Goal: Task Accomplishment & Management: Manage account settings

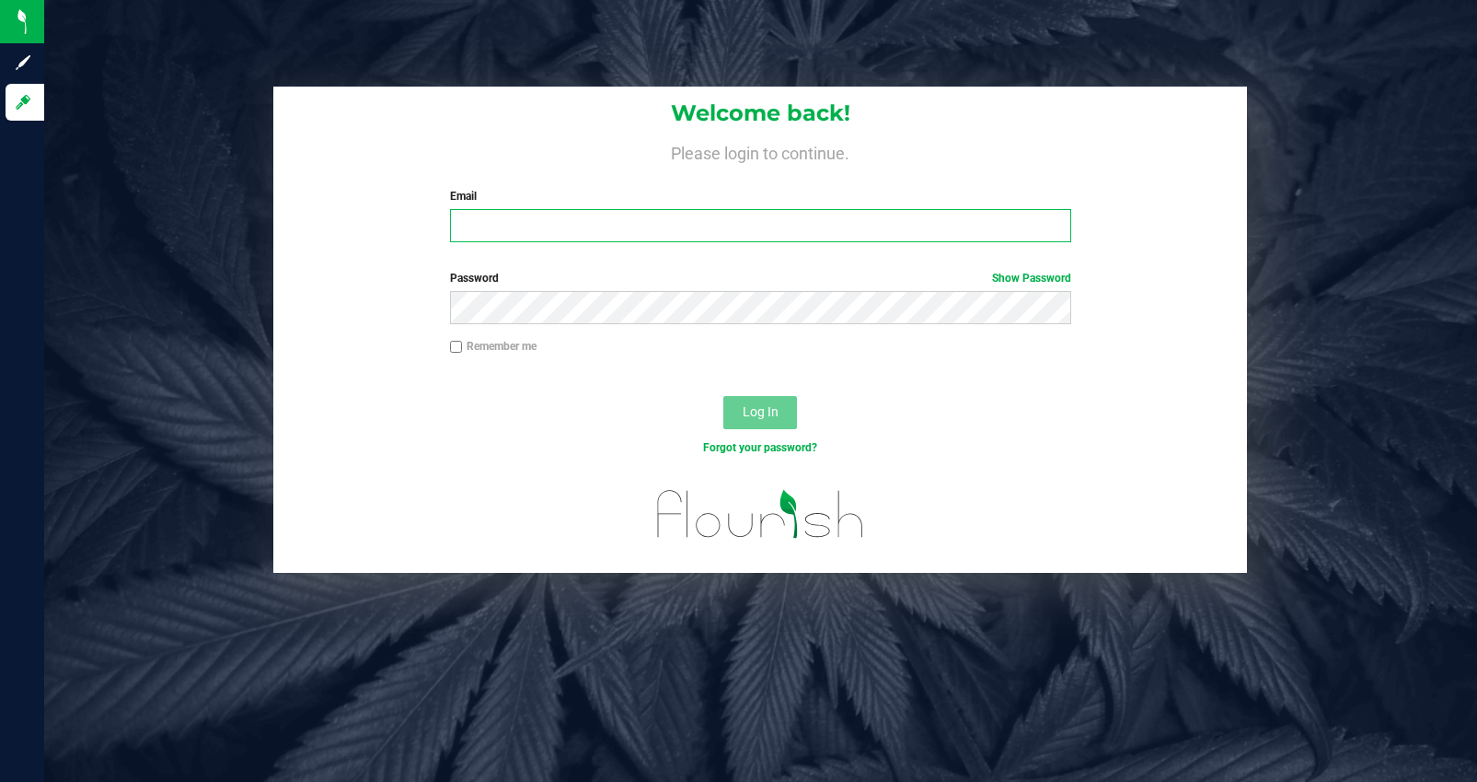
click at [730, 213] on input "Email" at bounding box center [760, 225] width 621 height 33
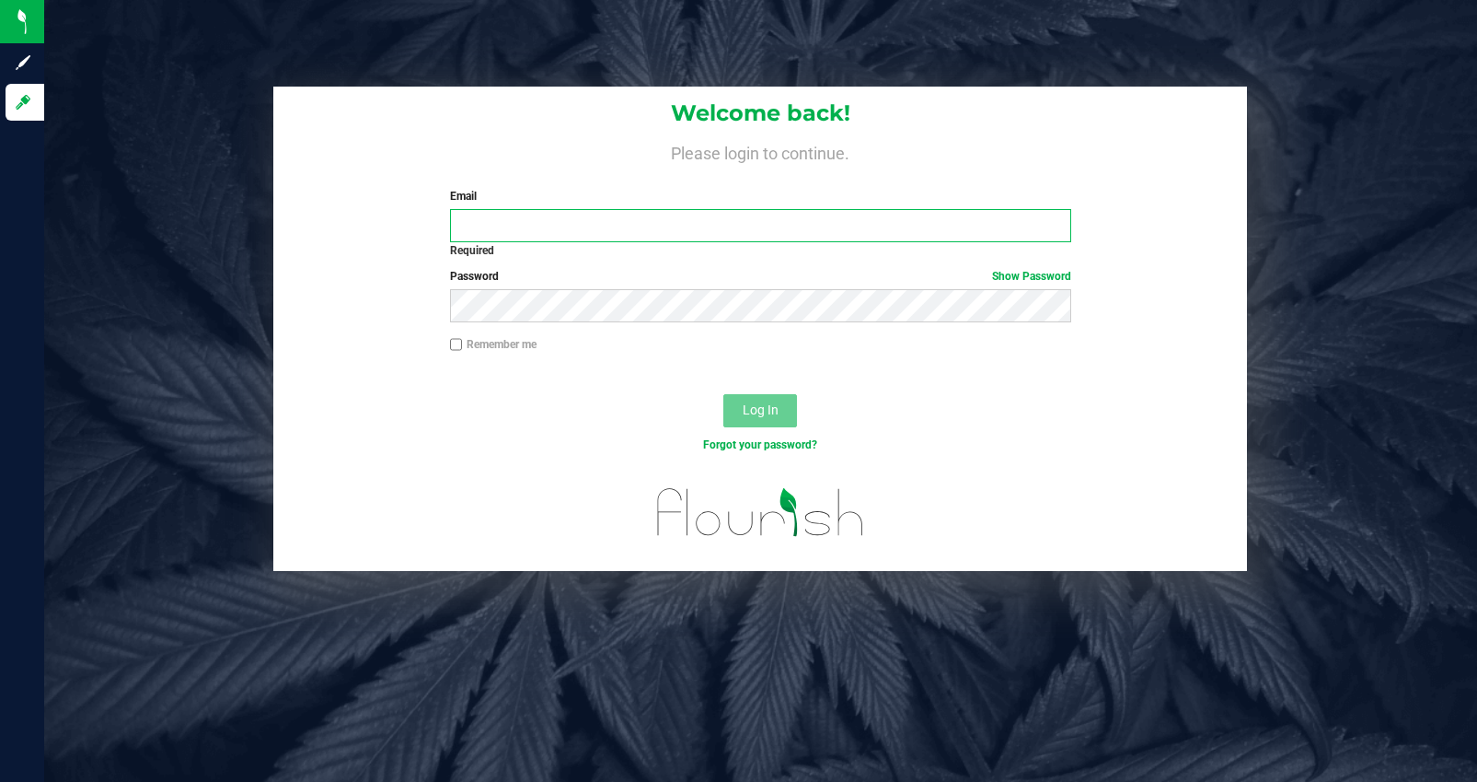
type input "mjeffers@liveparallel.com"
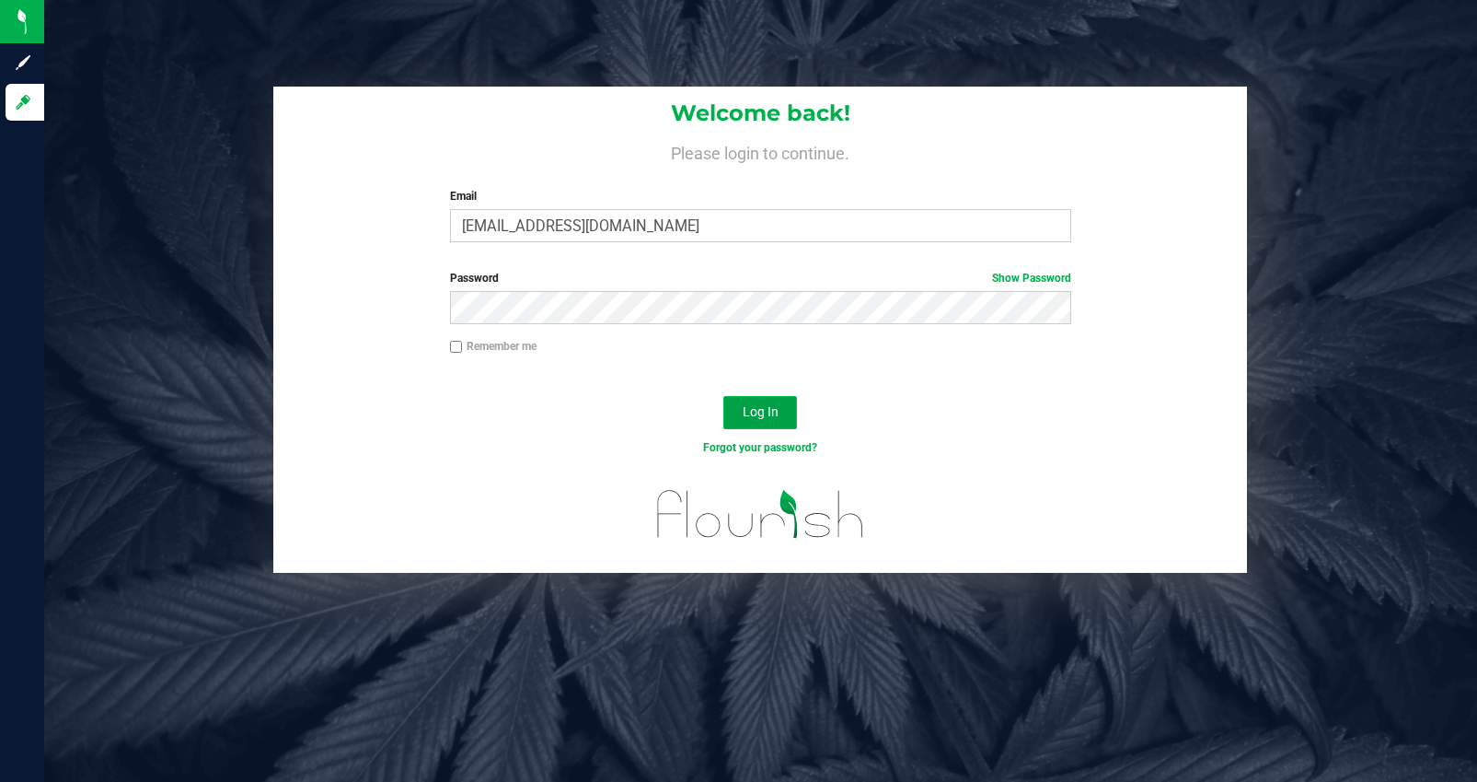
click at [757, 413] on span "Log In" at bounding box center [761, 411] width 36 height 15
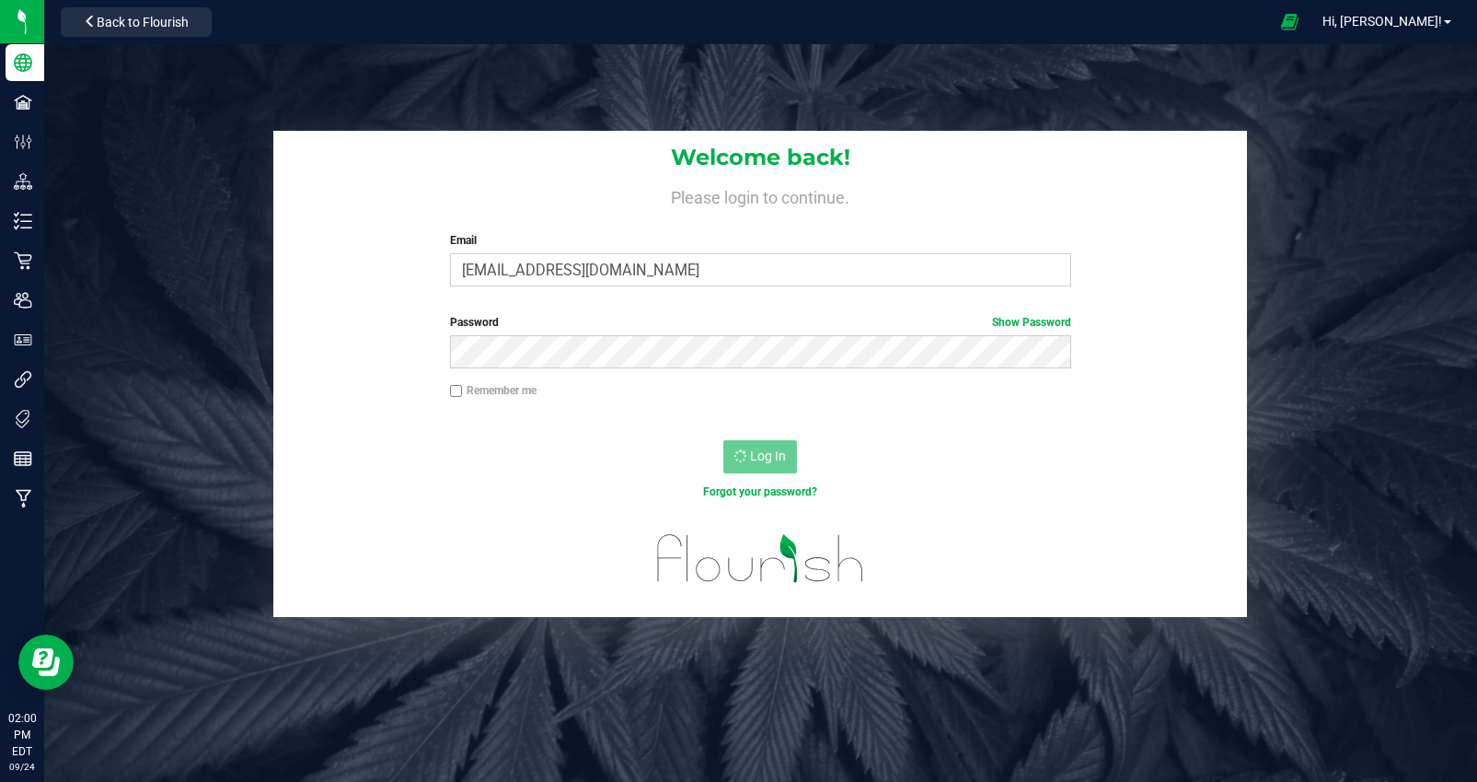
scroll to position [4, 0]
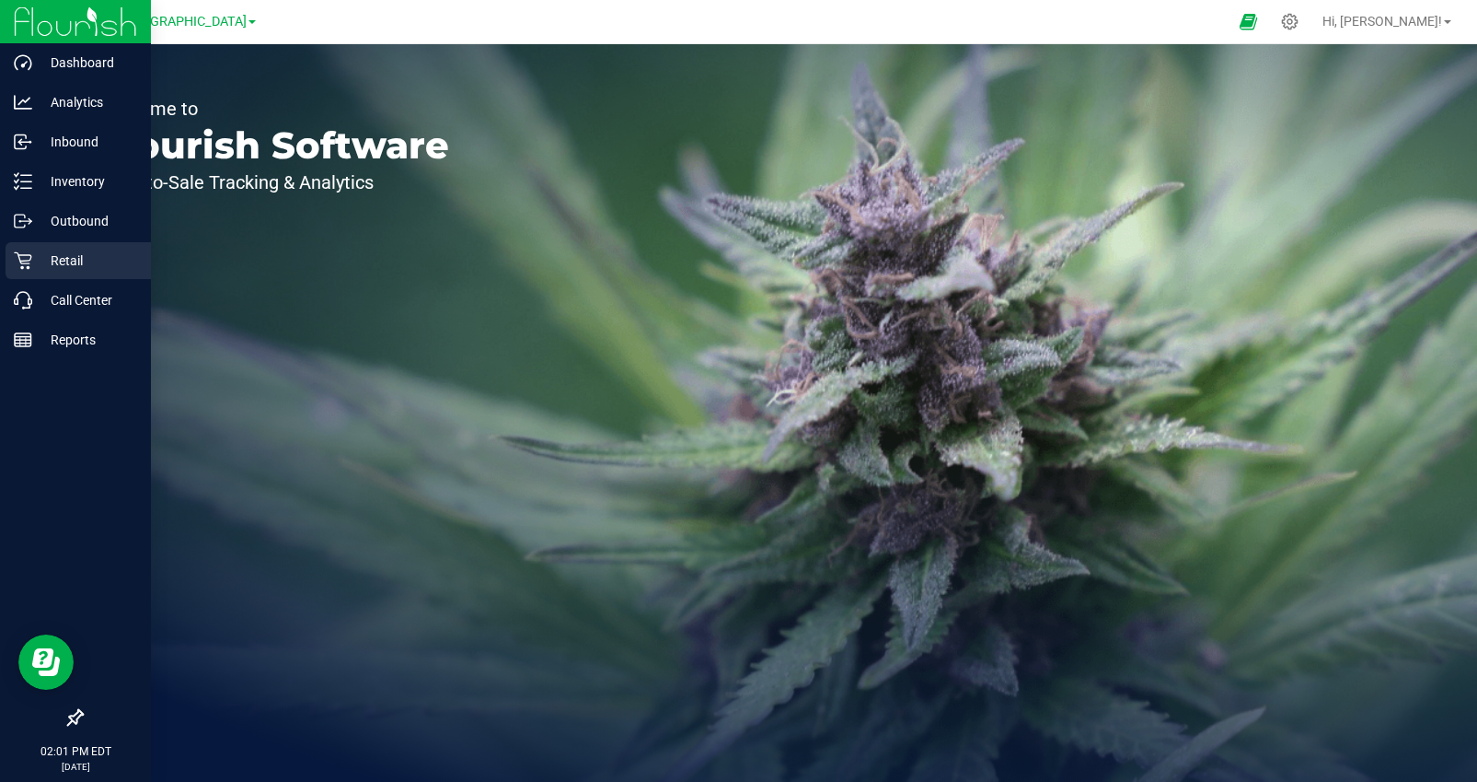
click at [68, 264] on p "Retail" at bounding box center [87, 260] width 110 height 22
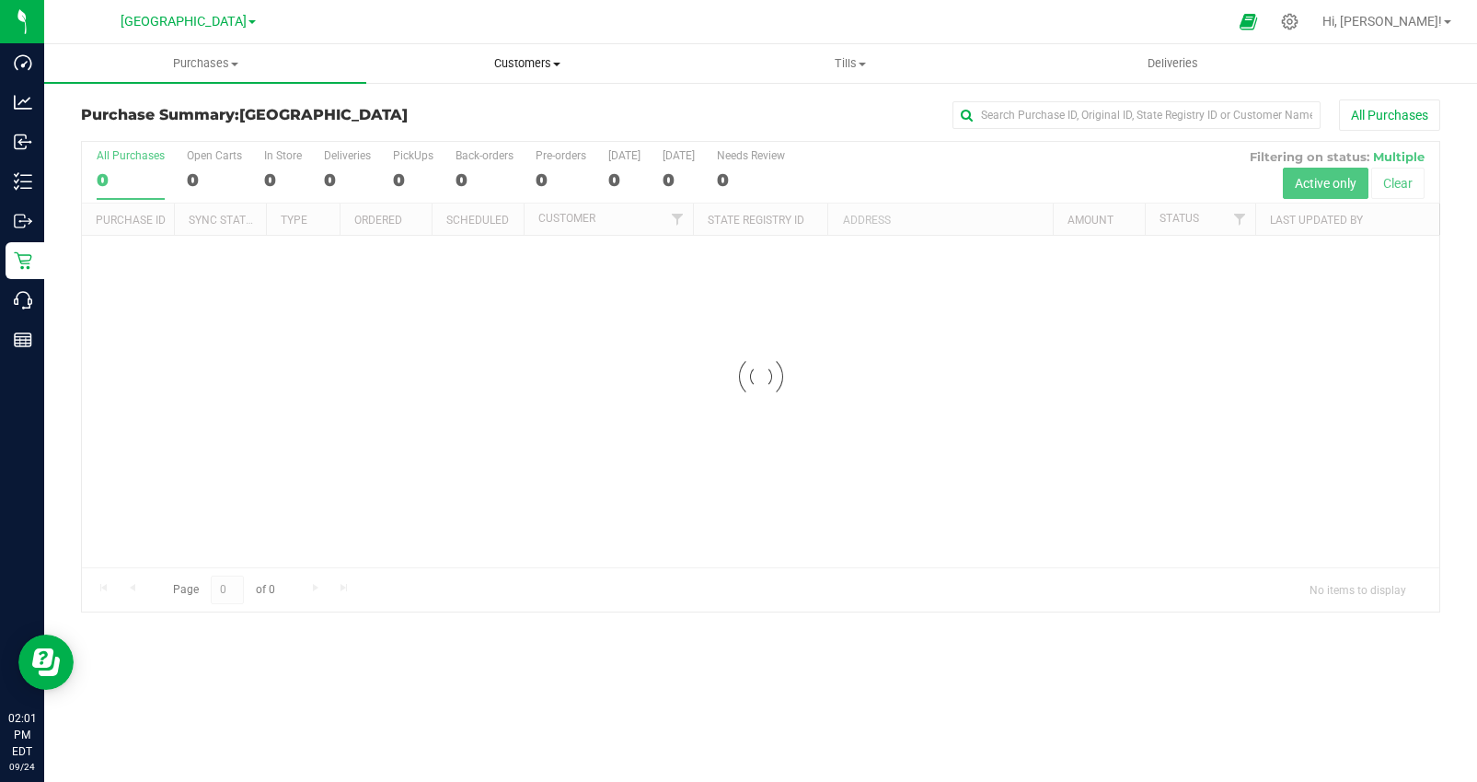
click at [555, 66] on span "Customers" at bounding box center [527, 63] width 320 height 17
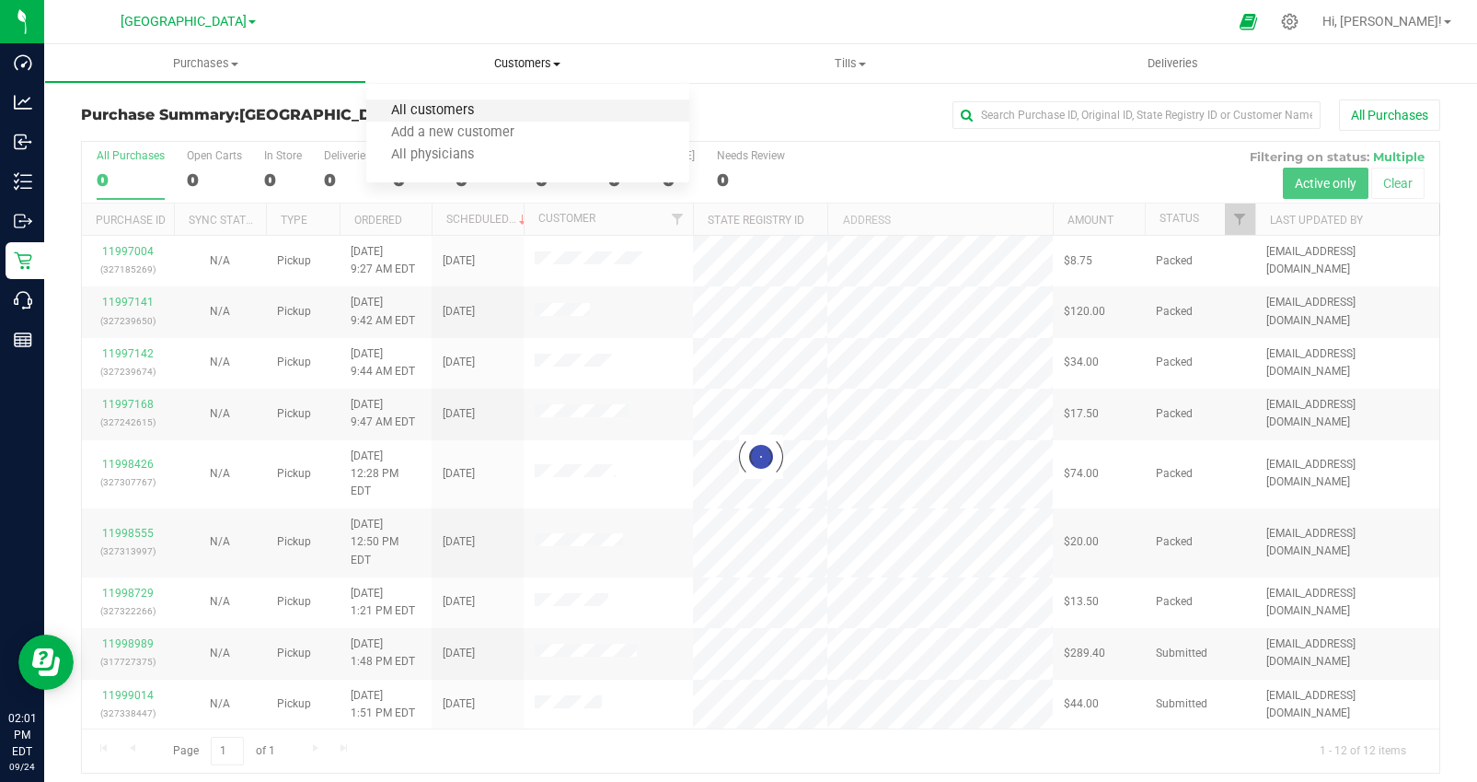
click at [458, 113] on span "All customers" at bounding box center [432, 111] width 133 height 16
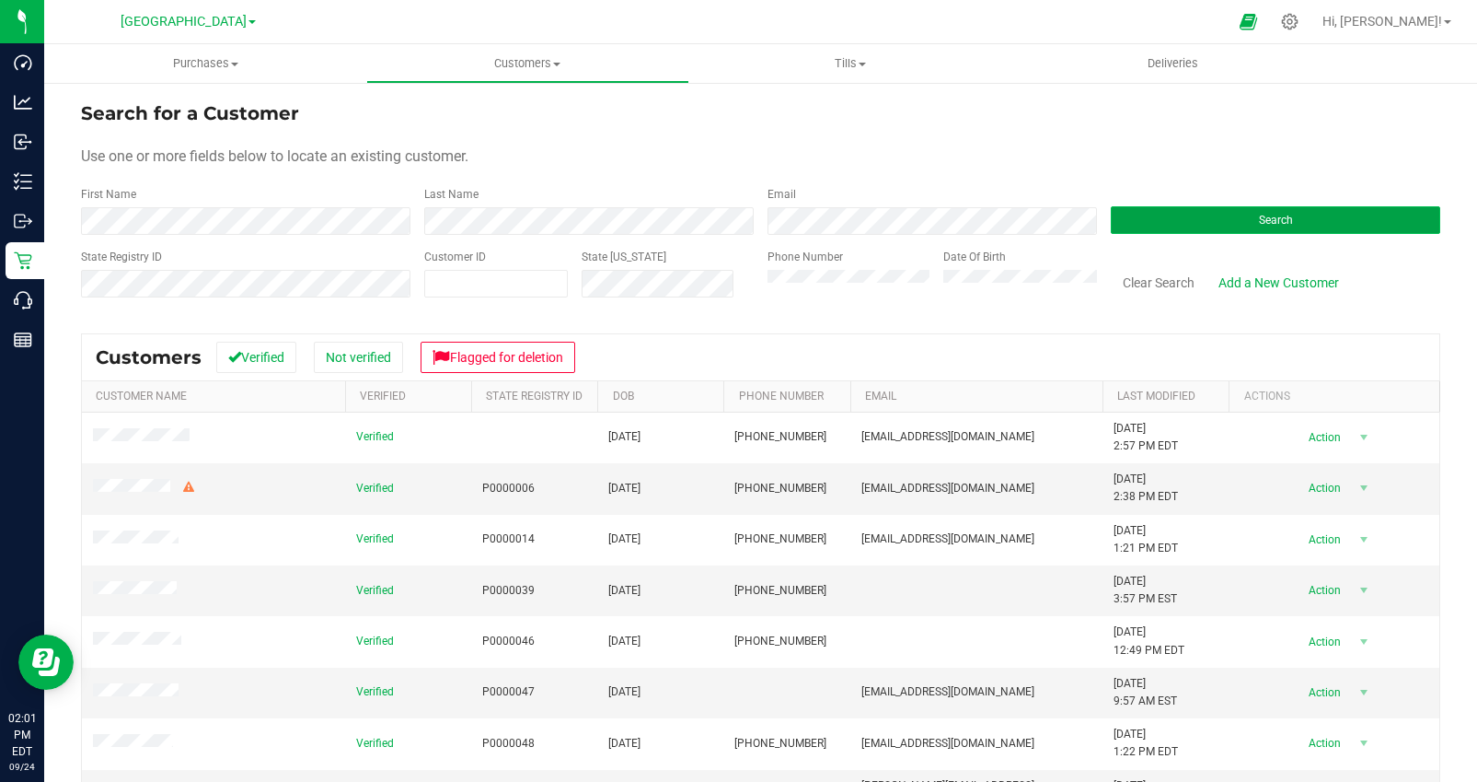
click at [1188, 226] on button "Search" at bounding box center [1276, 220] width 330 height 28
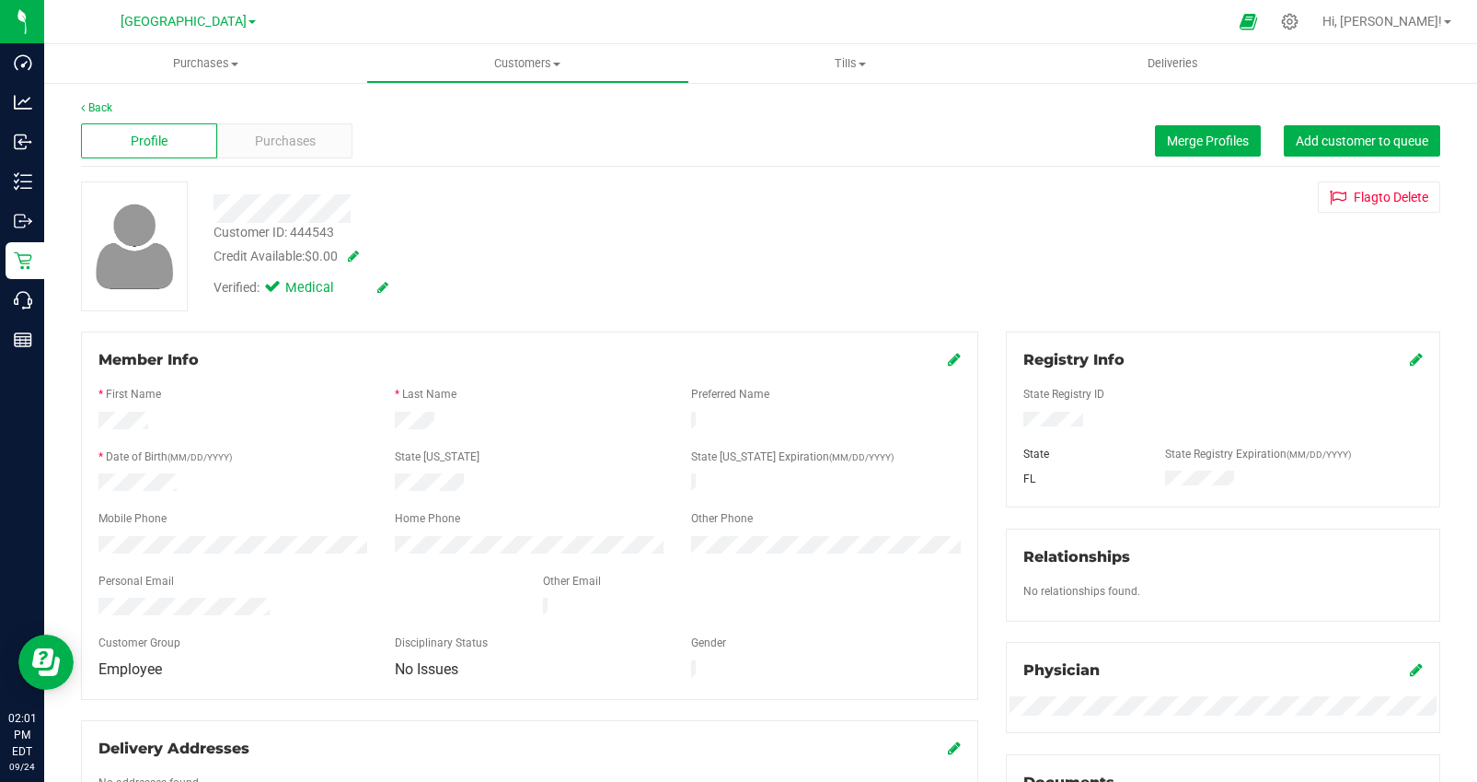
click at [956, 357] on icon at bounding box center [954, 359] width 13 height 15
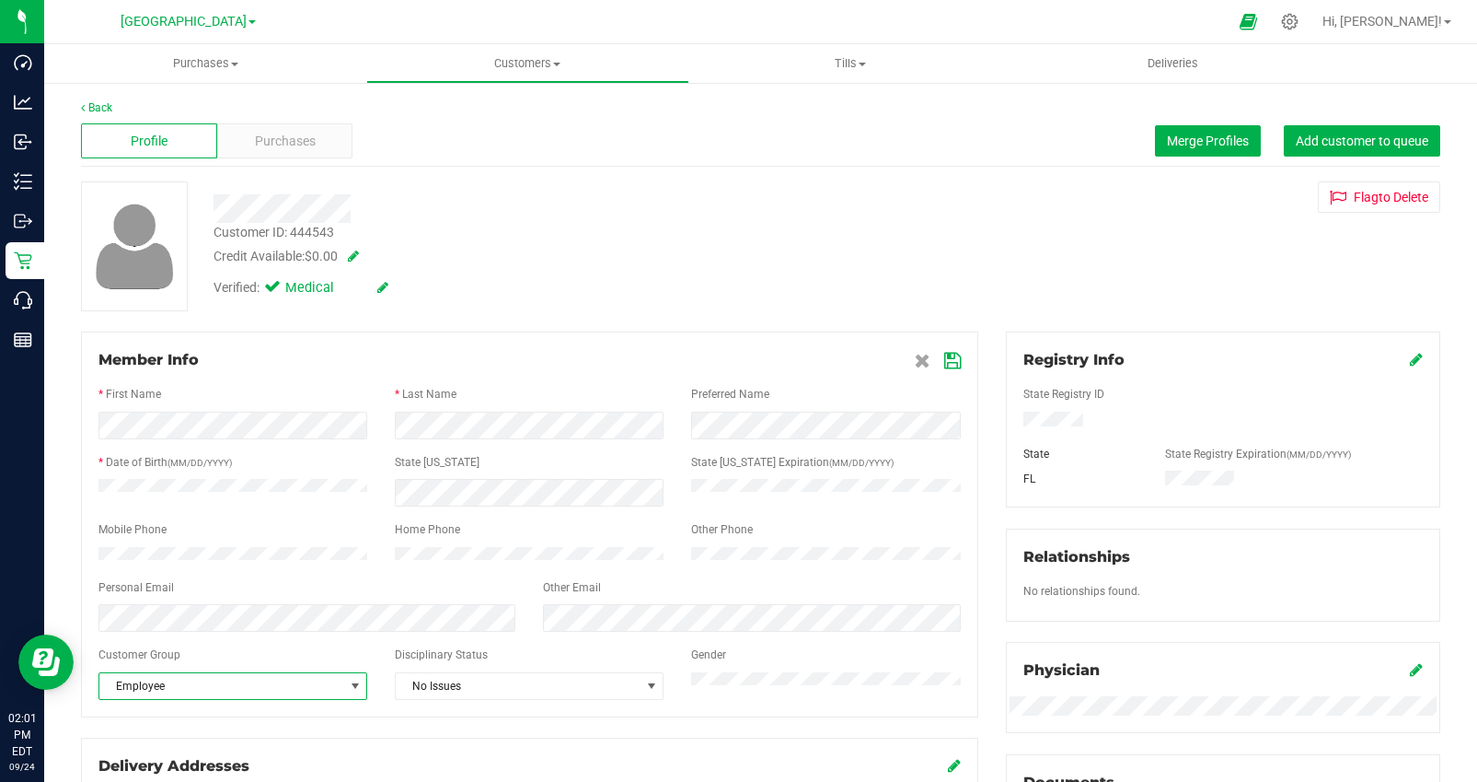
click at [358, 693] on span "select" at bounding box center [355, 685] width 15 height 15
click at [139, 511] on li "None" at bounding box center [232, 507] width 267 height 28
click at [954, 357] on icon at bounding box center [952, 360] width 17 height 15
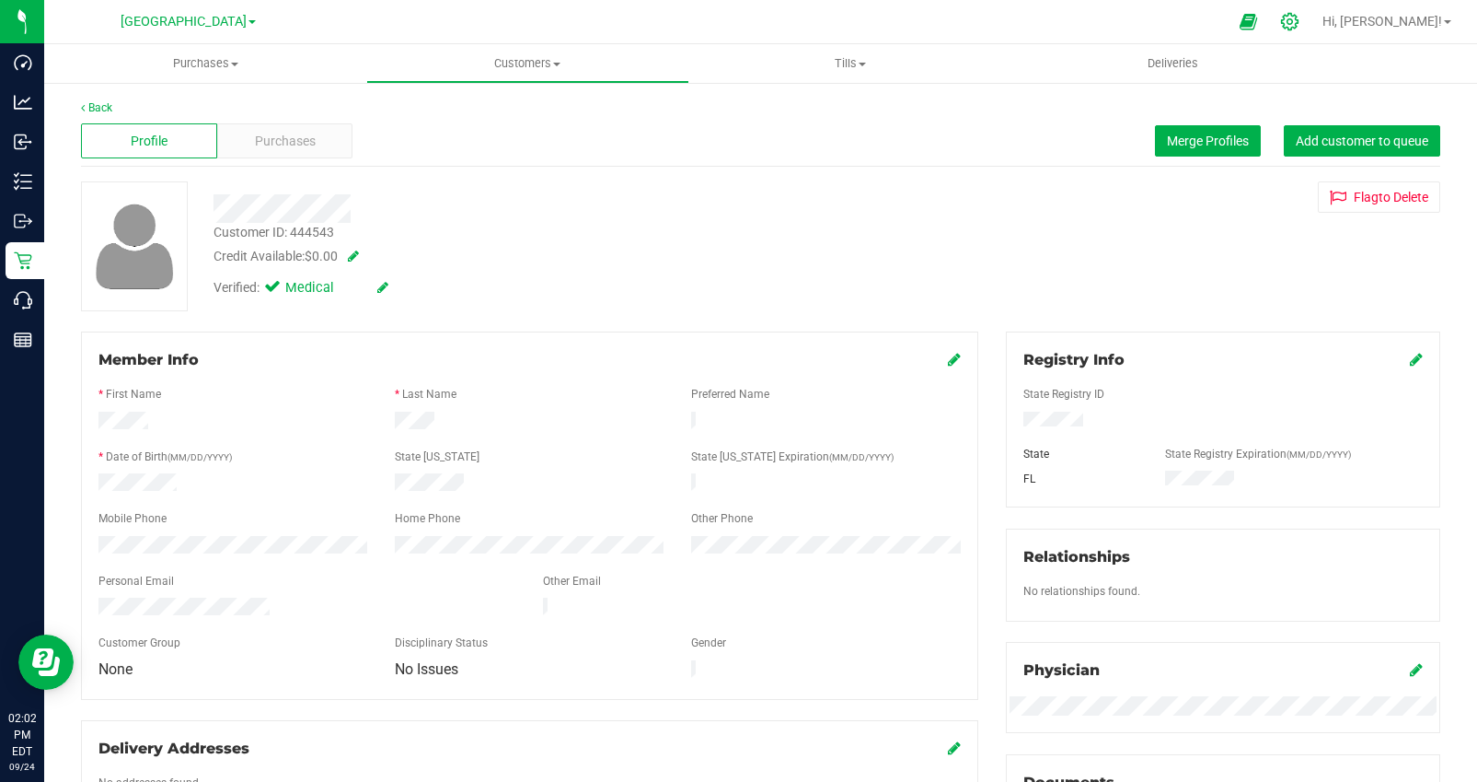
click at [1299, 23] on icon at bounding box center [1289, 21] width 17 height 17
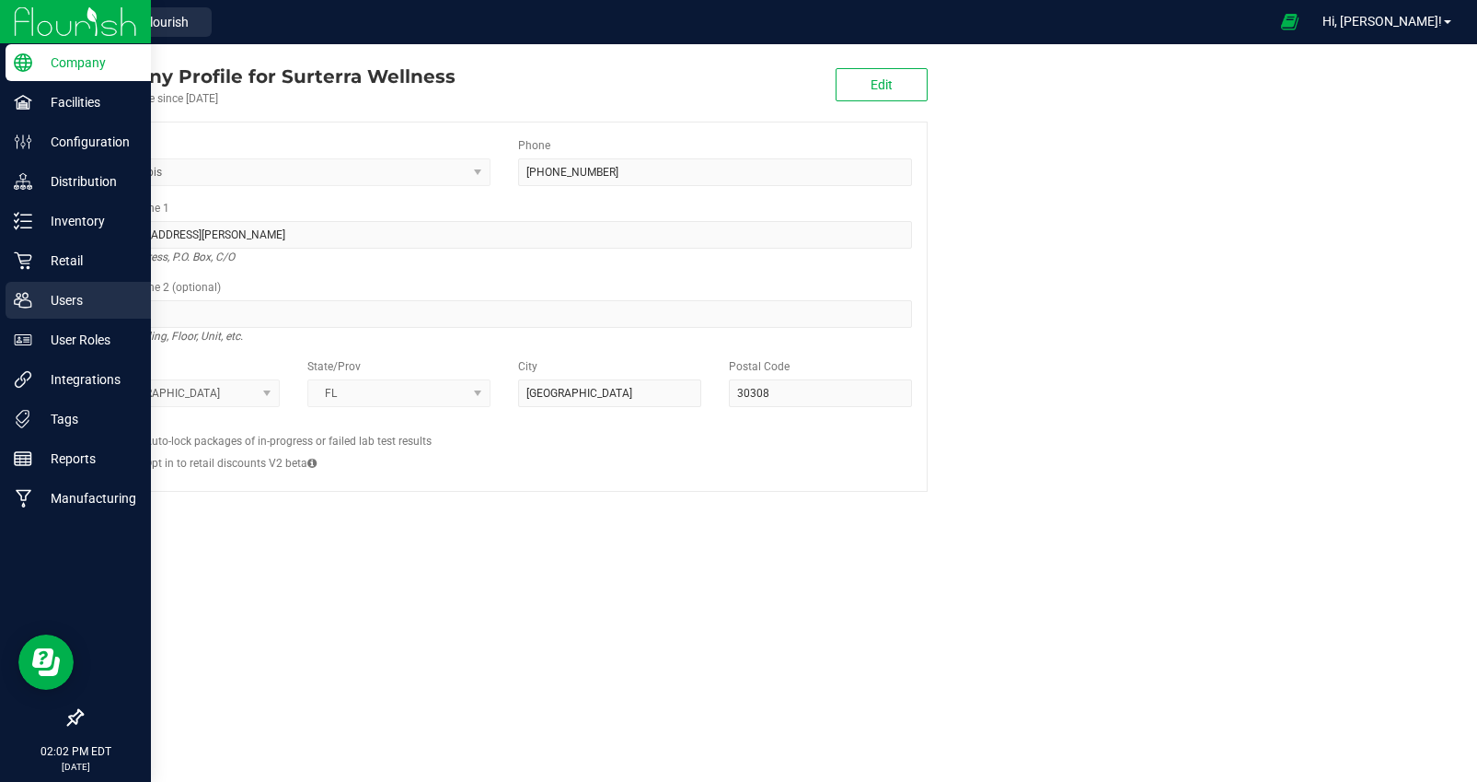
click at [70, 300] on p "Users" at bounding box center [87, 300] width 110 height 22
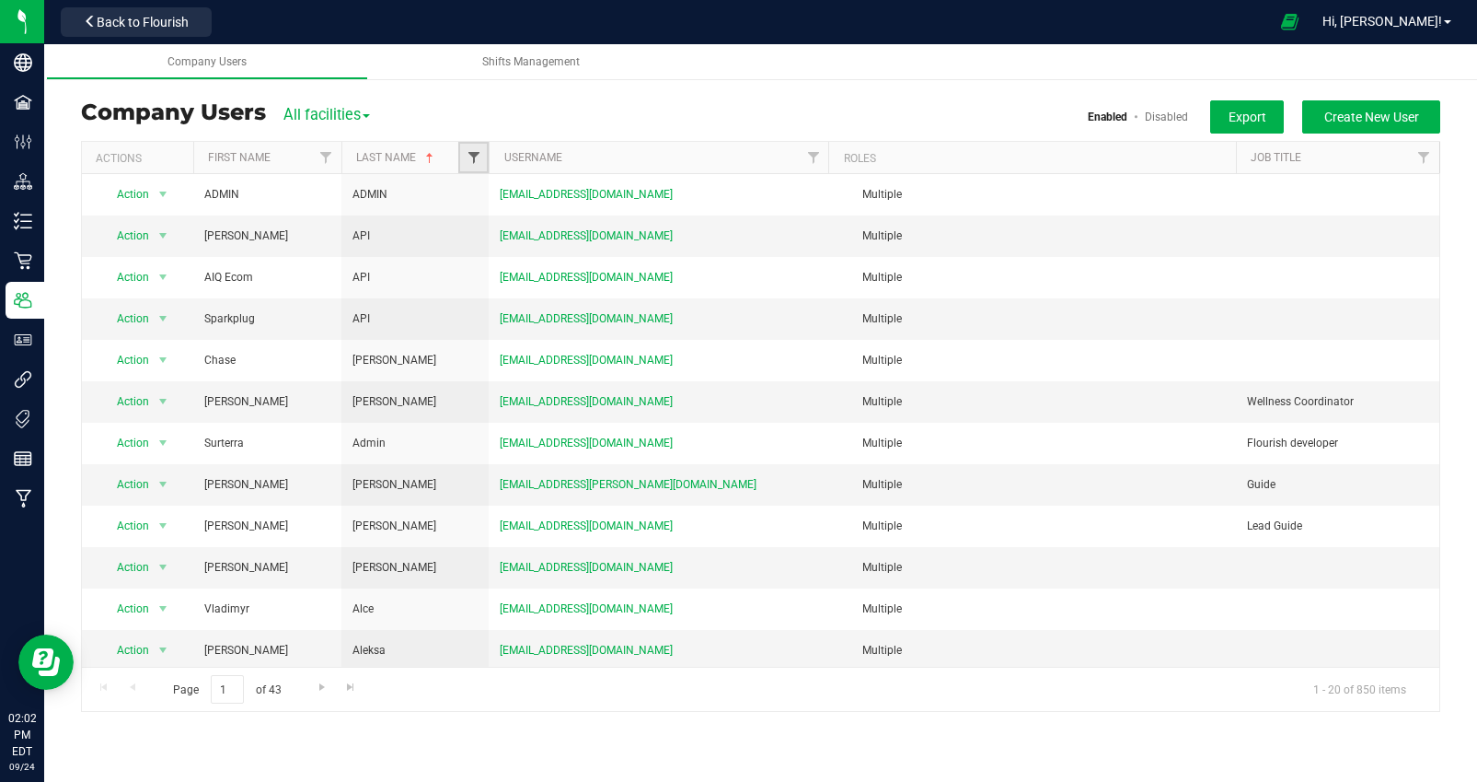
click at [475, 162] on span "Filter" at bounding box center [474, 157] width 15 height 15
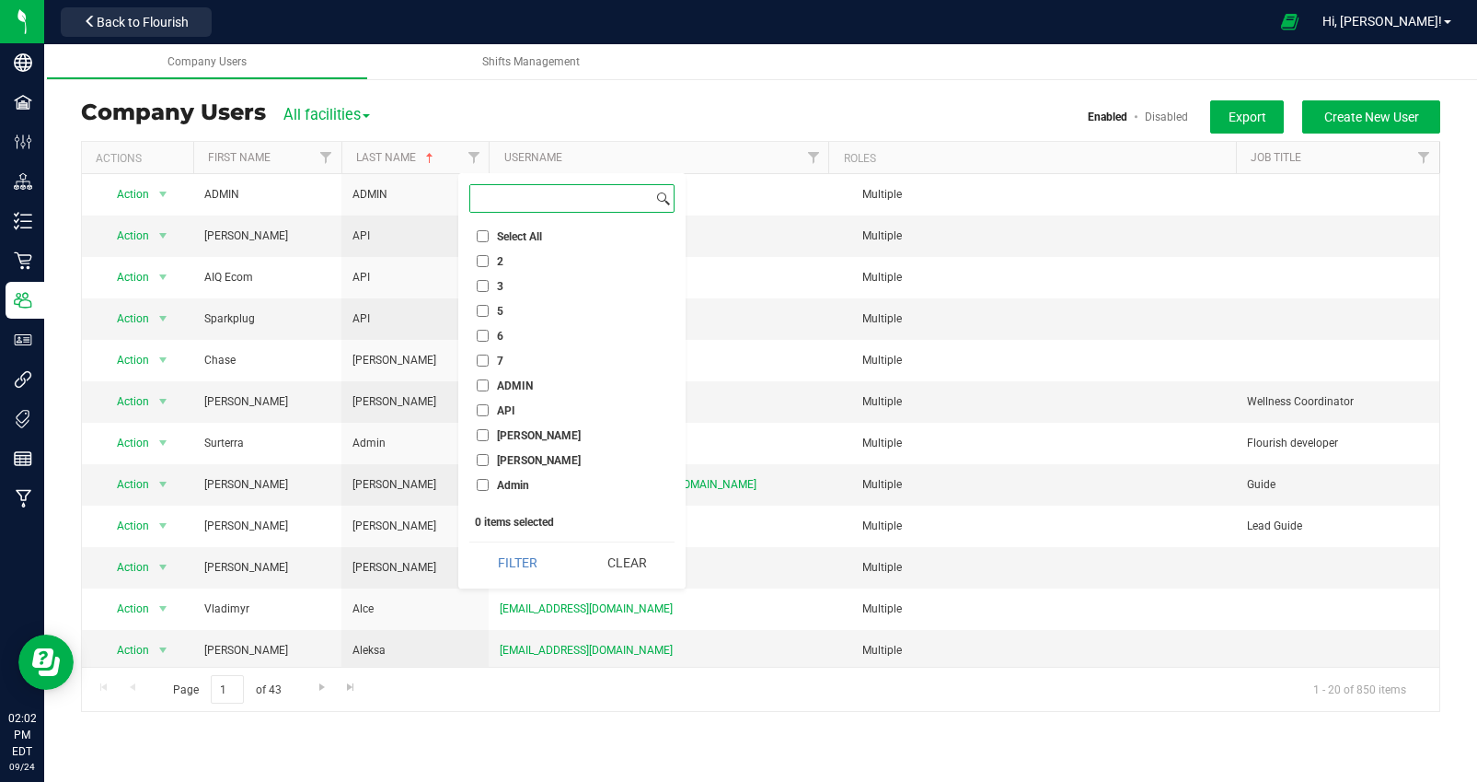
click at [522, 203] on input at bounding box center [561, 198] width 182 height 27
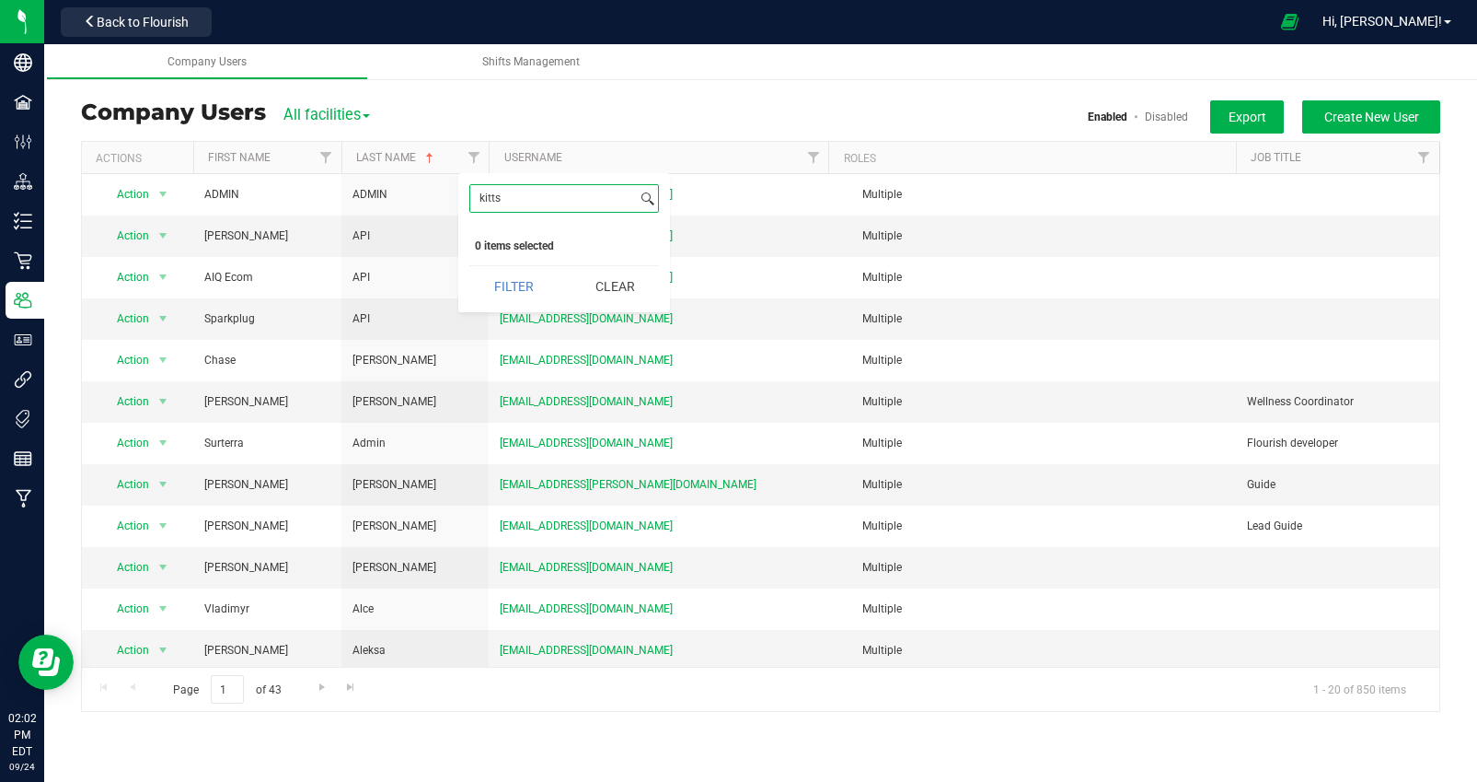
type input "kitts"
click at [469, 266] on button "Filter" at bounding box center [513, 286] width 88 height 41
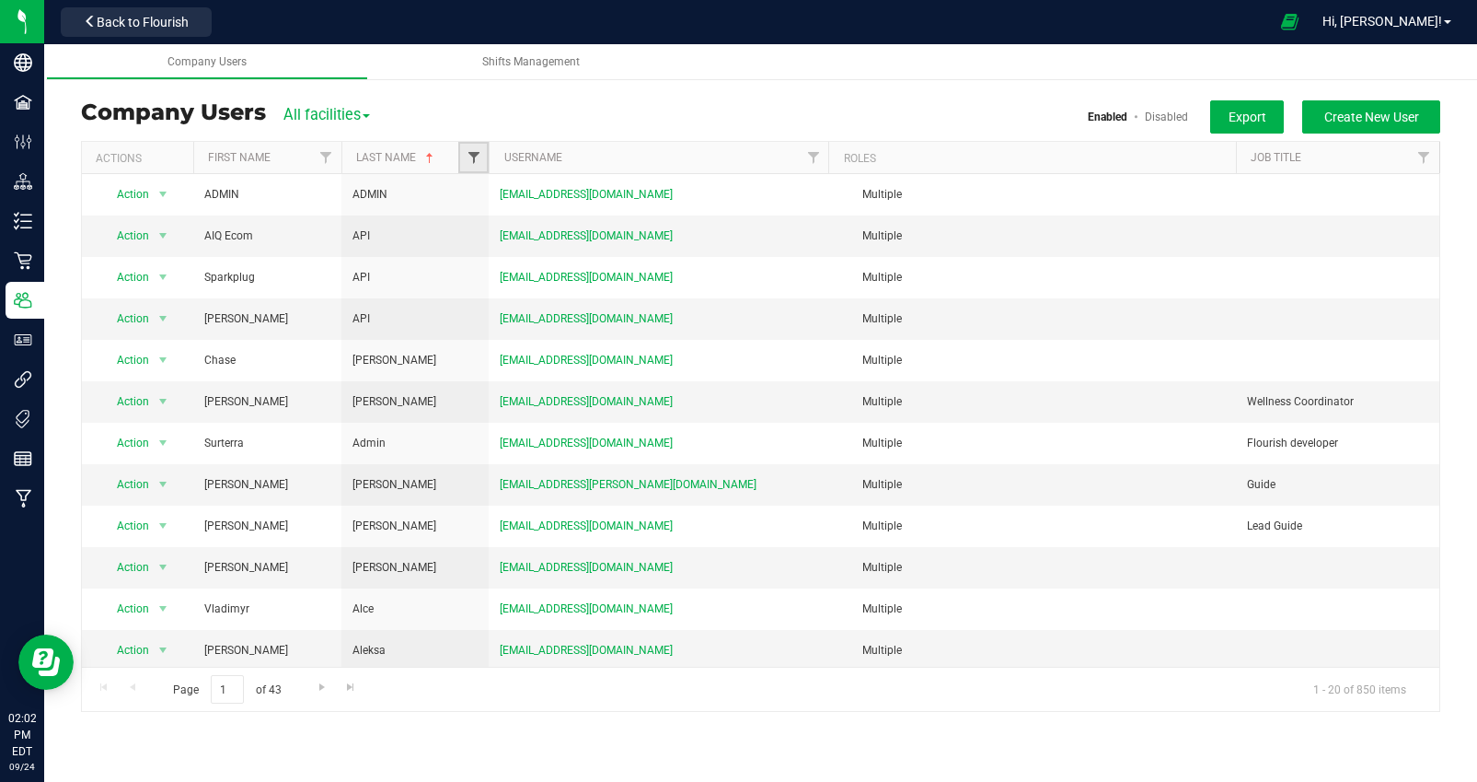
click at [475, 159] on span "Filter" at bounding box center [474, 157] width 15 height 15
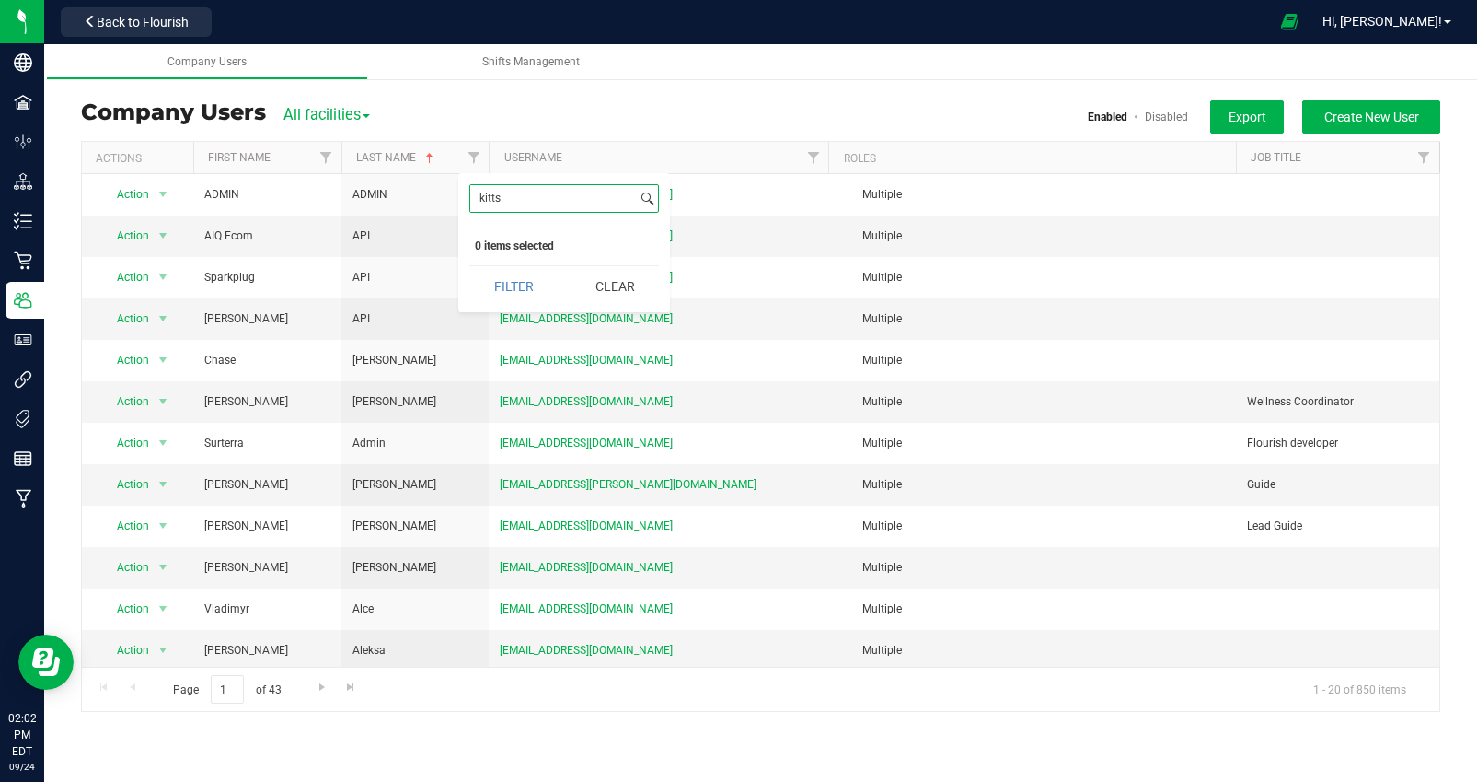
click at [513, 200] on input "kitts" at bounding box center [553, 198] width 167 height 27
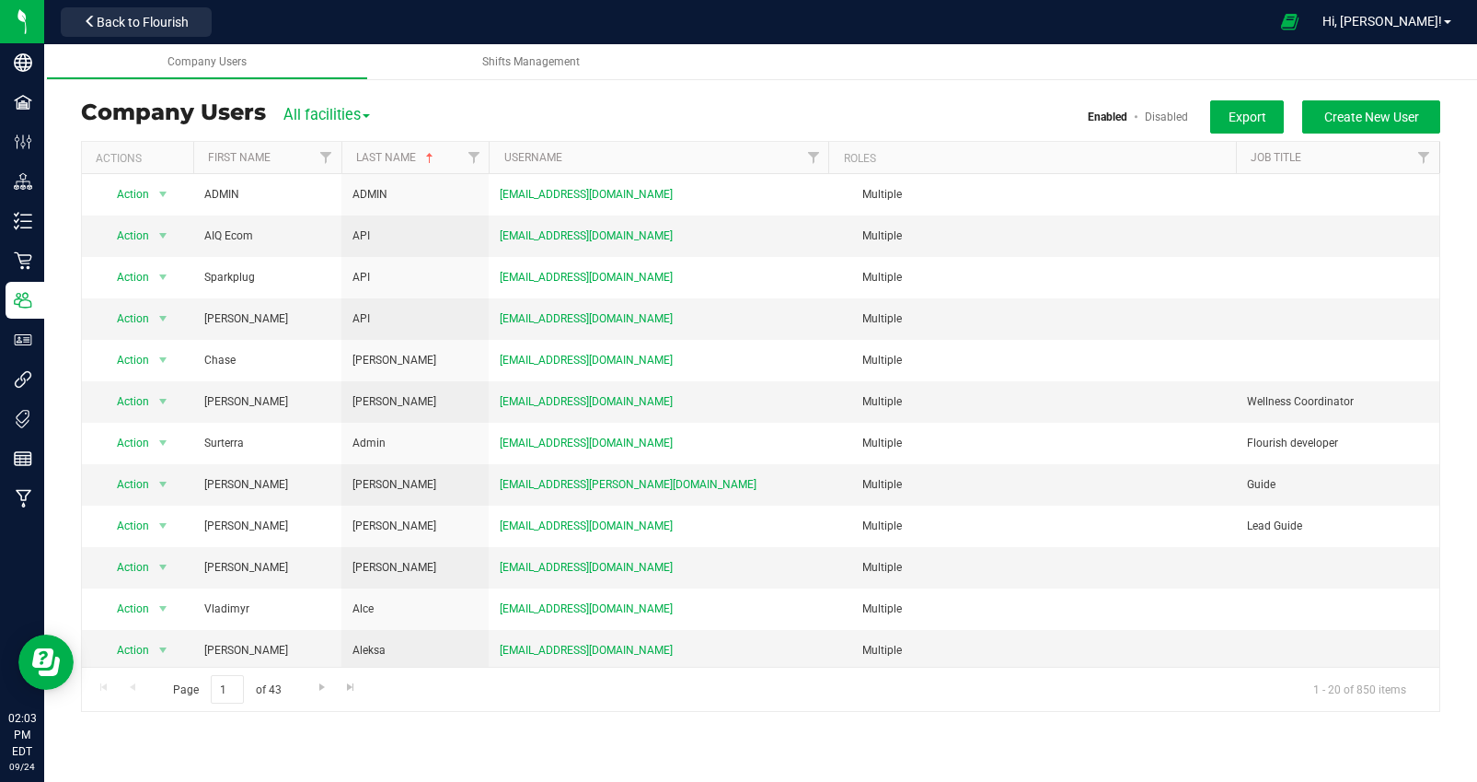
click at [1161, 116] on link "Disabled" at bounding box center [1166, 116] width 43 height 13
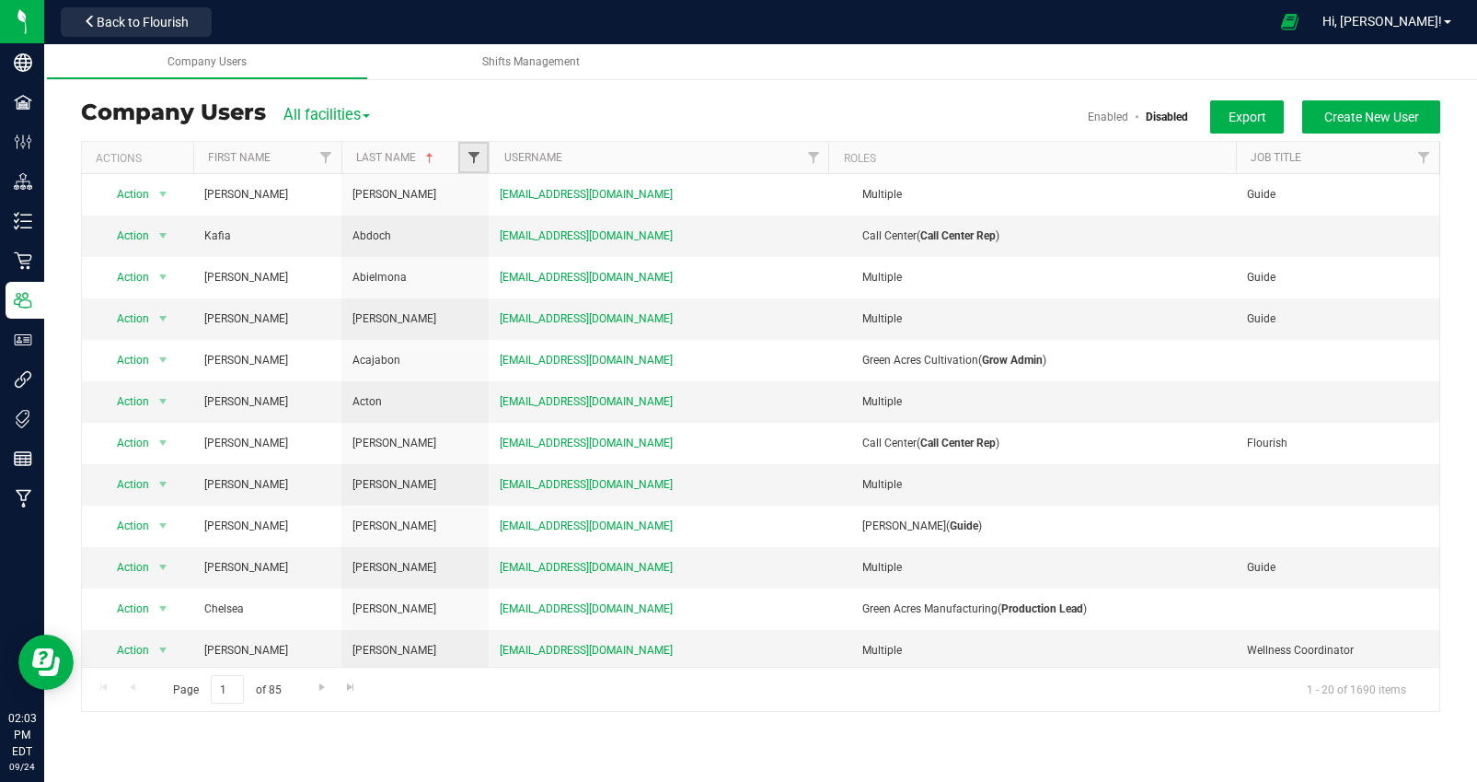
click at [471, 157] on span "Filter" at bounding box center [474, 157] width 15 height 15
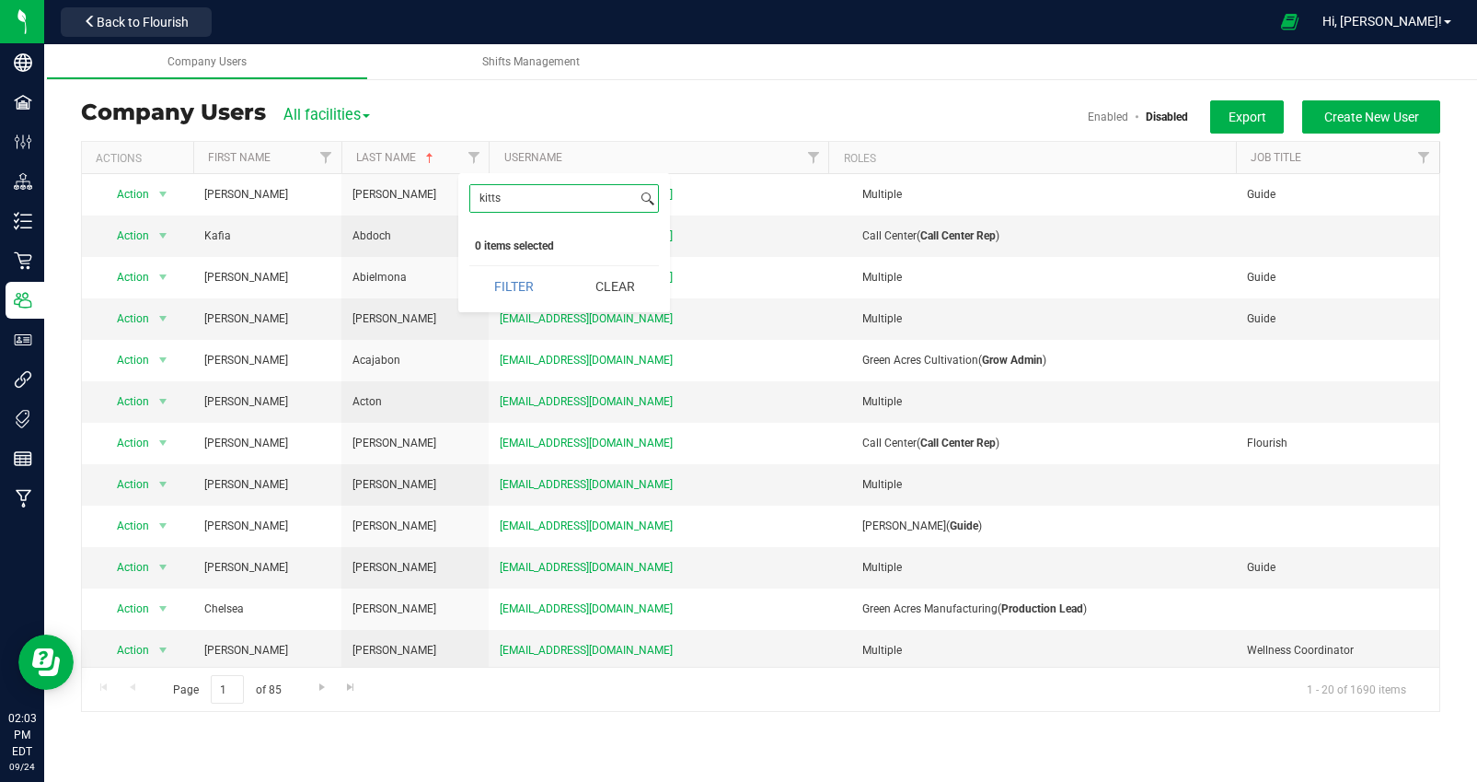
click at [519, 200] on input "kitts" at bounding box center [553, 198] width 167 height 27
click at [469, 266] on button "Filter" at bounding box center [513, 286] width 88 height 41
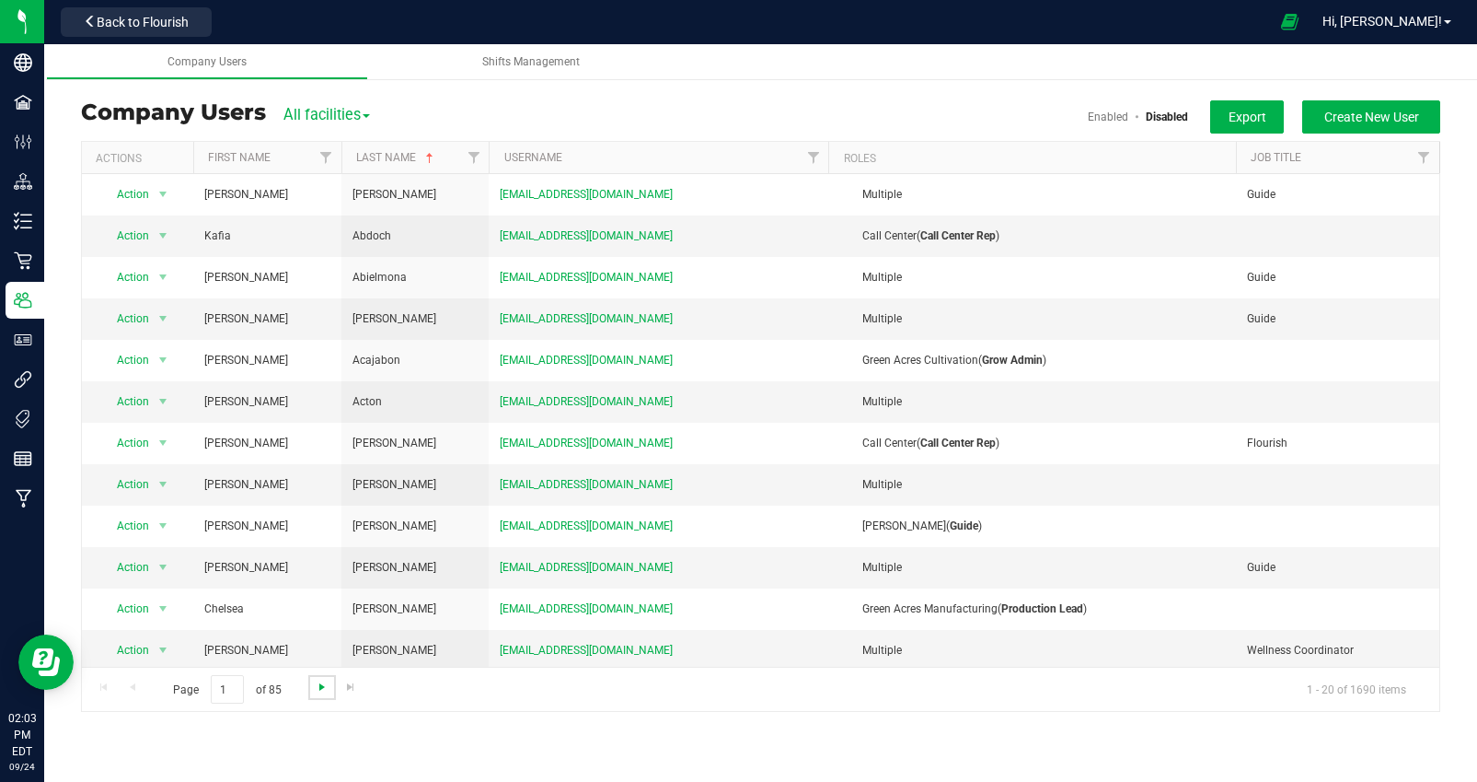
click at [319, 686] on span "Go to the next page" at bounding box center [322, 686] width 15 height 15
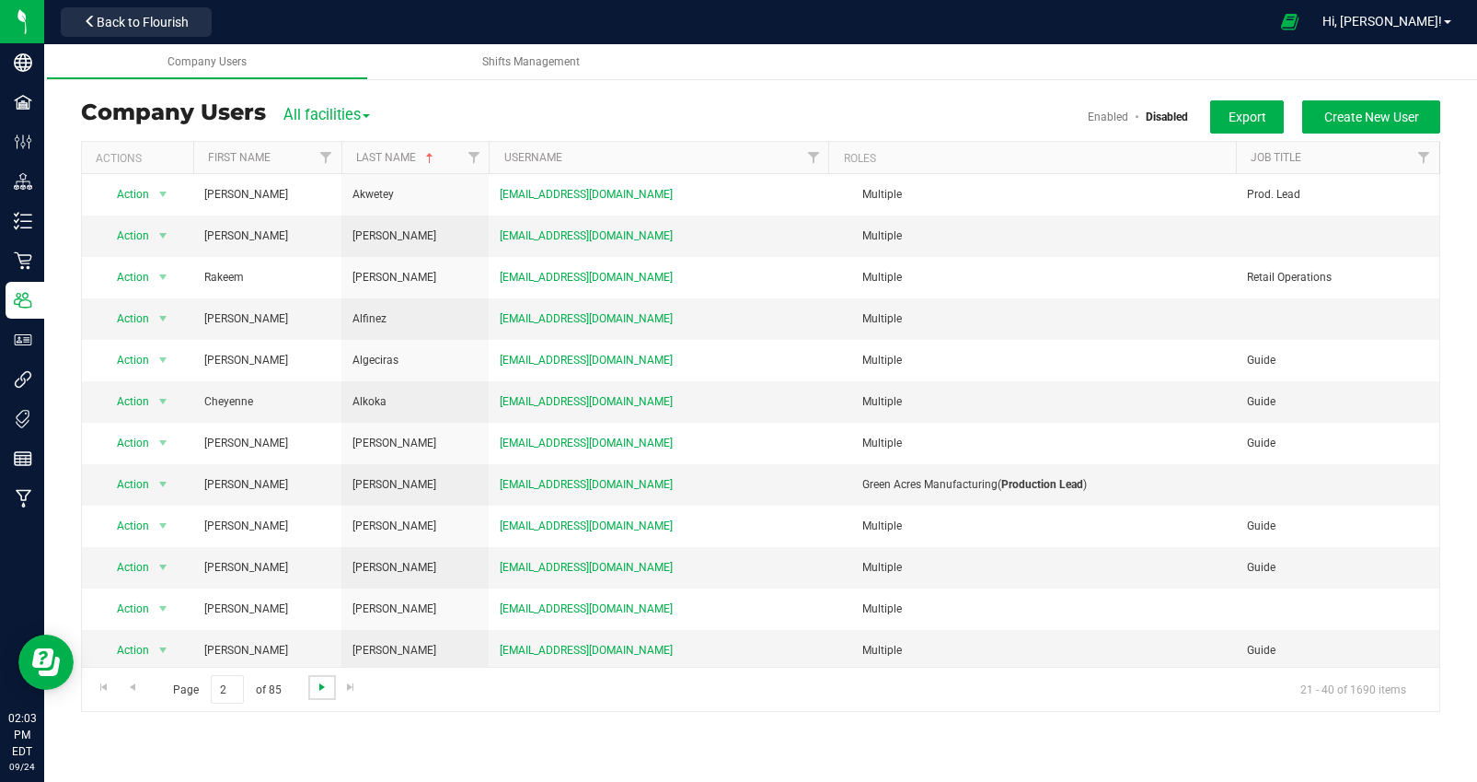
click at [322, 685] on span "Go to the next page" at bounding box center [322, 686] width 15 height 15
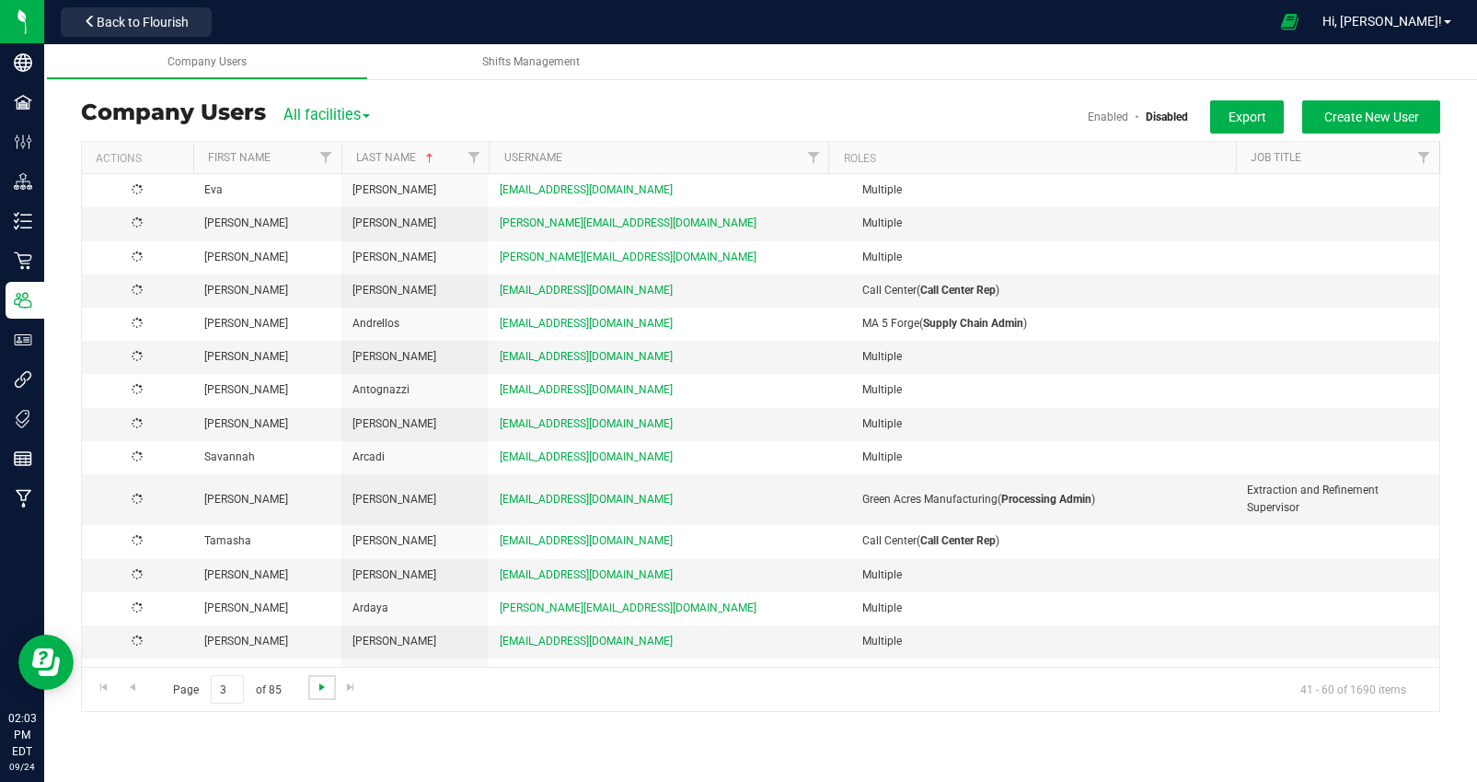
click at [321, 685] on span "Go to the next page" at bounding box center [322, 686] width 15 height 15
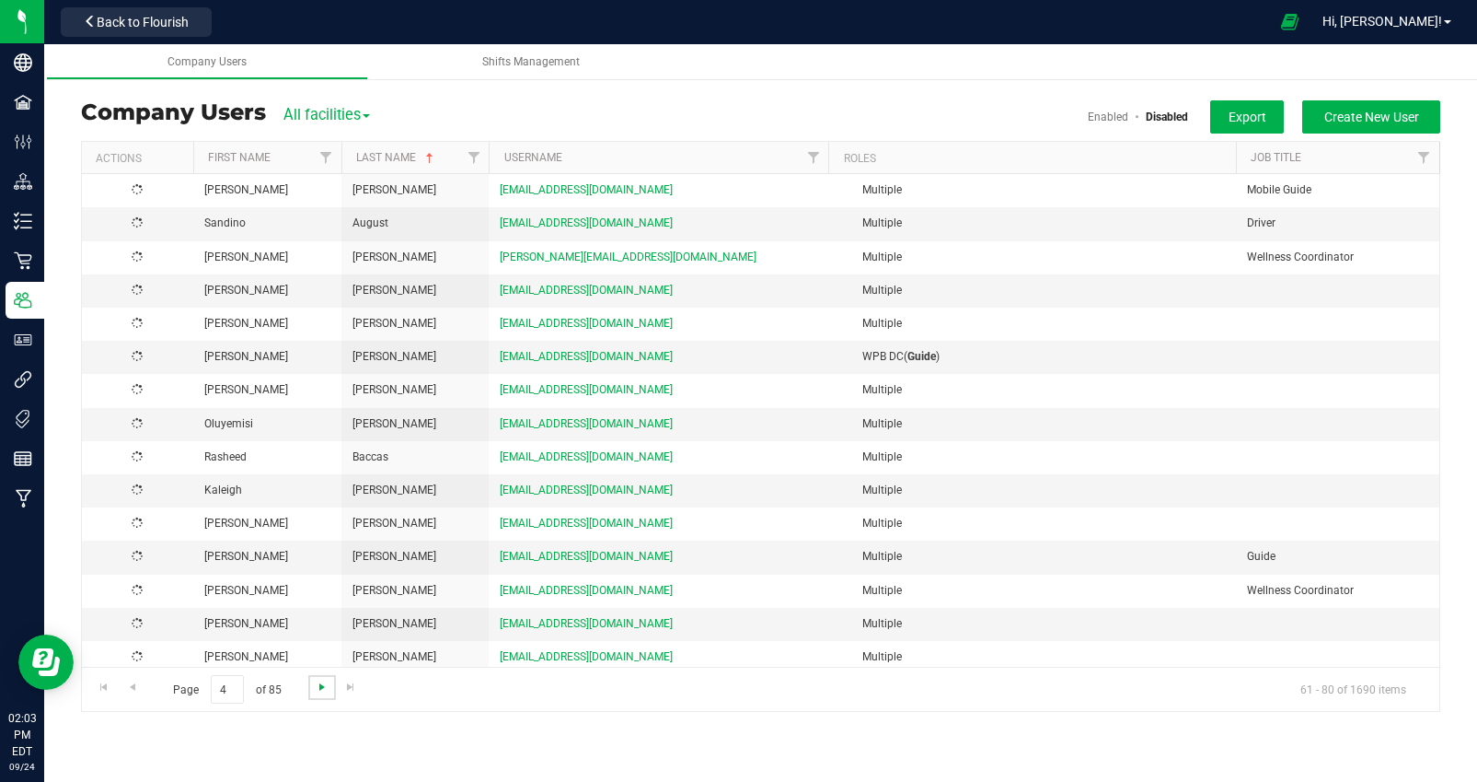
click at [321, 685] on span "Go to the next page" at bounding box center [322, 686] width 15 height 15
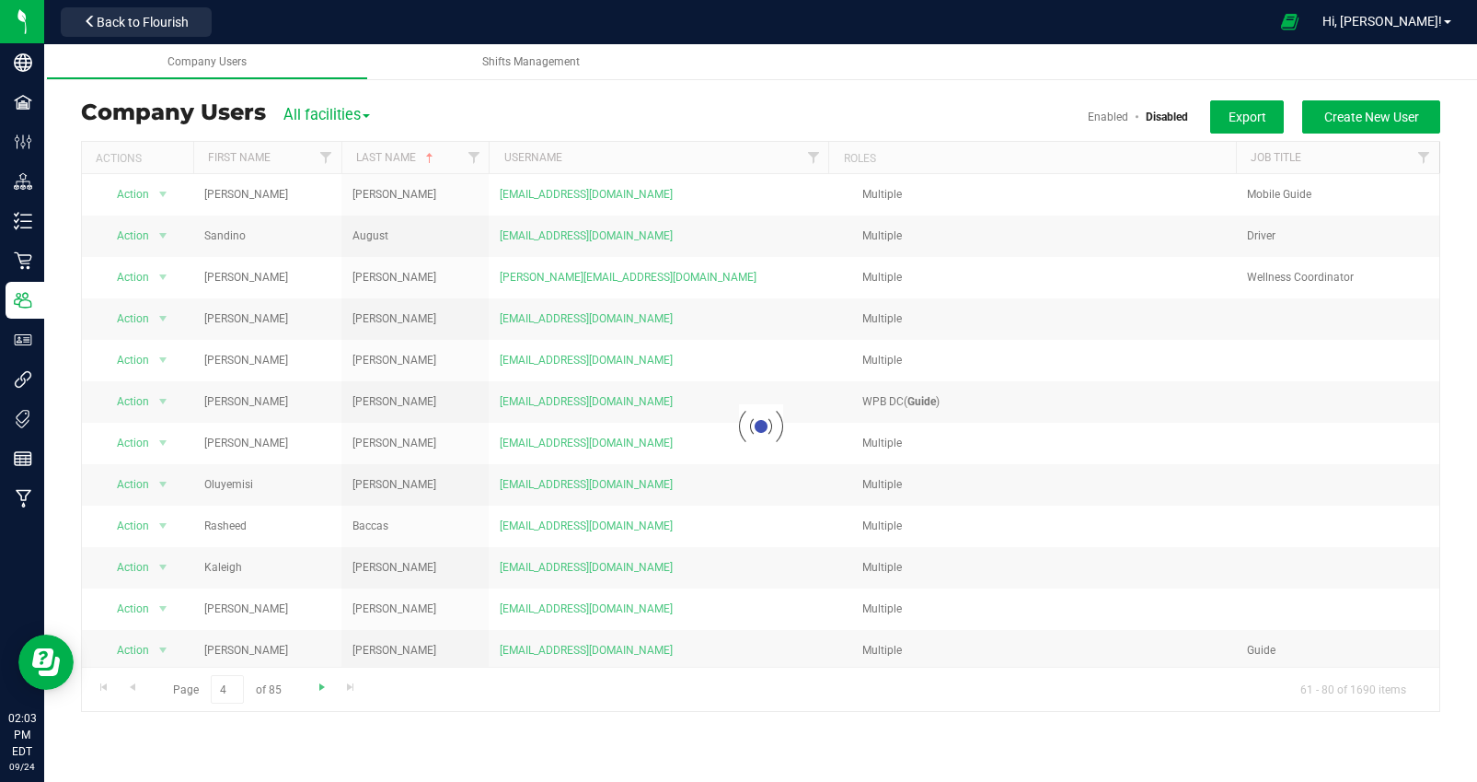
click at [321, 685] on div at bounding box center [761, 426] width 1358 height 569
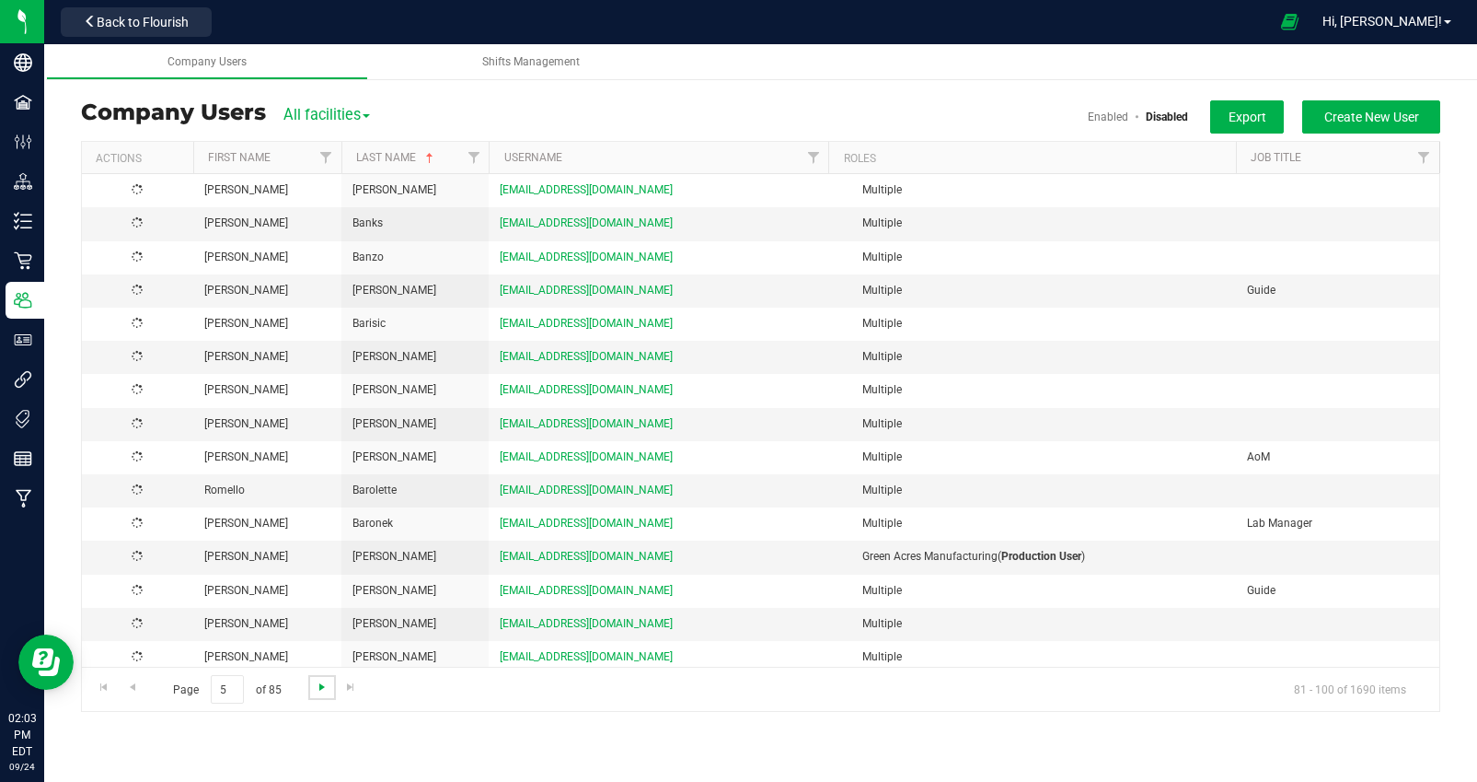
click at [321, 685] on span "Go to the next page" at bounding box center [322, 686] width 15 height 15
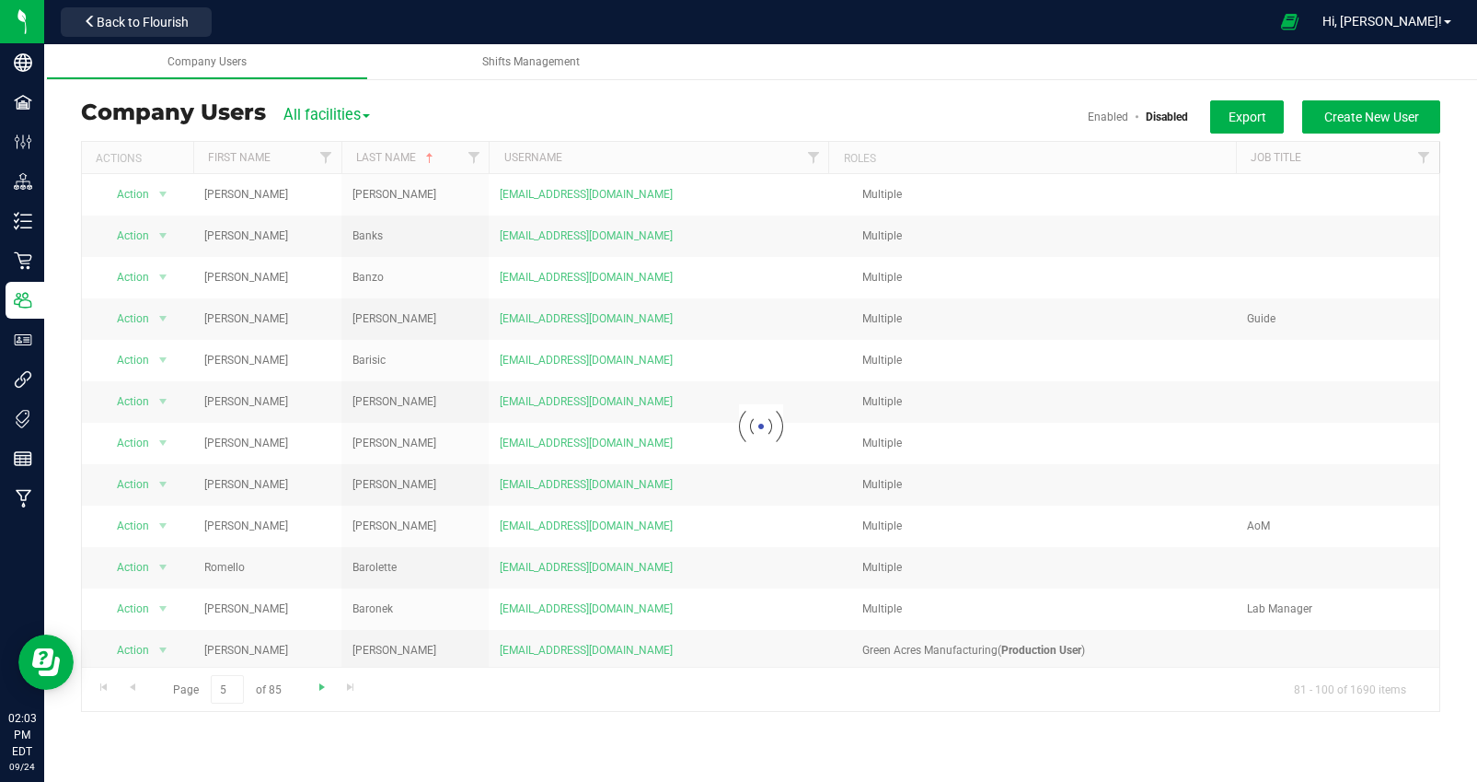
click at [321, 685] on div at bounding box center [761, 426] width 1358 height 569
click at [321, 685] on span "Go to the next page" at bounding box center [322, 686] width 15 height 15
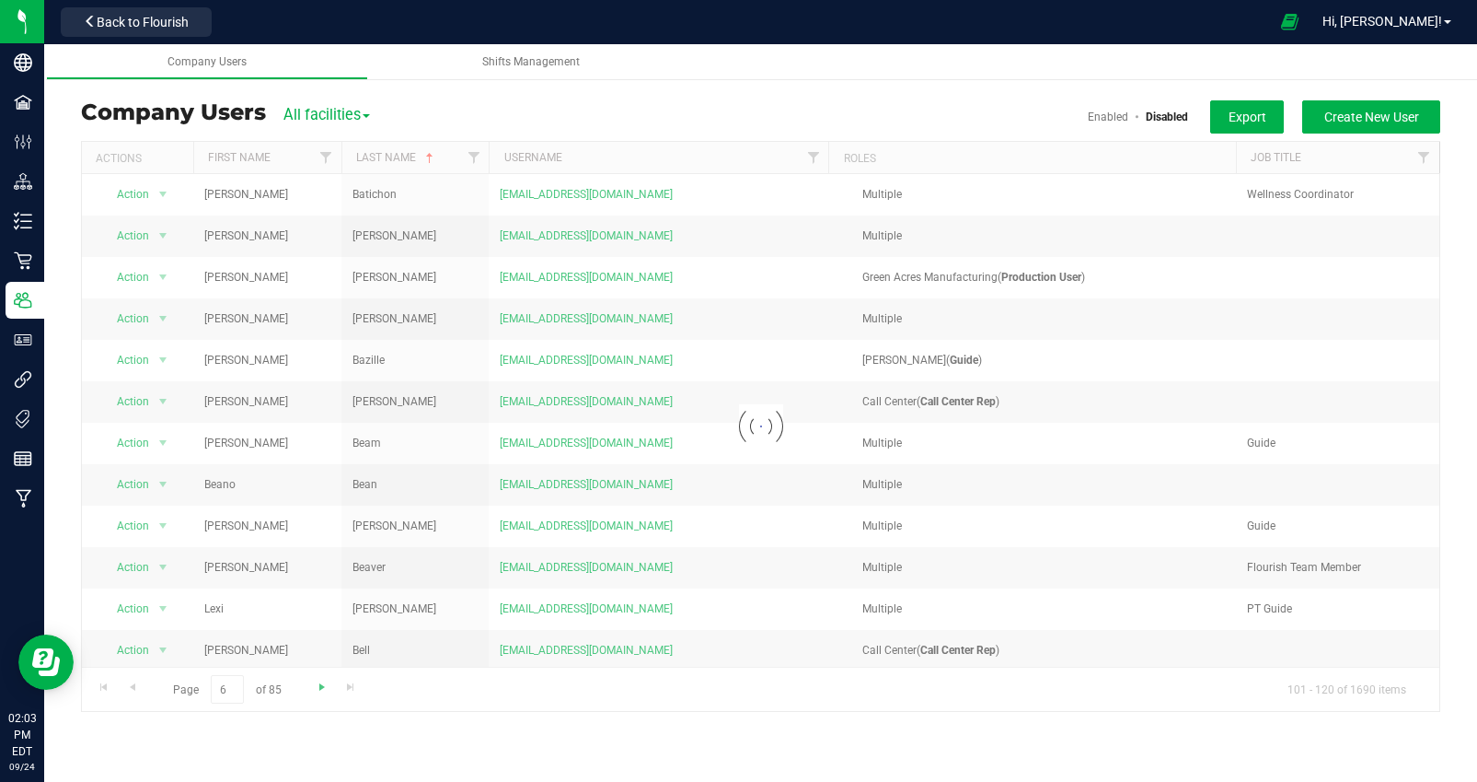
click at [321, 685] on div at bounding box center [761, 426] width 1358 height 569
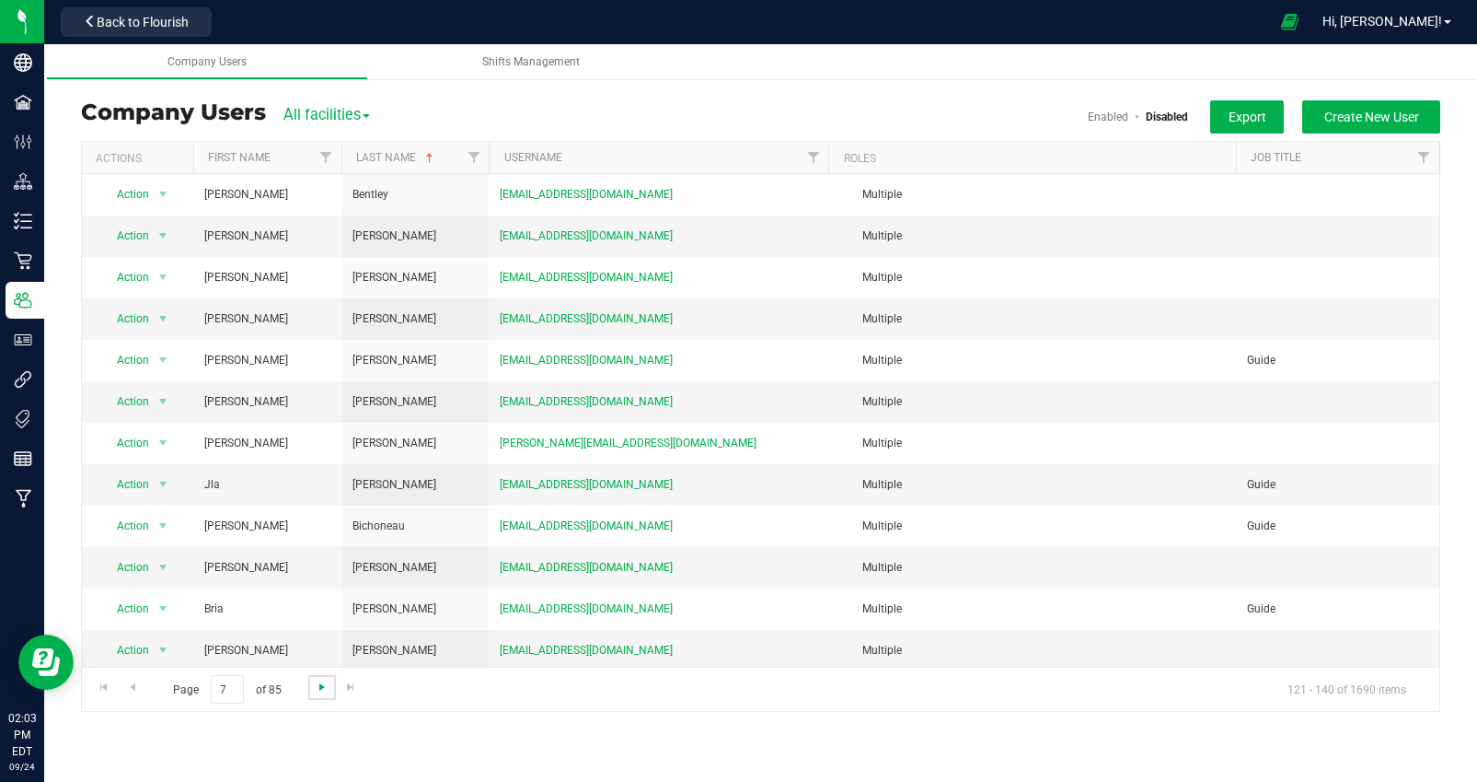
click at [321, 685] on span "Go to the next page" at bounding box center [322, 686] width 15 height 15
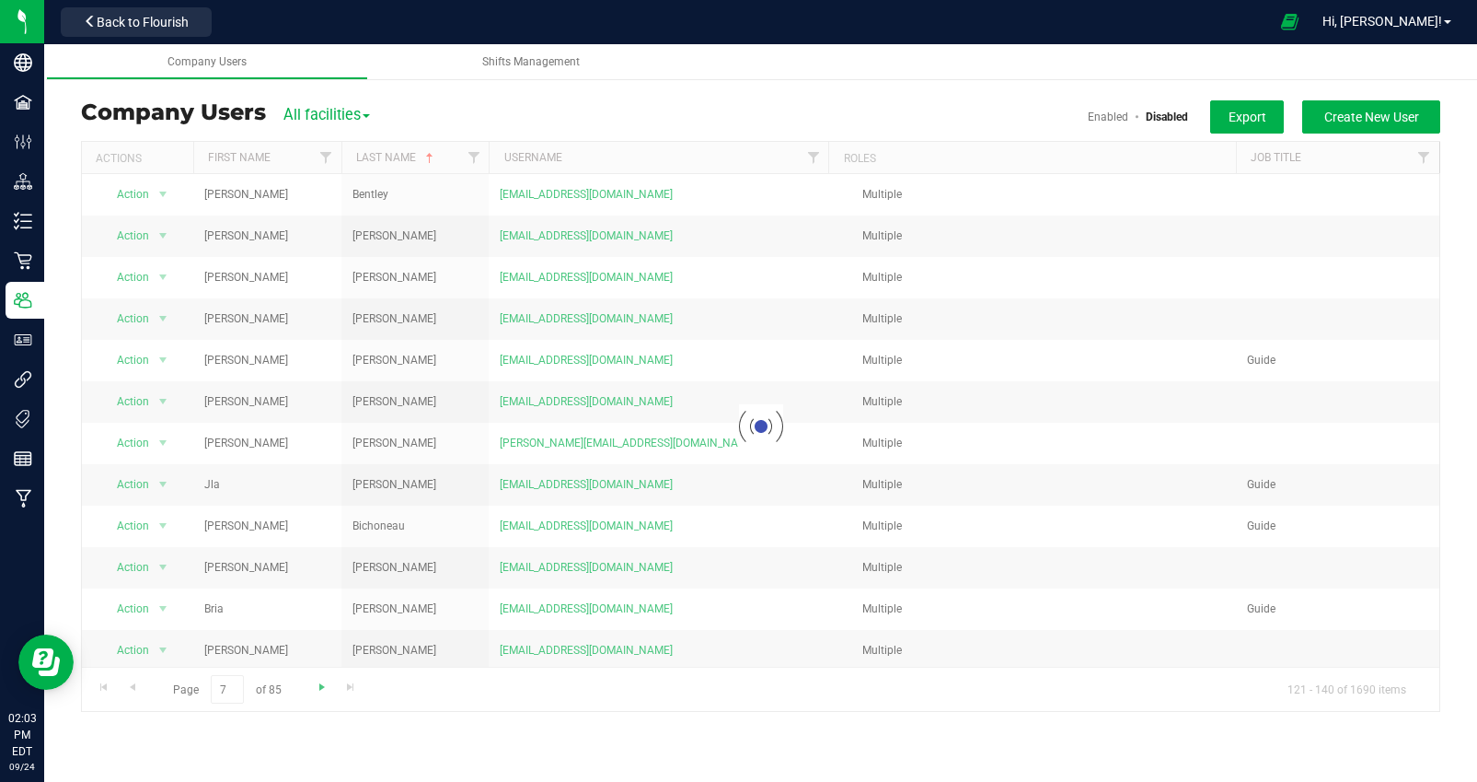
click at [321, 685] on div at bounding box center [761, 426] width 1358 height 569
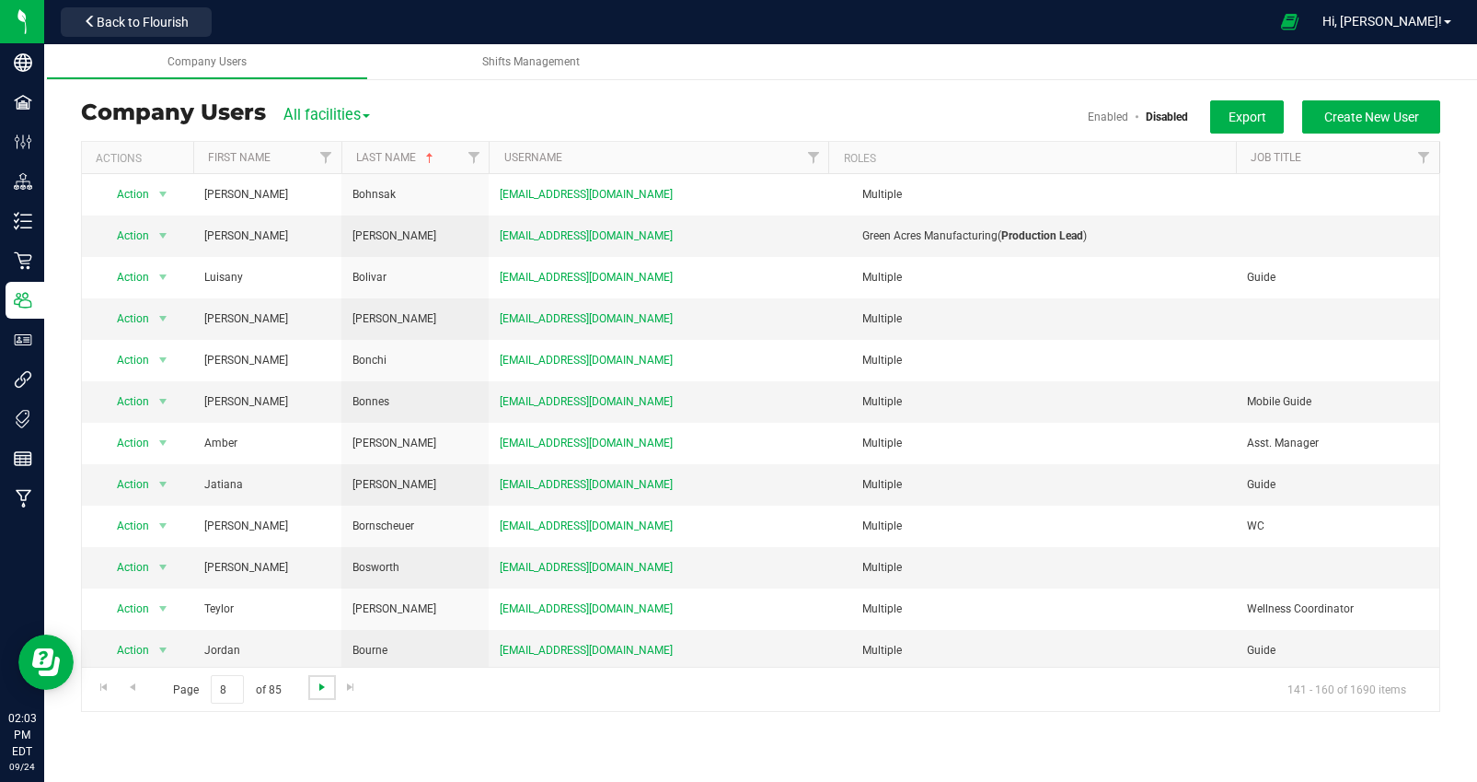
click at [321, 685] on span "Go to the next page" at bounding box center [322, 686] width 15 height 15
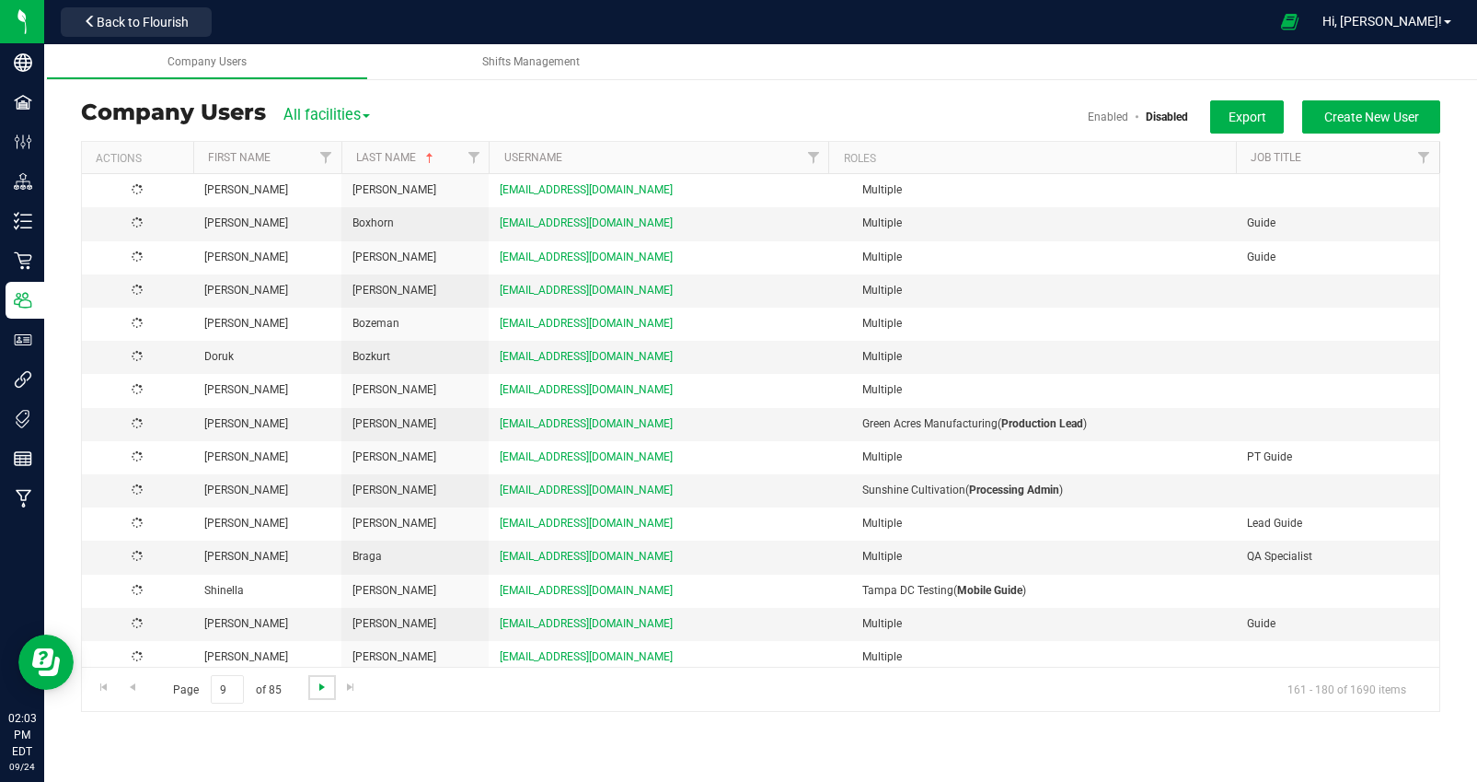
click at [321, 684] on span "Go to the next page" at bounding box center [322, 686] width 15 height 15
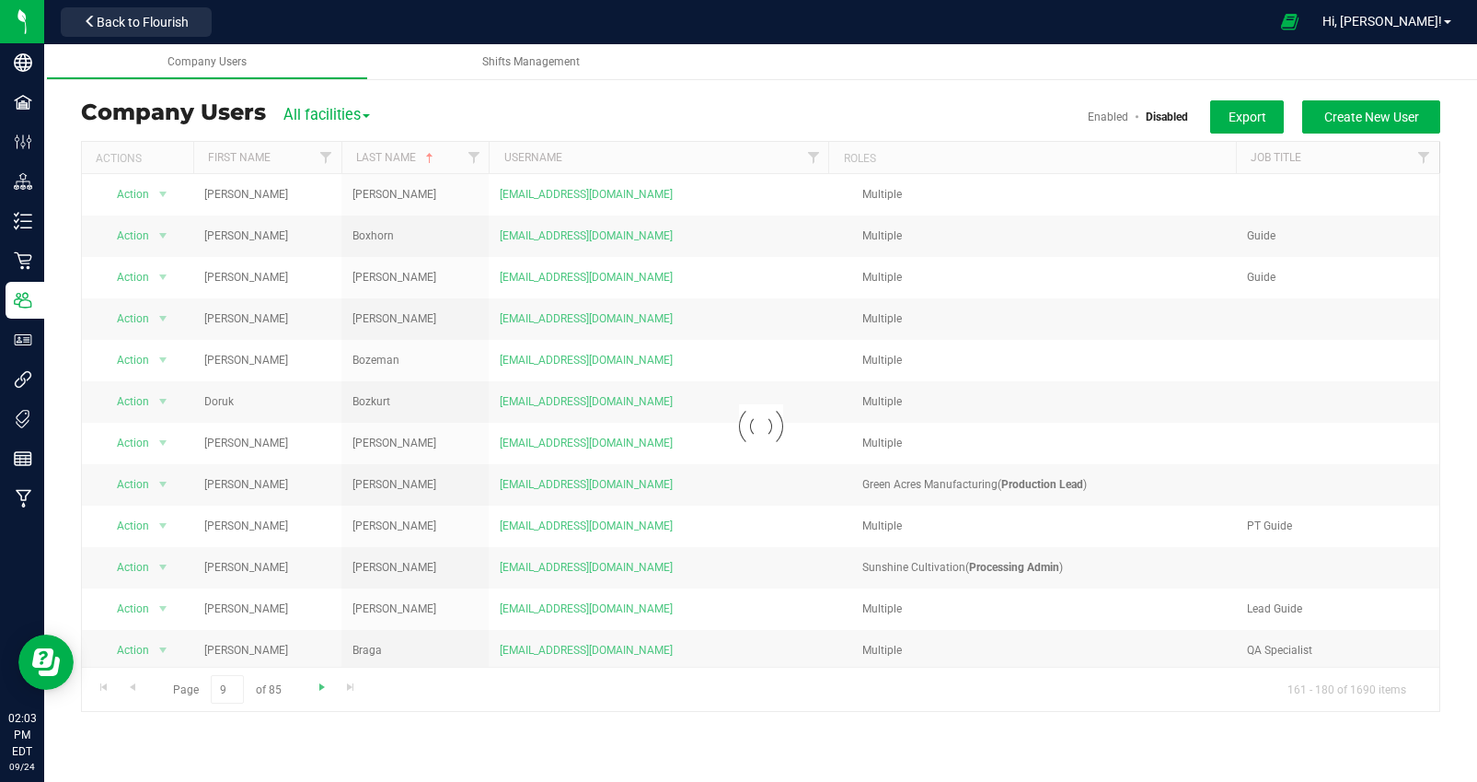
click at [321, 684] on div at bounding box center [761, 426] width 1358 height 569
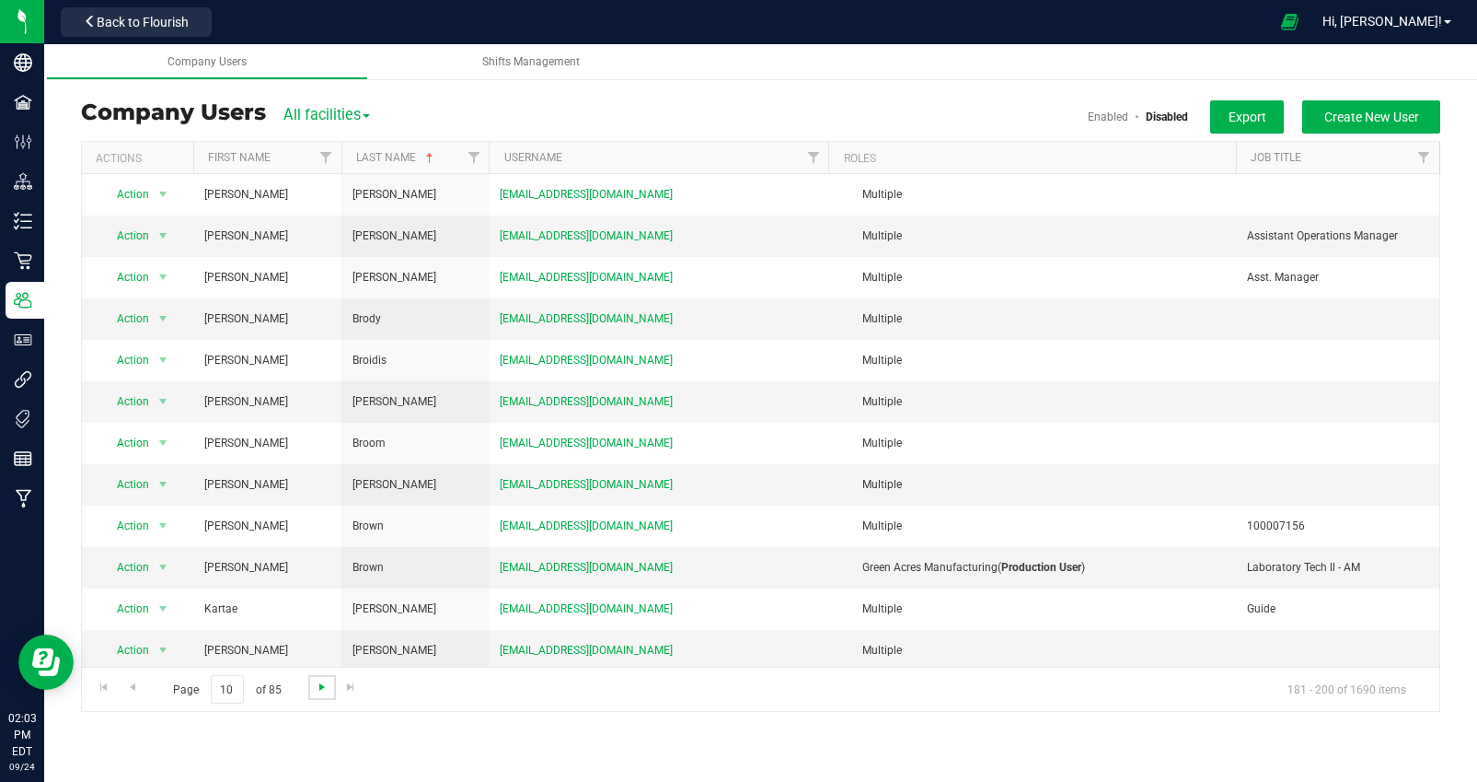
click at [321, 684] on span "Go to the next page" at bounding box center [322, 686] width 15 height 15
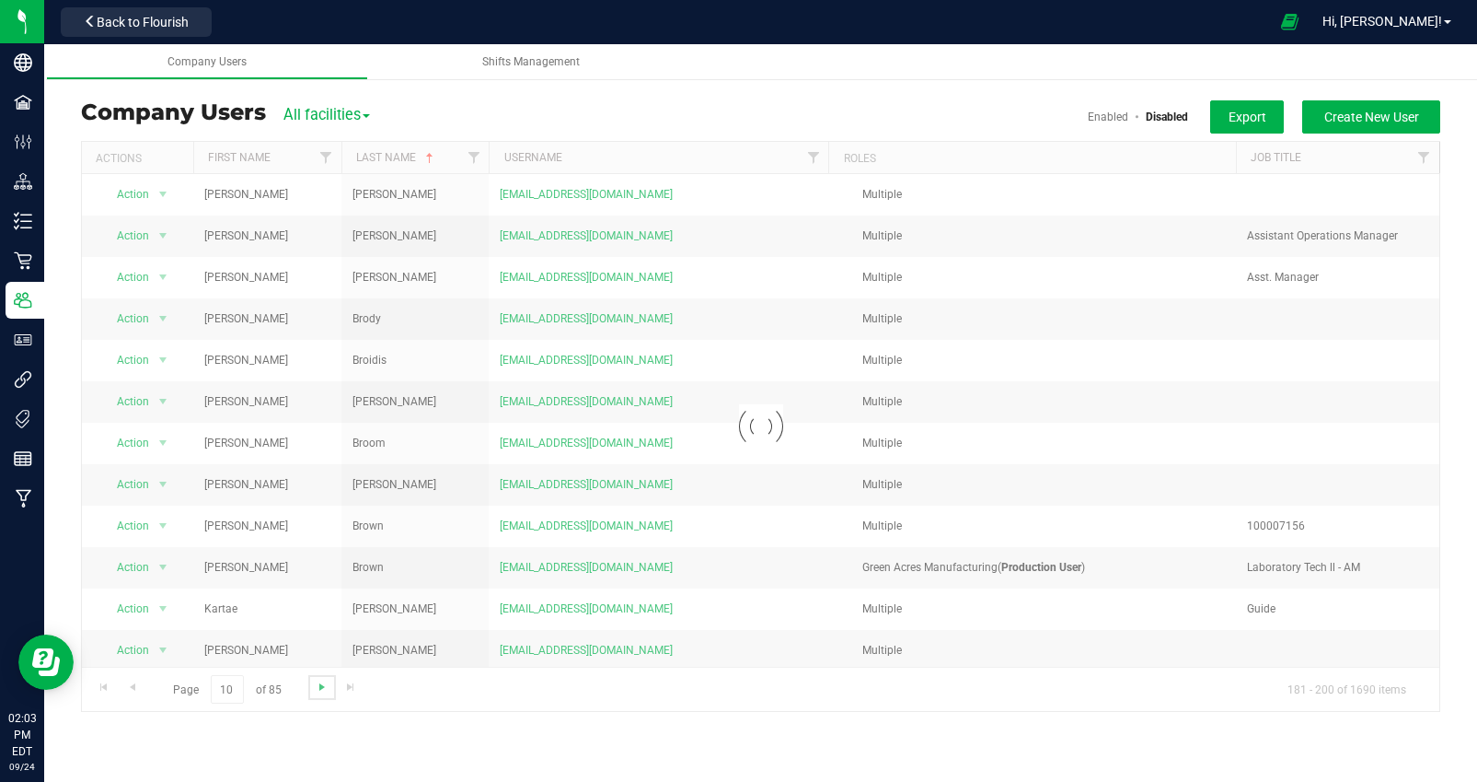
click at [321, 684] on span "Go to the next page" at bounding box center [322, 686] width 15 height 15
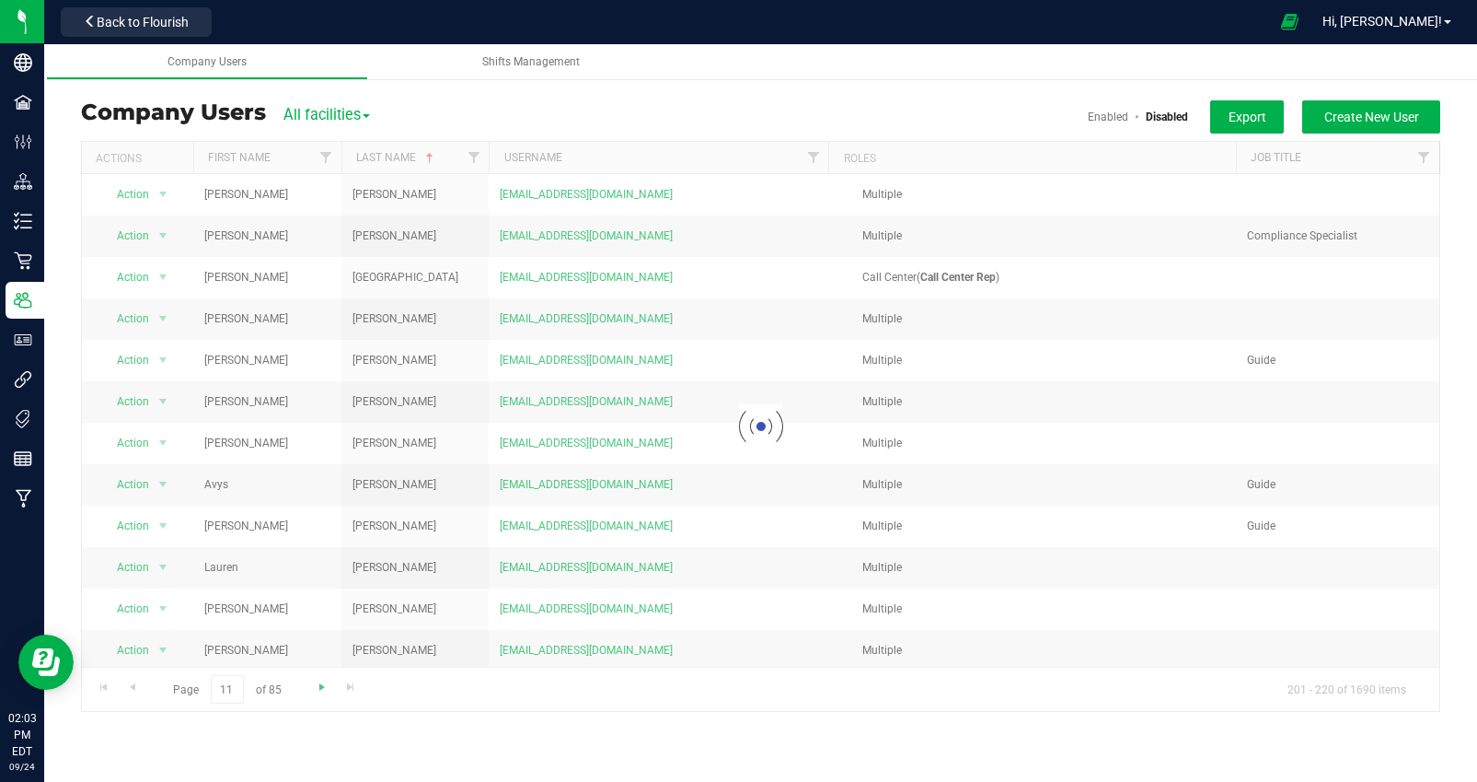
click at [321, 684] on div at bounding box center [761, 426] width 1358 height 569
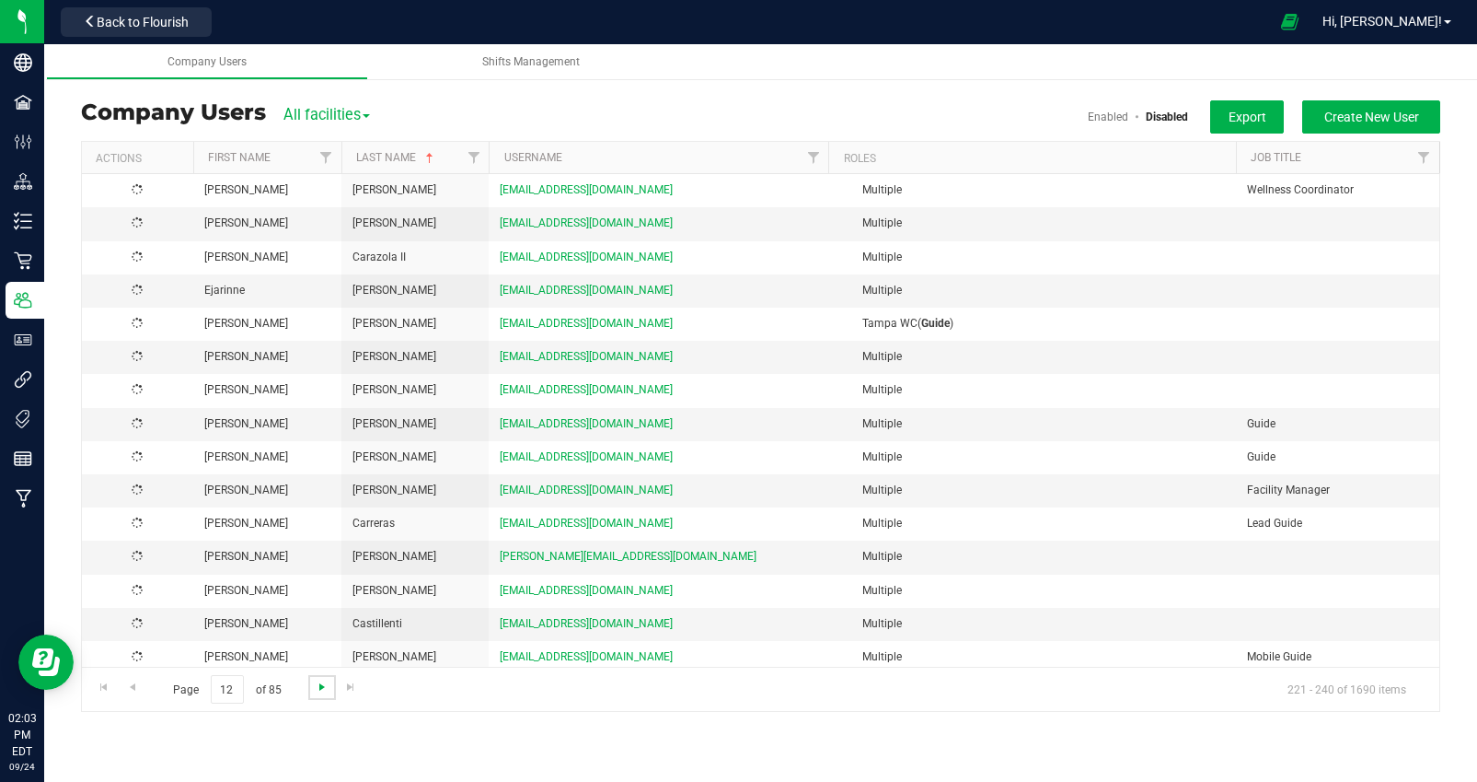
click at [321, 684] on span "Go to the next page" at bounding box center [322, 686] width 15 height 15
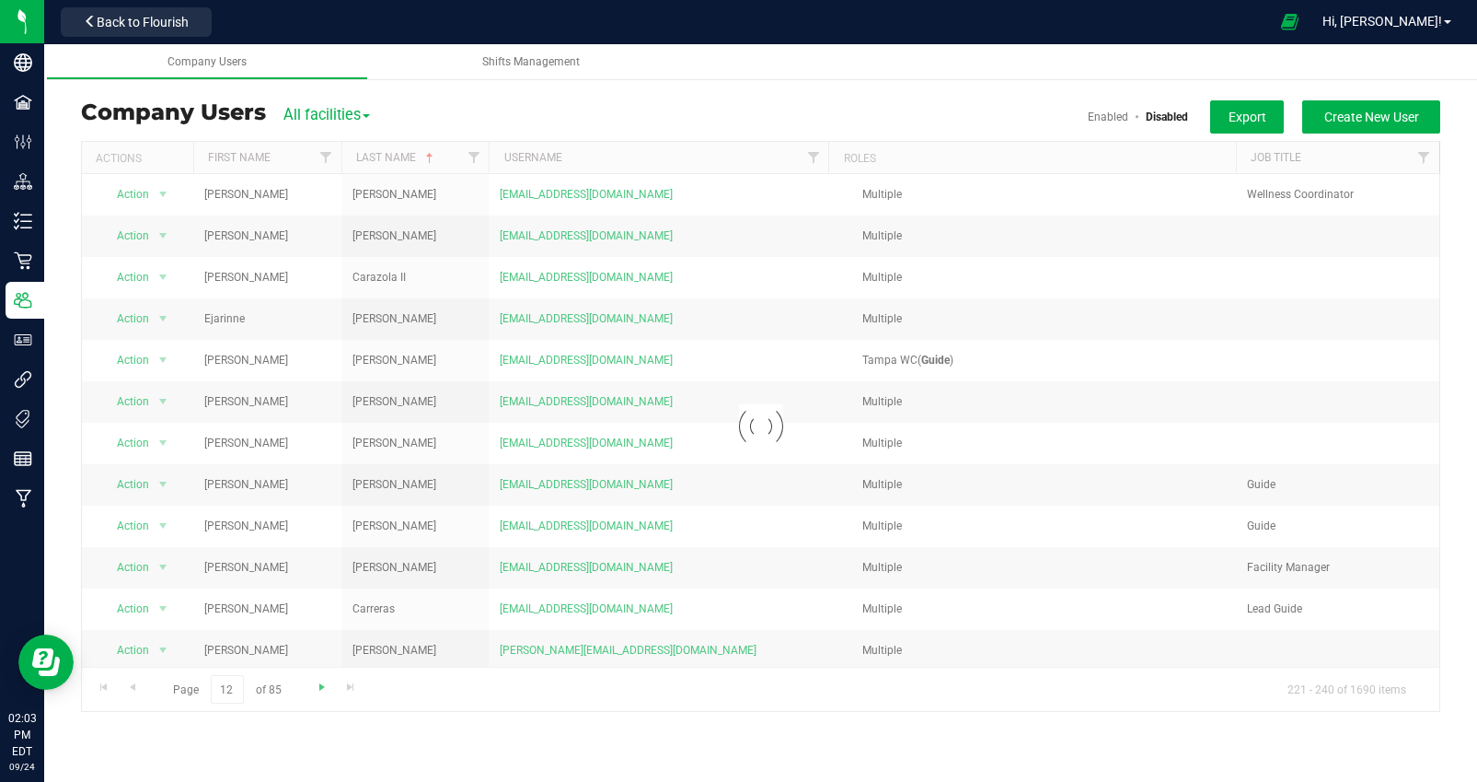
click at [321, 684] on div at bounding box center [761, 426] width 1358 height 569
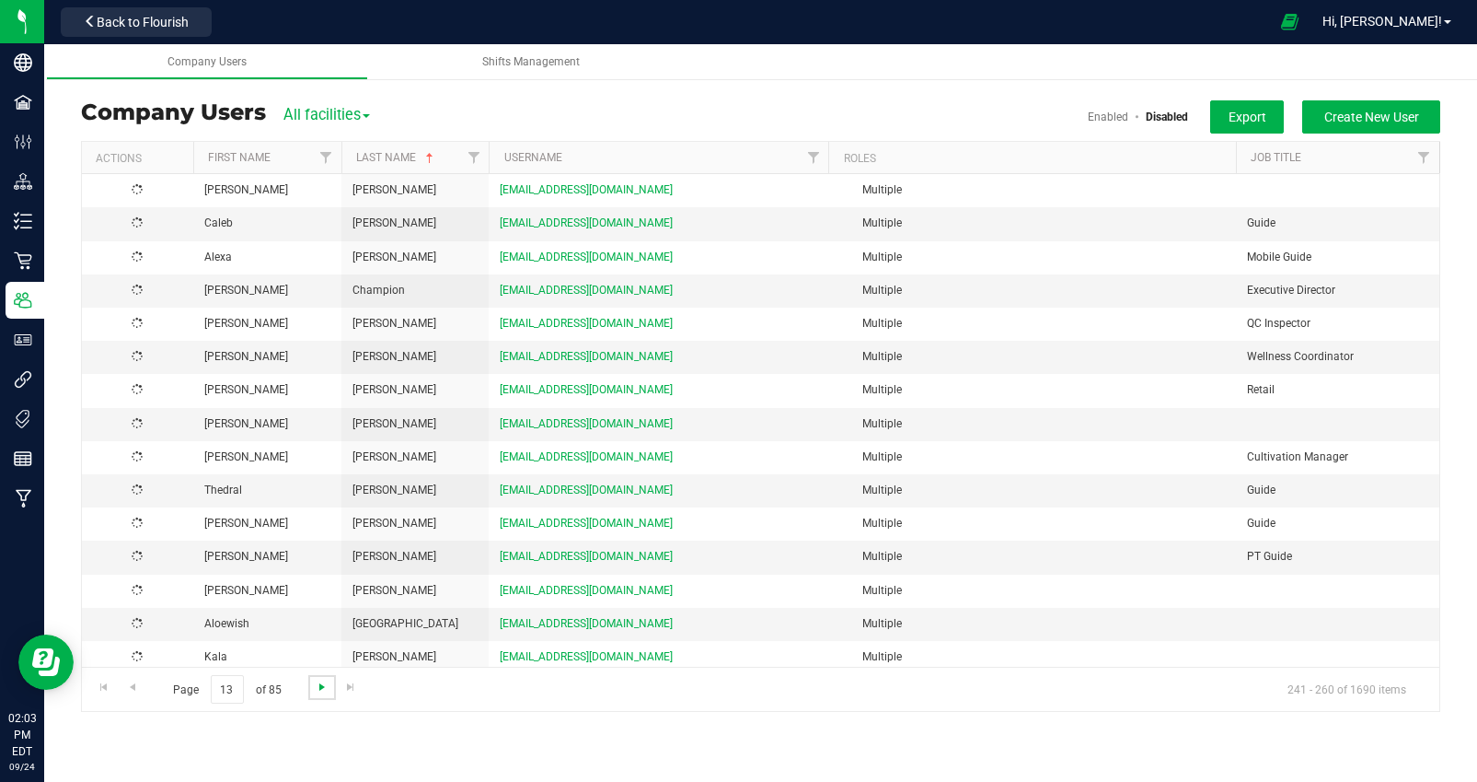
click at [321, 684] on span "Go to the next page" at bounding box center [322, 686] width 15 height 15
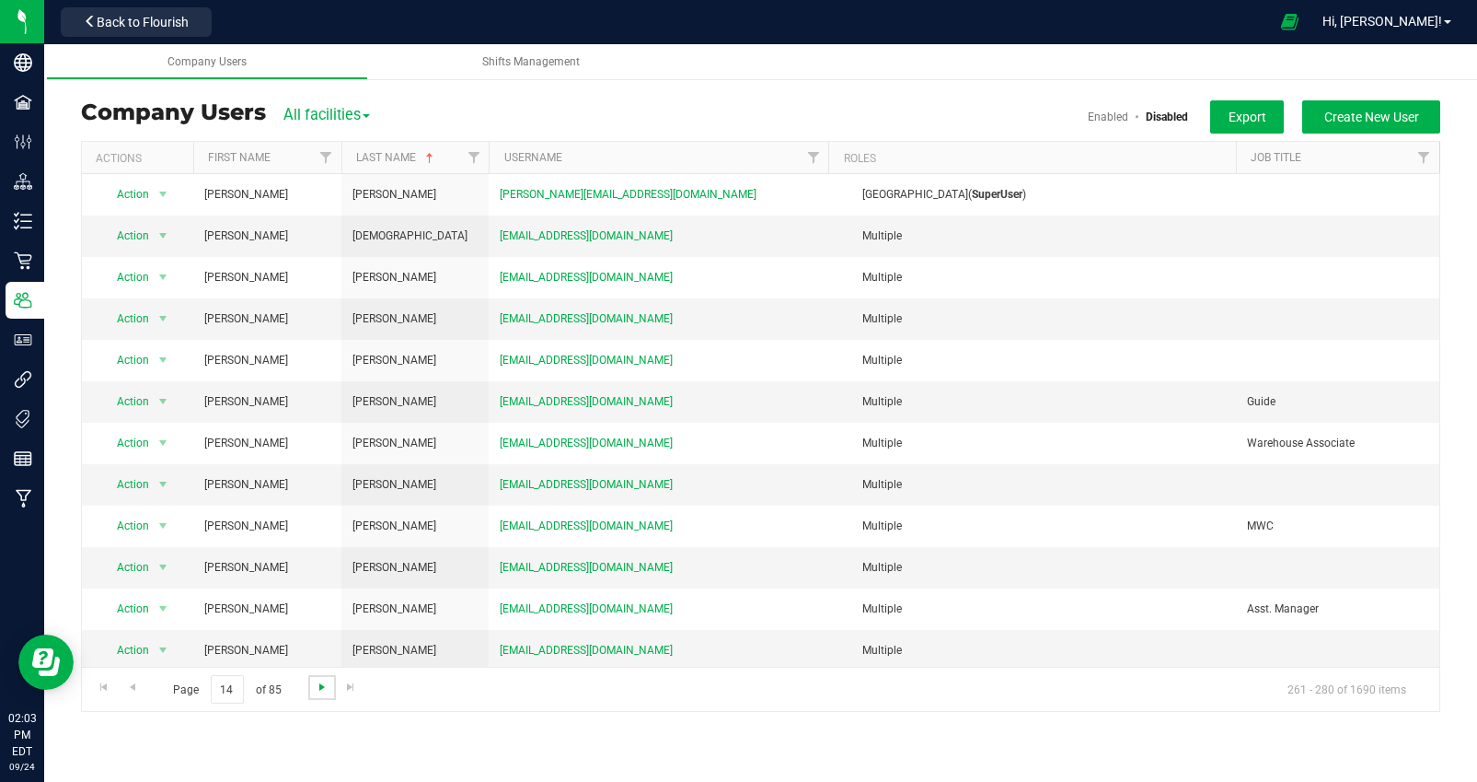
click at [321, 684] on span "Go to the next page" at bounding box center [322, 686] width 15 height 15
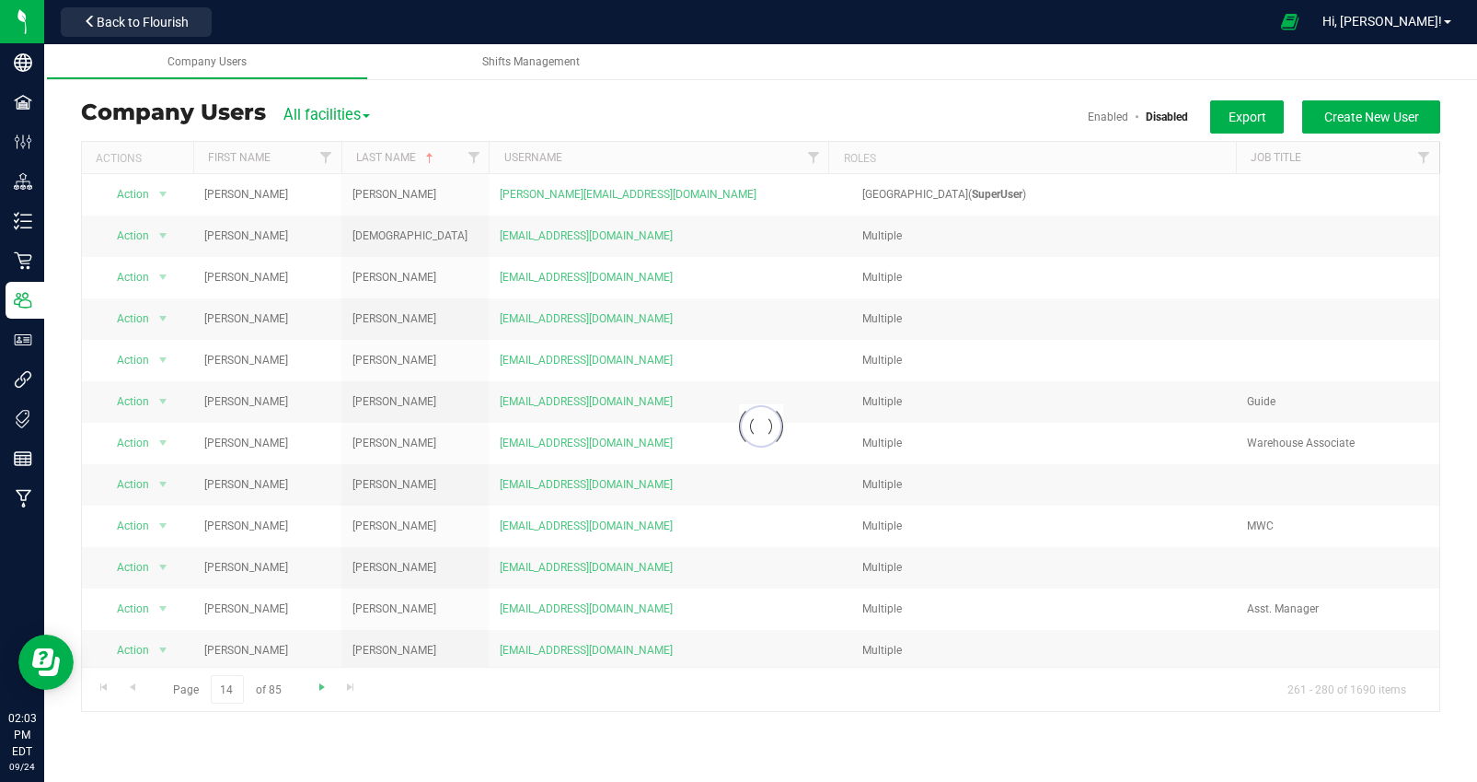
click at [321, 684] on div at bounding box center [761, 426] width 1358 height 569
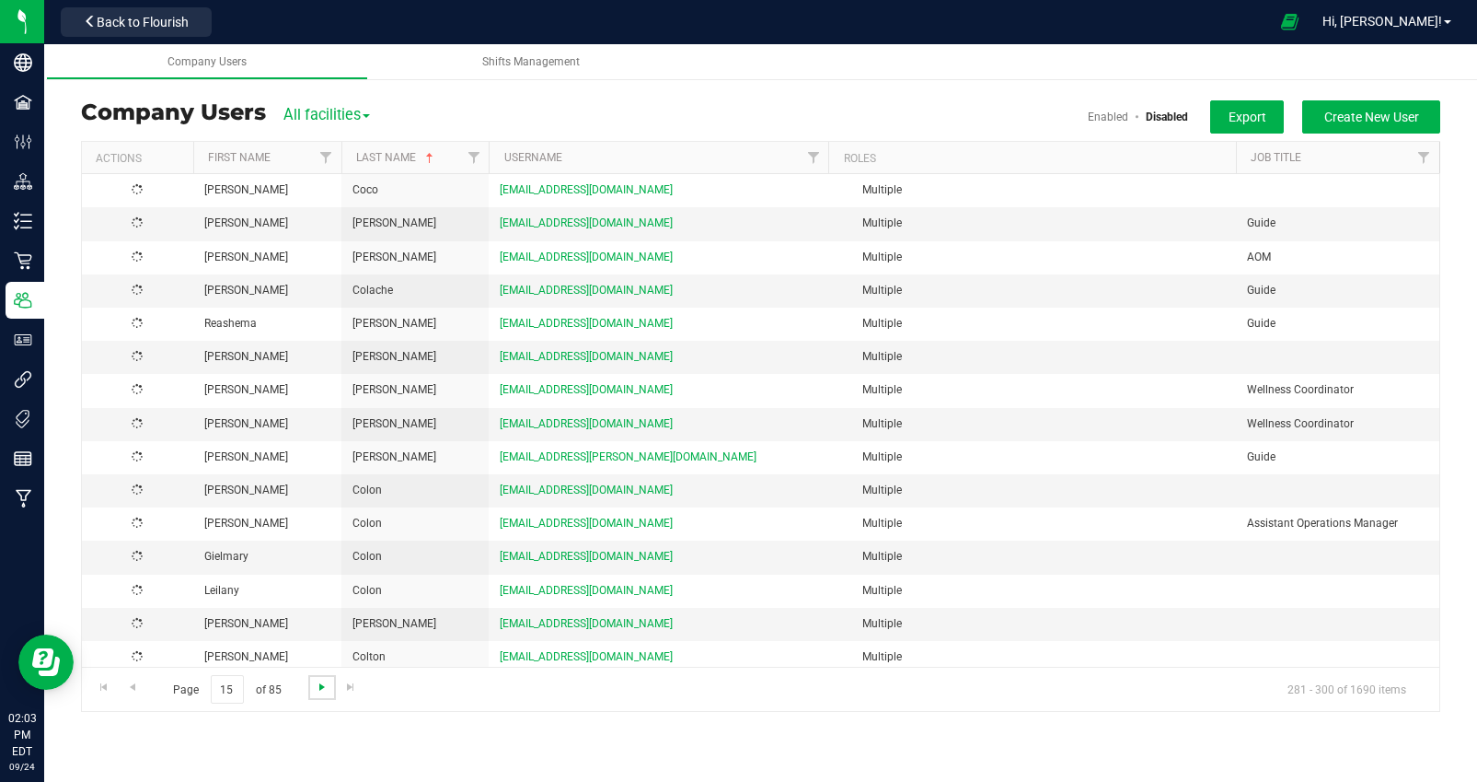
click at [321, 684] on span "Go to the next page" at bounding box center [322, 686] width 15 height 15
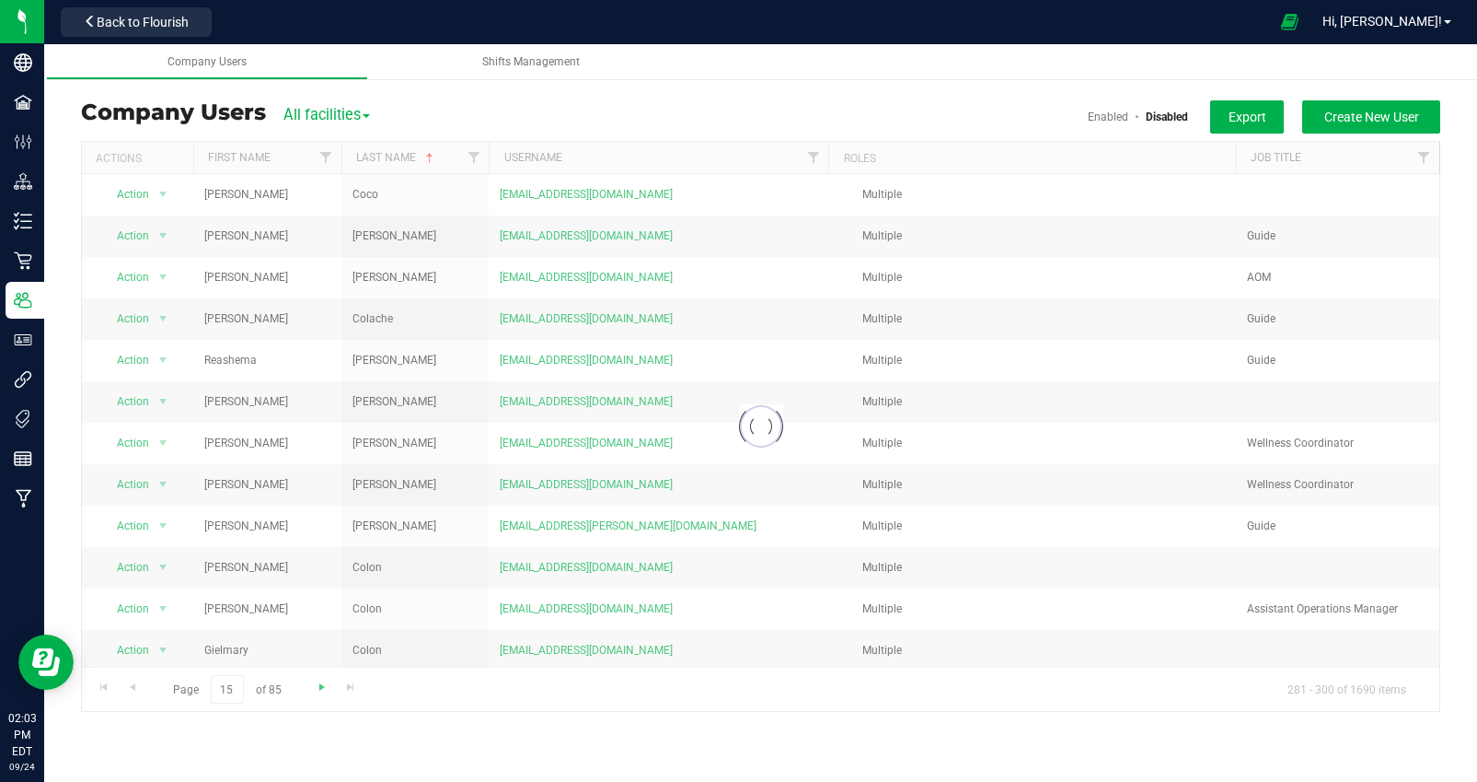
click at [321, 684] on div at bounding box center [761, 426] width 1358 height 569
click at [321, 684] on span "Go to the next page" at bounding box center [322, 686] width 15 height 15
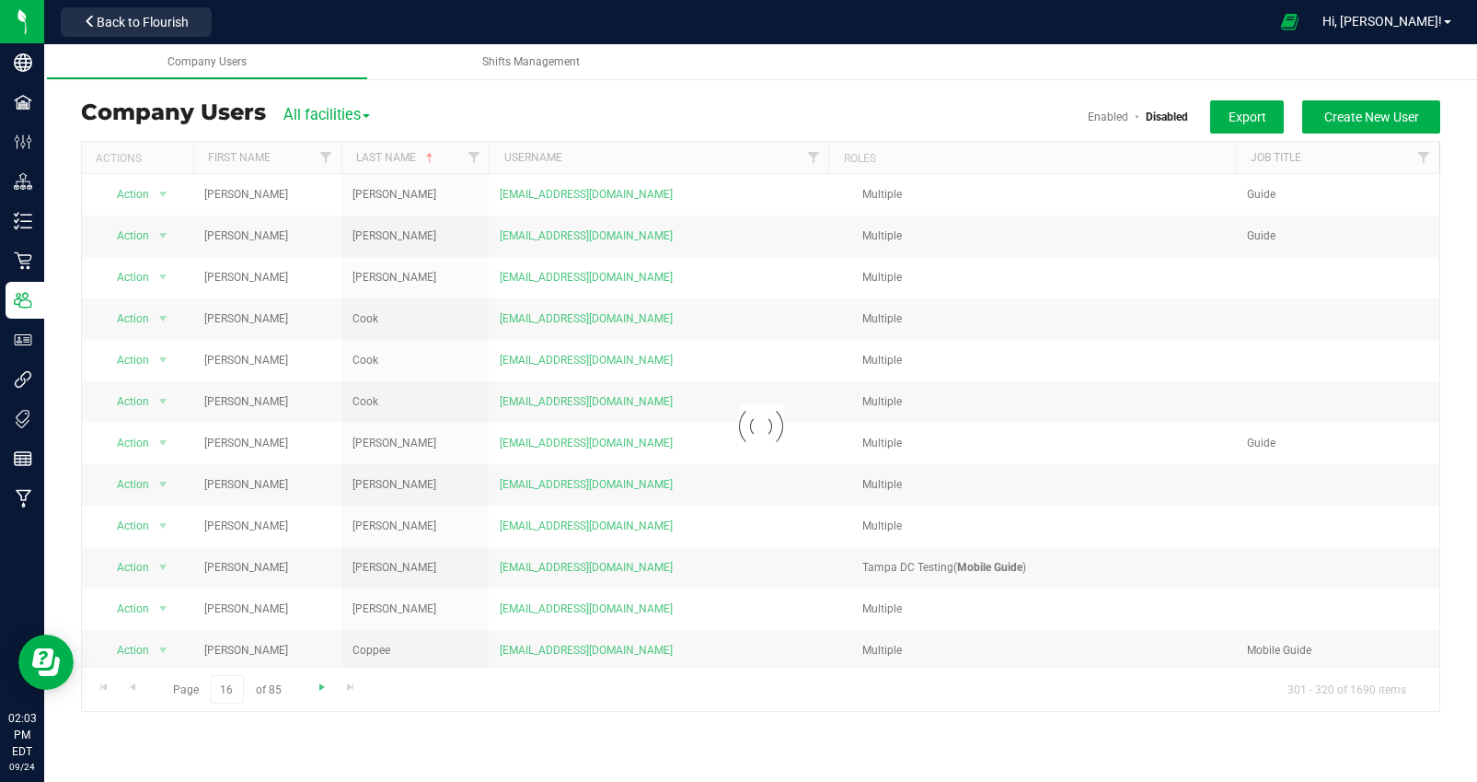
click at [321, 684] on div at bounding box center [761, 426] width 1358 height 569
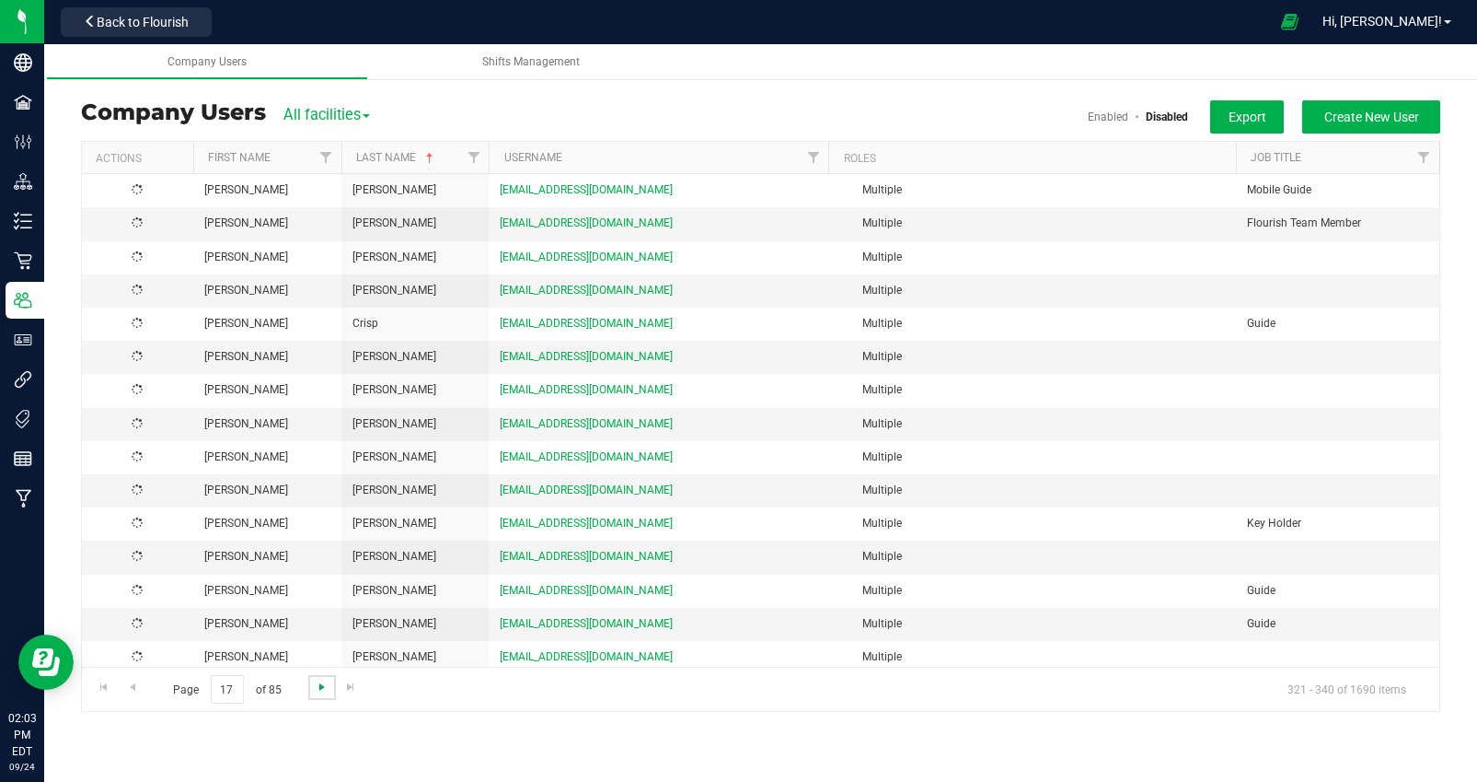
click at [321, 684] on span "Go to the next page" at bounding box center [322, 686] width 15 height 15
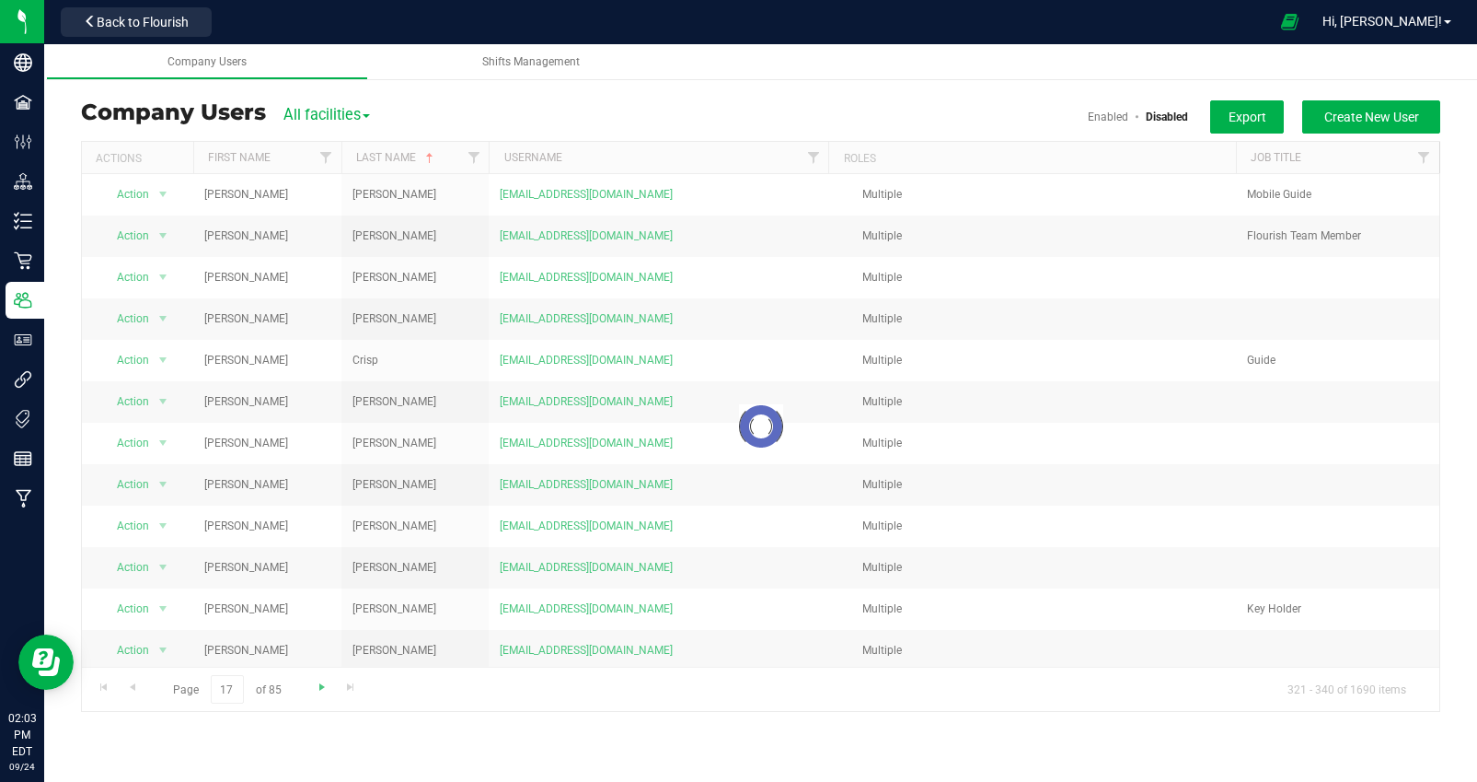
click at [321, 684] on div at bounding box center [761, 426] width 1358 height 569
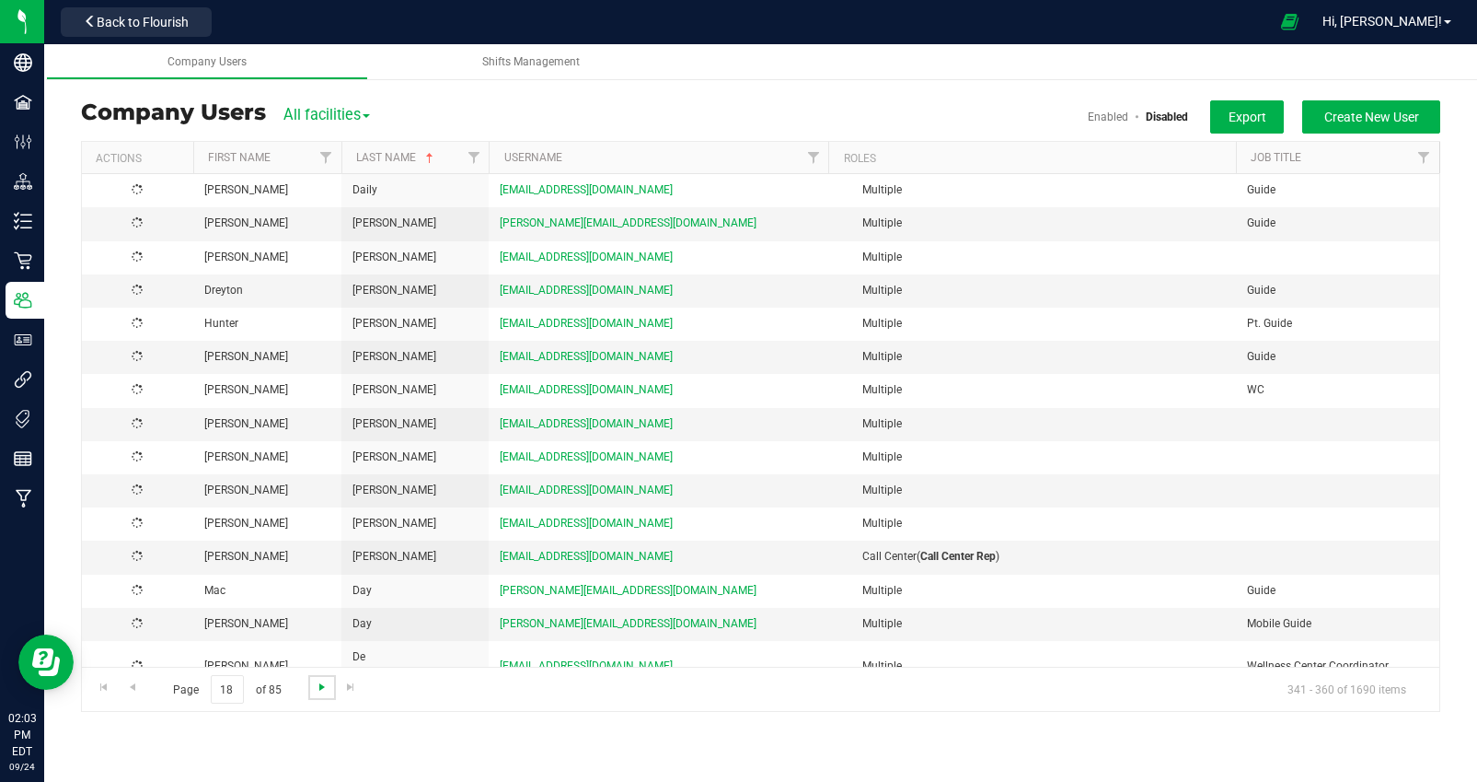
click at [321, 684] on span "Go to the next page" at bounding box center [322, 686] width 15 height 15
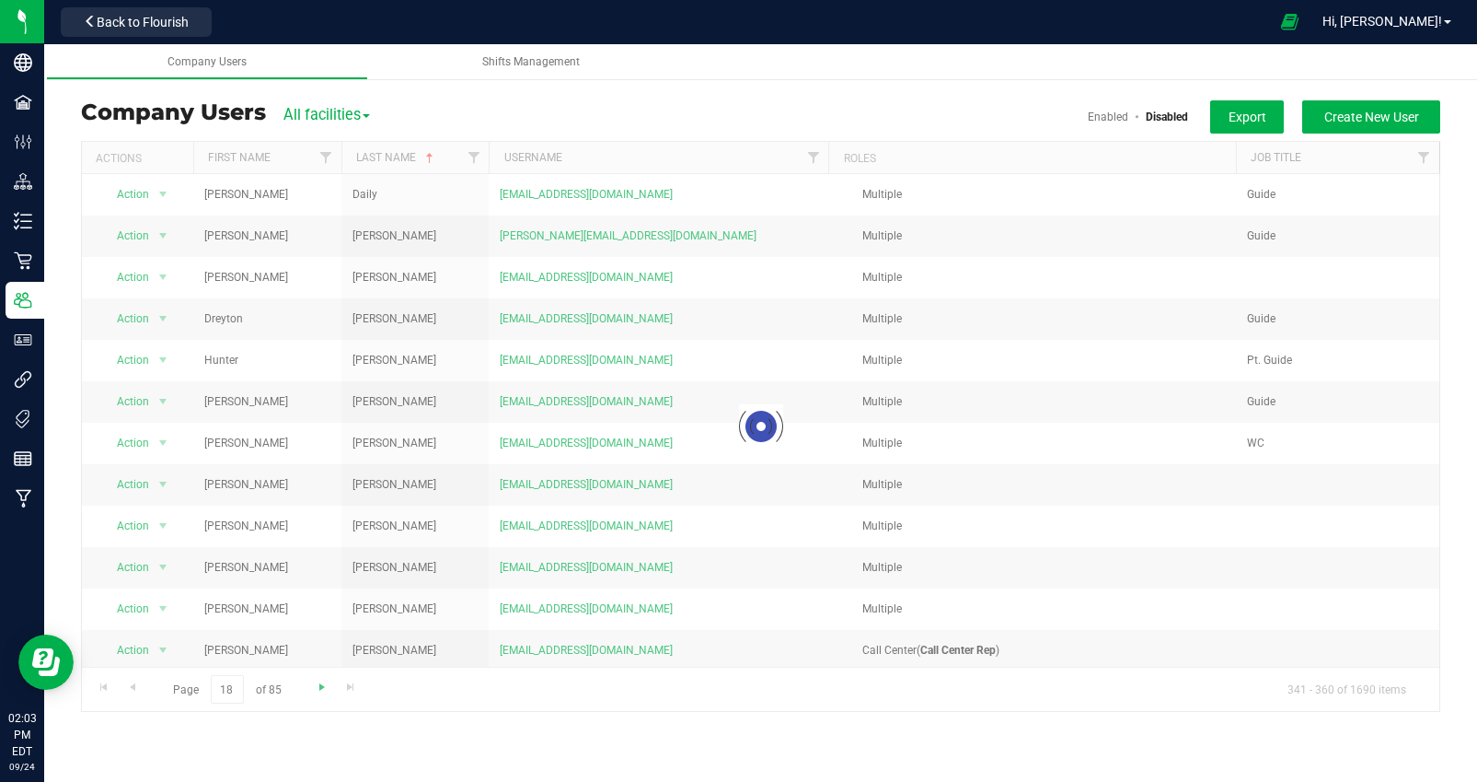
click at [321, 684] on div at bounding box center [761, 426] width 1358 height 569
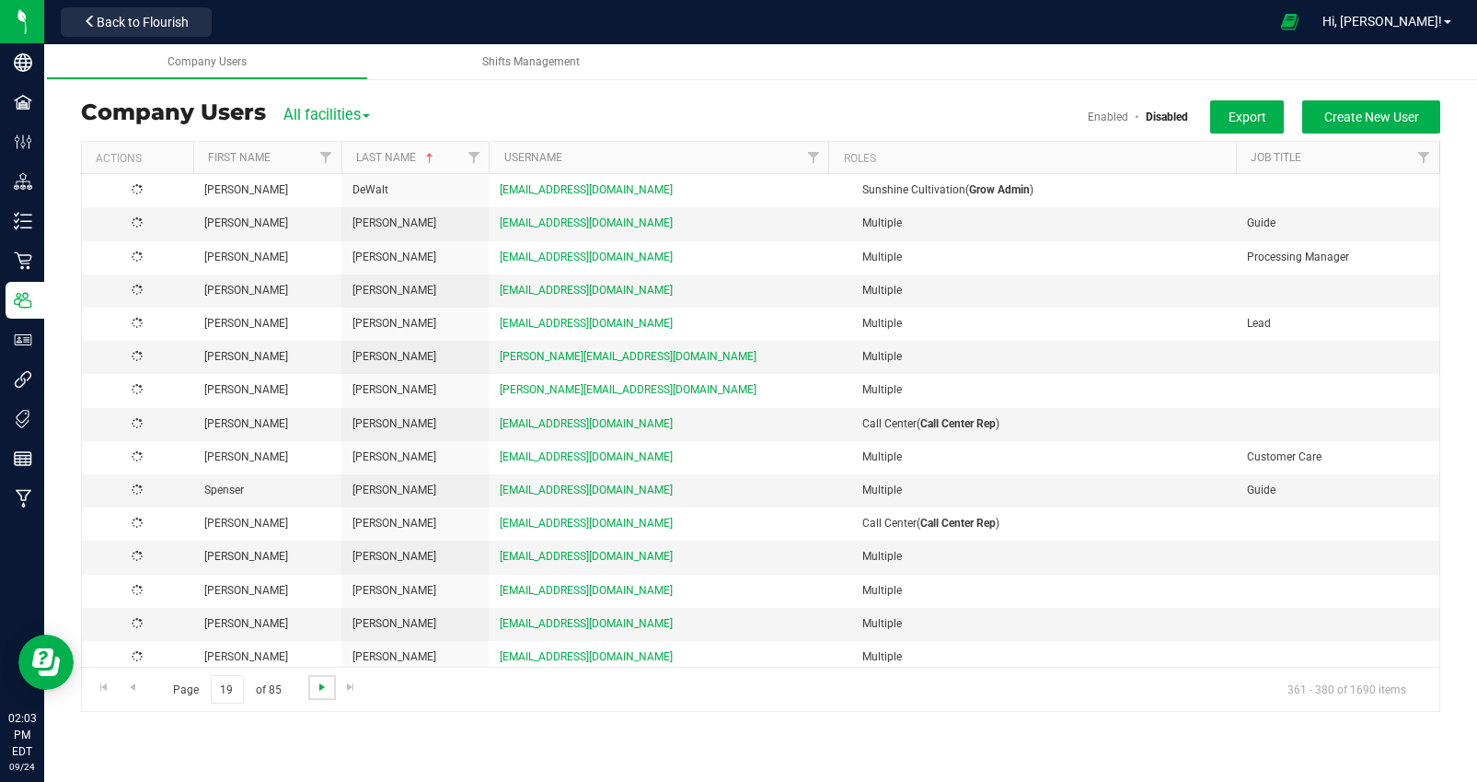
click at [321, 684] on span "Go to the next page" at bounding box center [322, 686] width 15 height 15
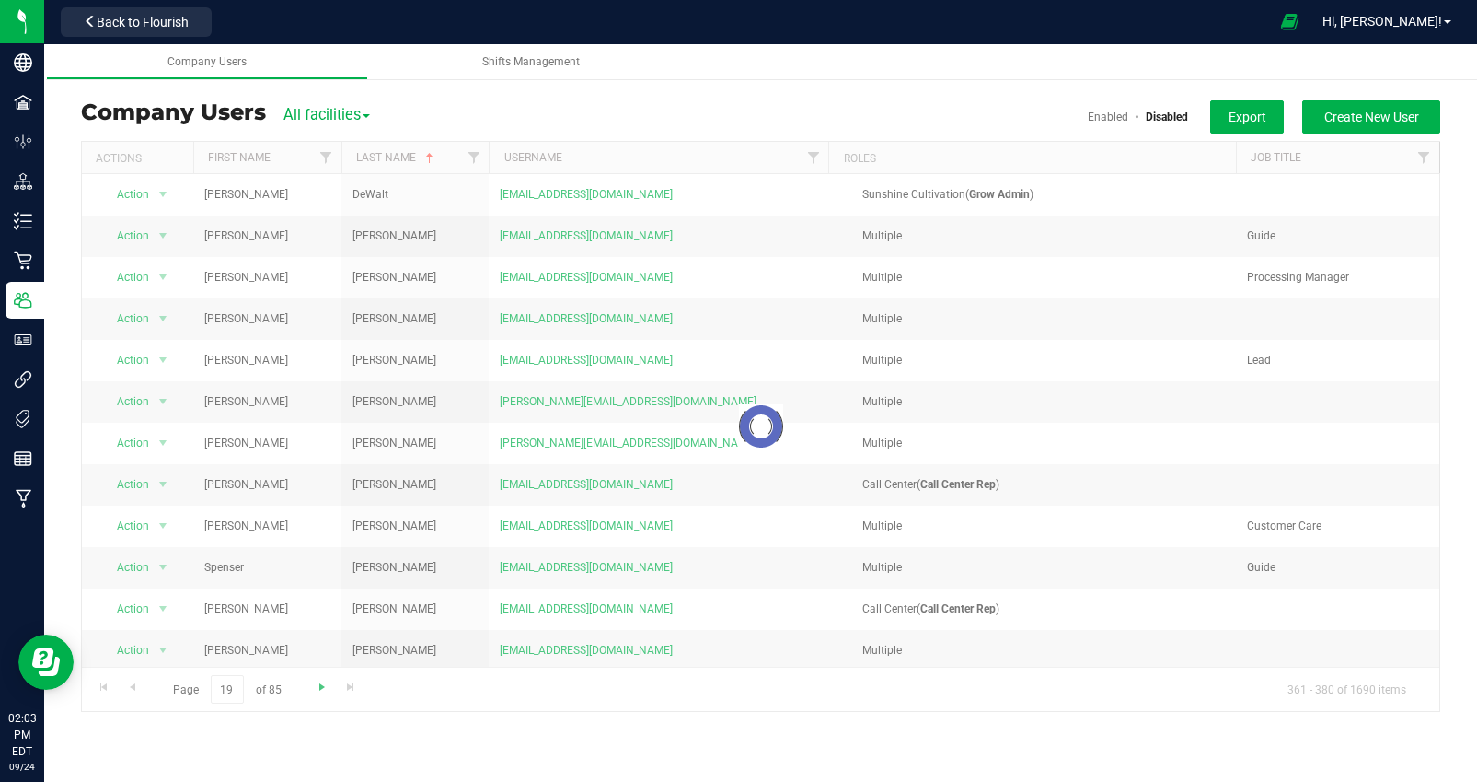
click at [321, 684] on div at bounding box center [761, 426] width 1358 height 569
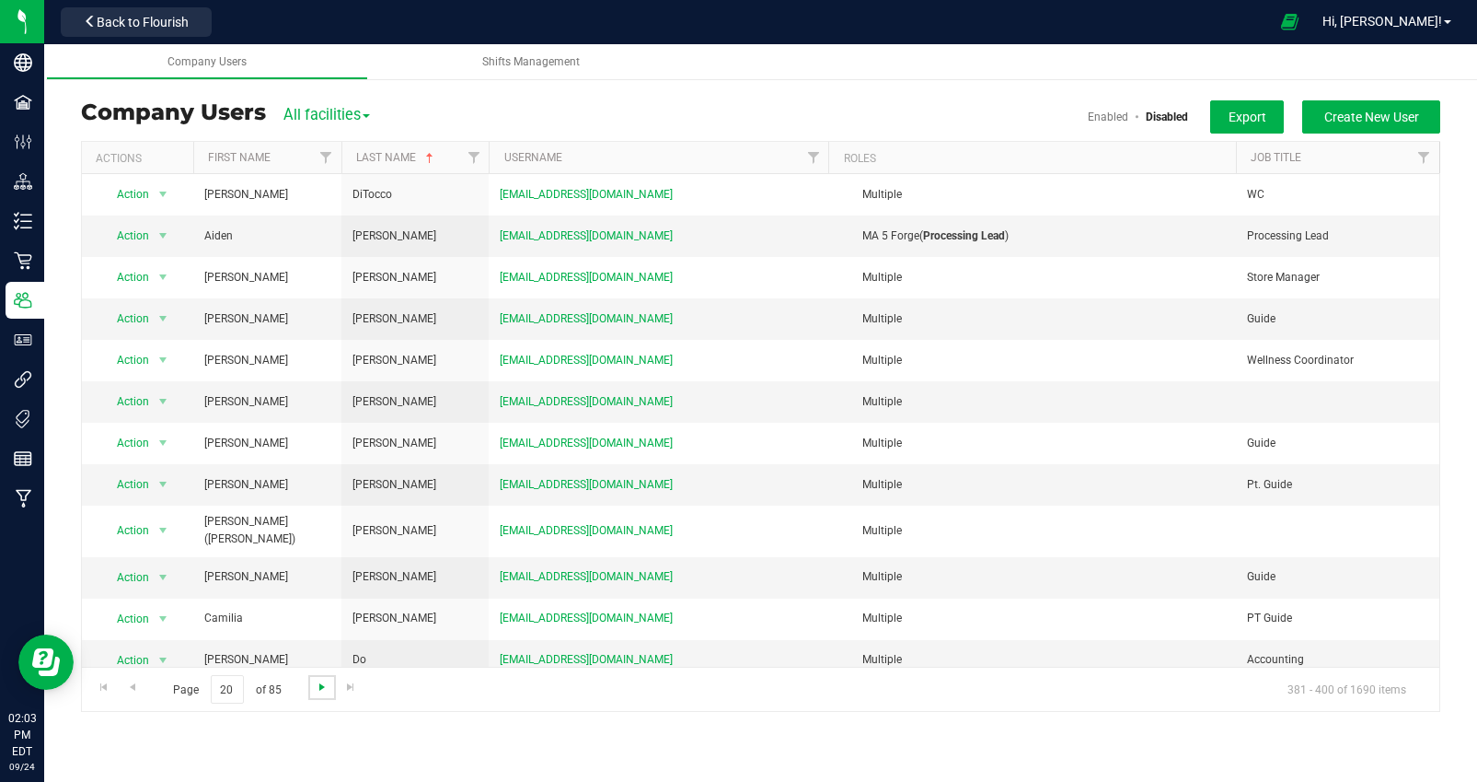
click at [321, 684] on span "Go to the next page" at bounding box center [322, 686] width 15 height 15
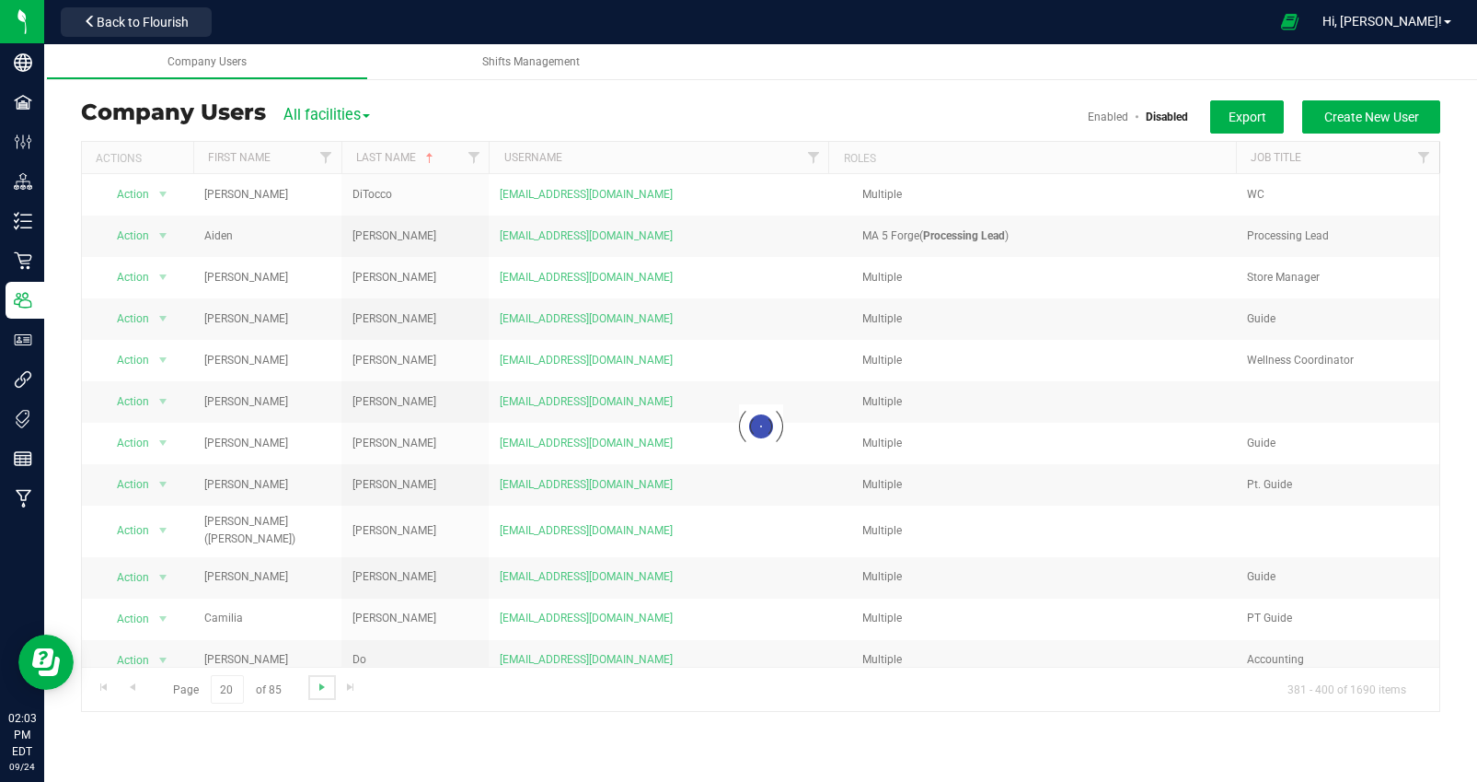
click at [321, 685] on span "Go to the next page" at bounding box center [322, 686] width 15 height 15
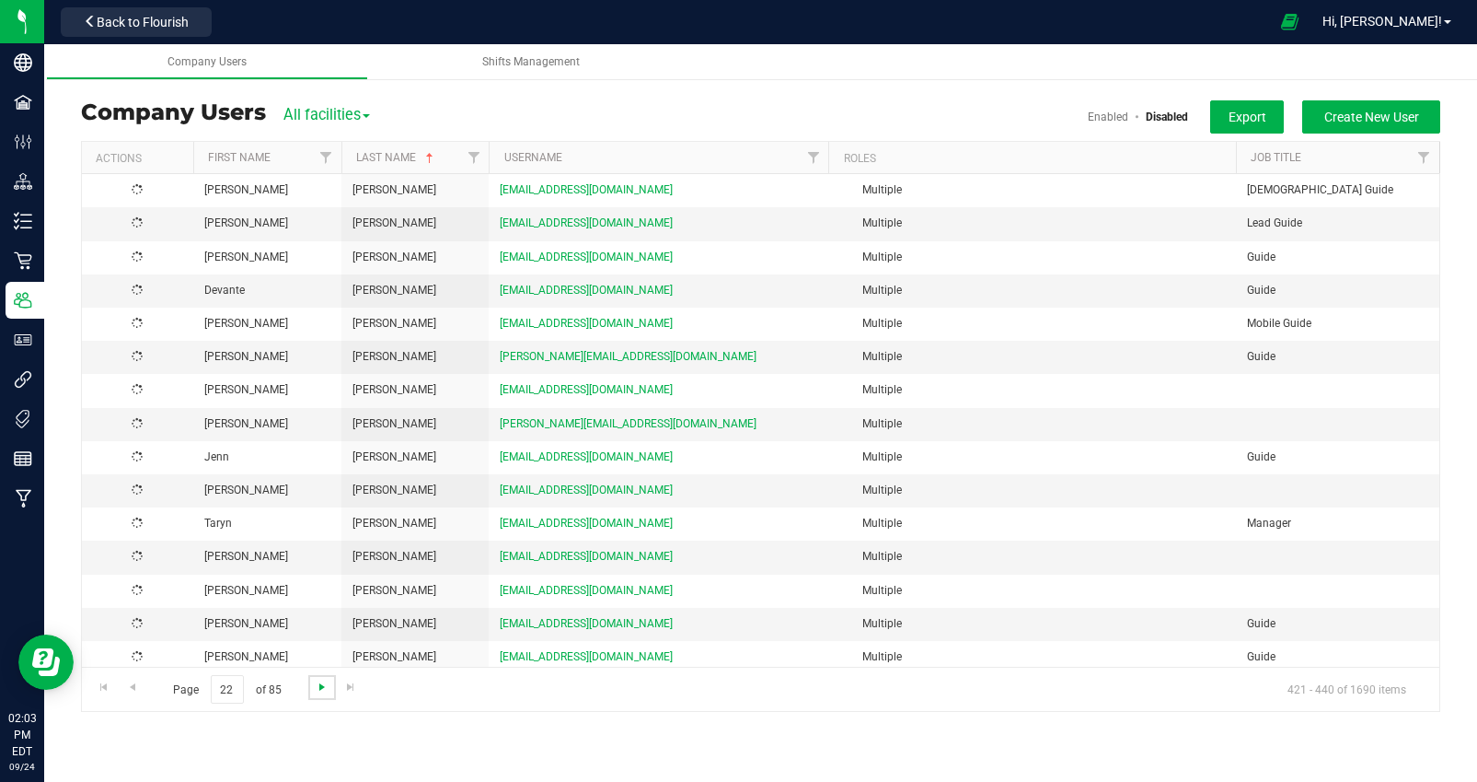
click at [321, 685] on span "Go to the next page" at bounding box center [322, 686] width 15 height 15
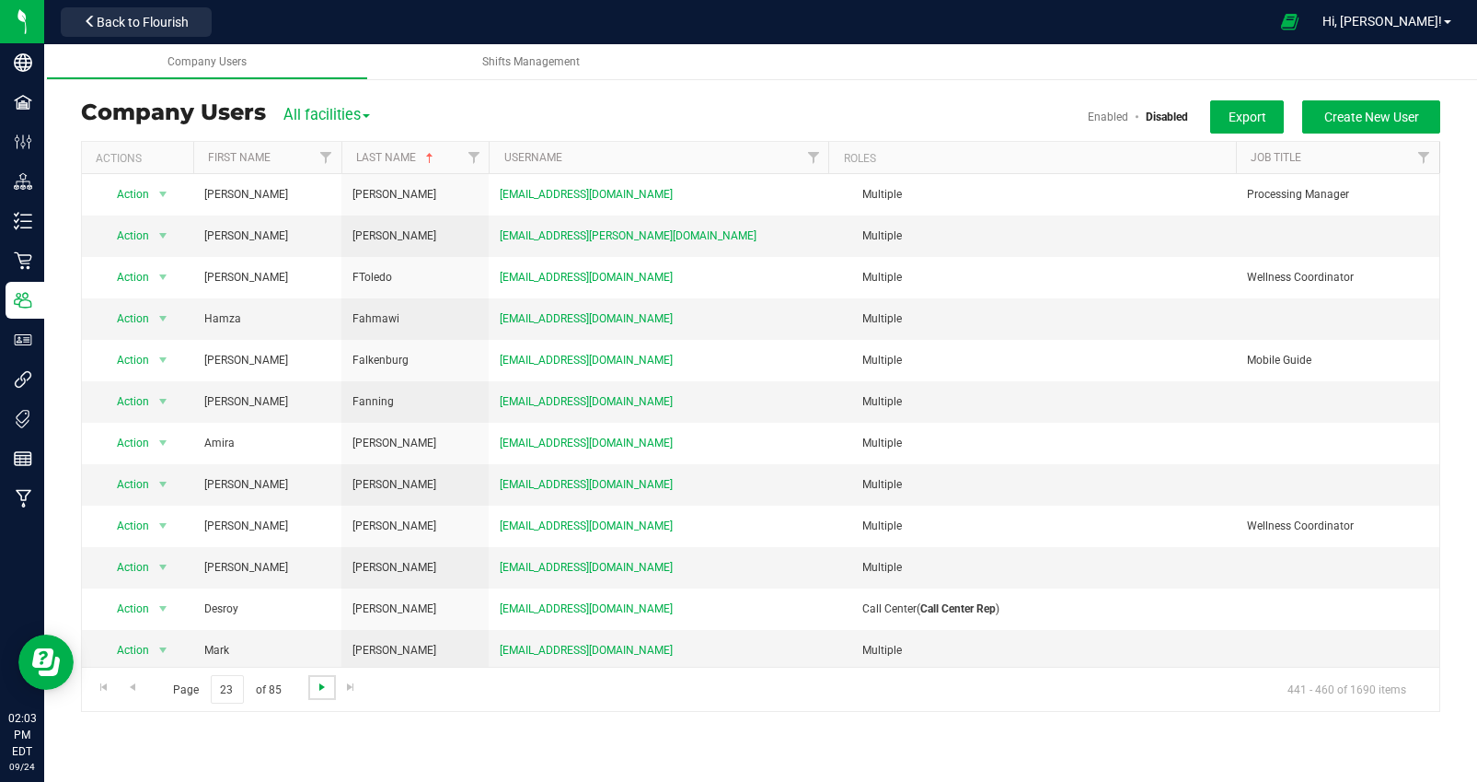
click at [321, 685] on span "Go to the next page" at bounding box center [322, 686] width 15 height 15
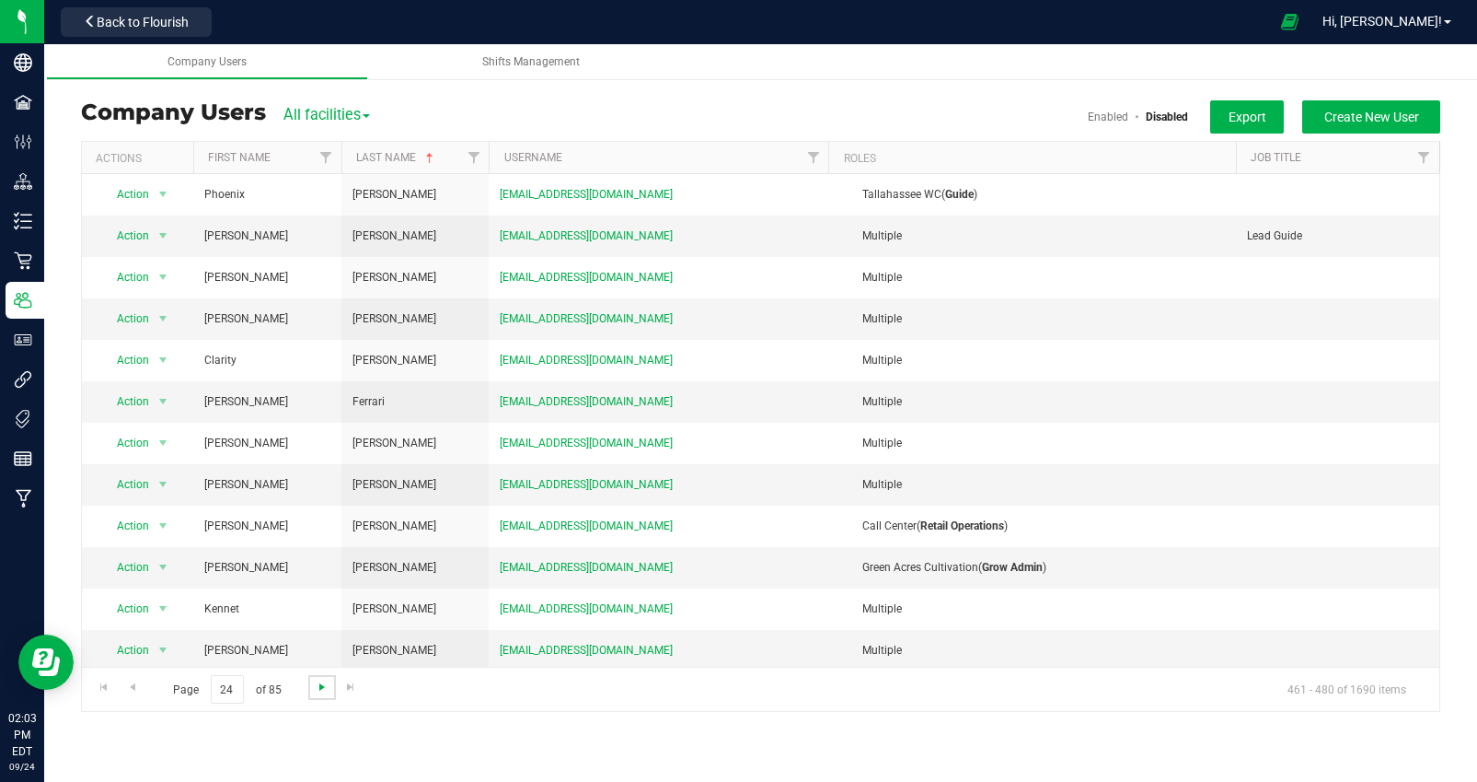
click at [321, 685] on span "Go to the next page" at bounding box center [322, 686] width 15 height 15
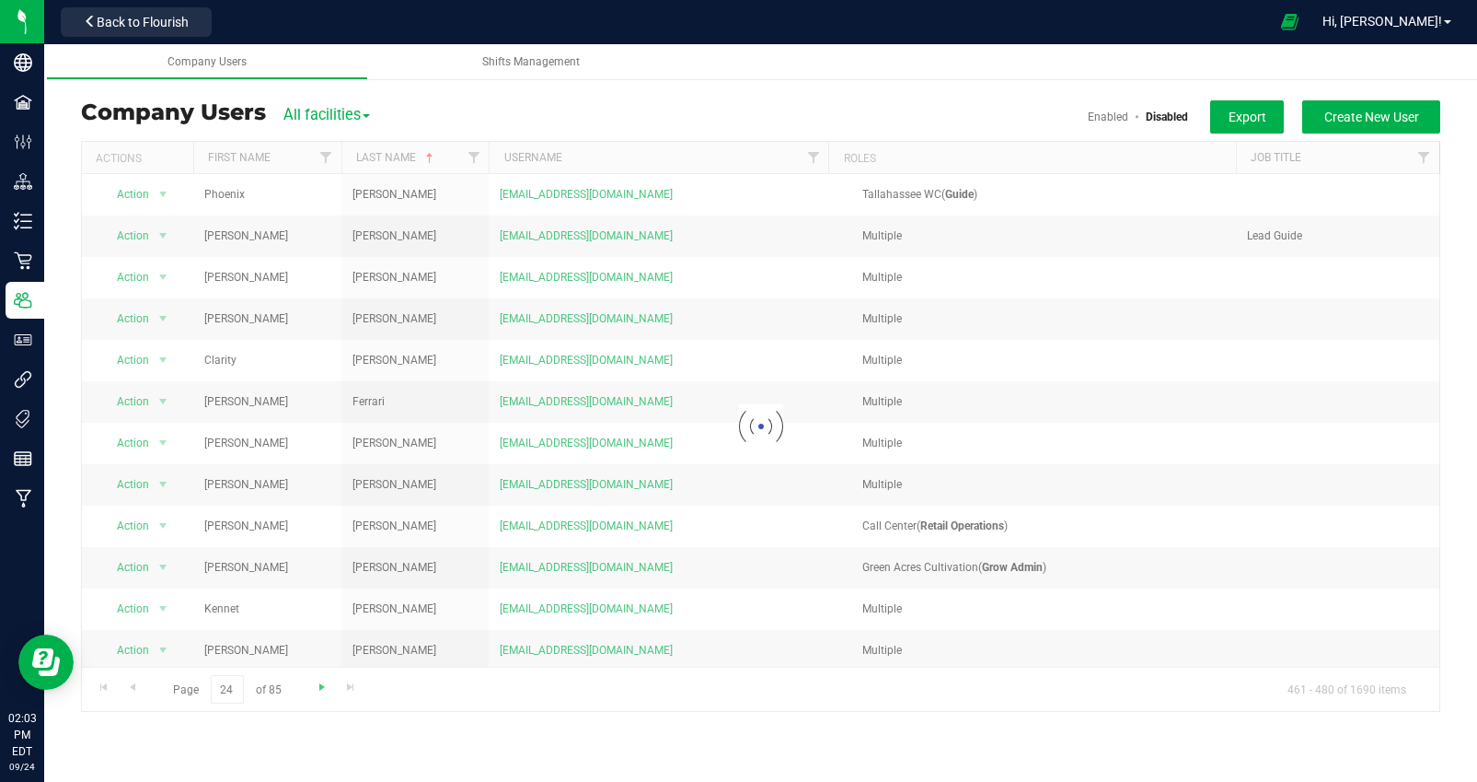
click at [321, 685] on div at bounding box center [761, 426] width 1358 height 569
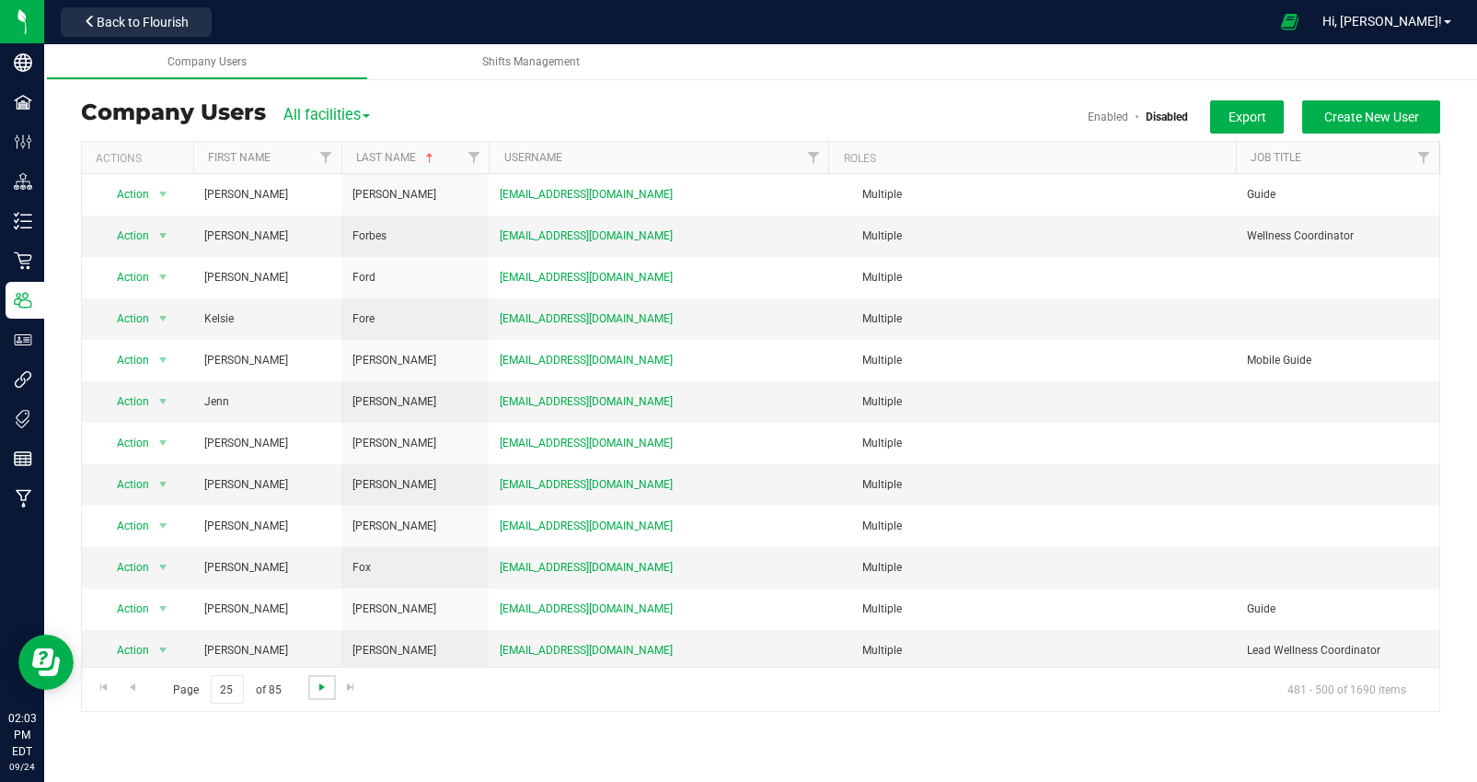
click at [321, 685] on span "Go to the next page" at bounding box center [322, 686] width 15 height 15
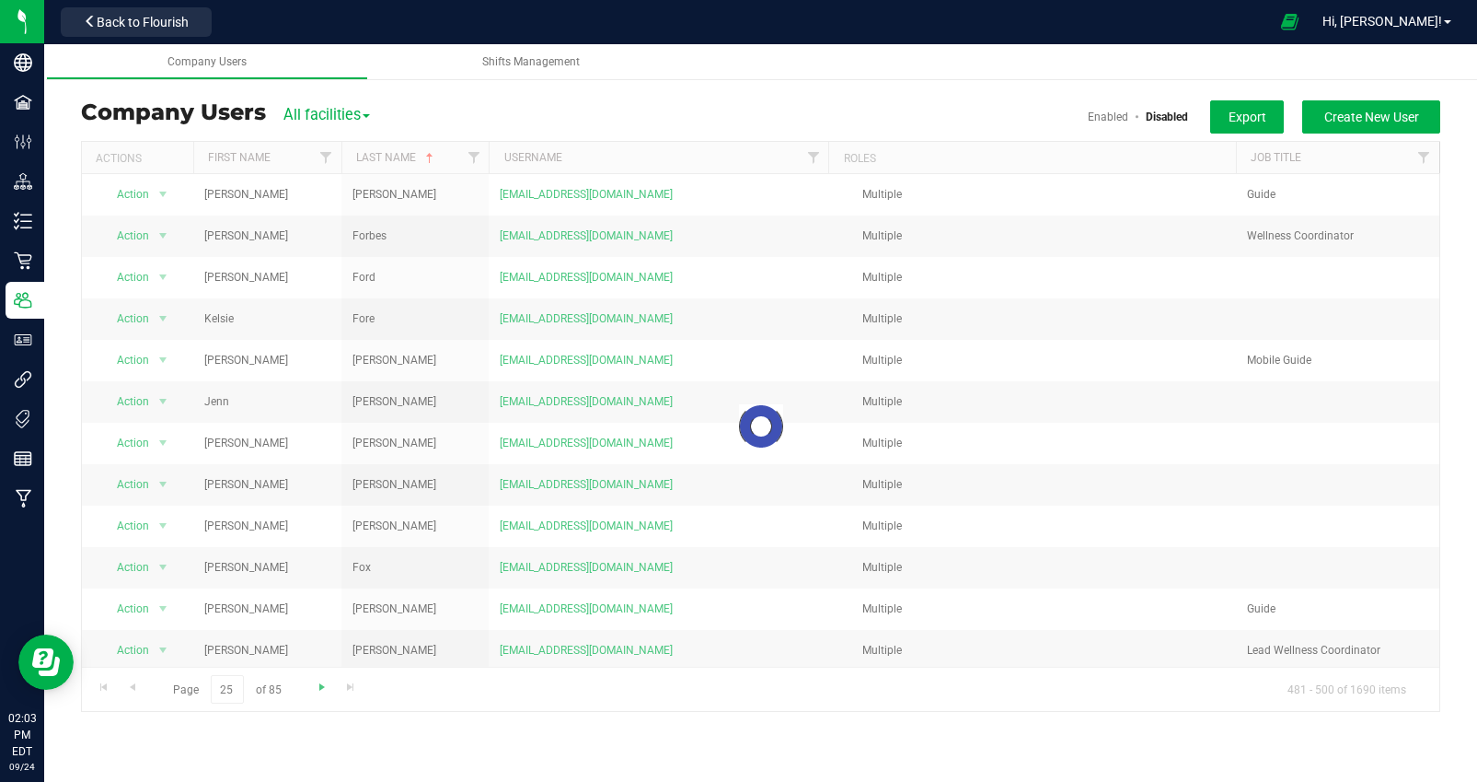
click at [321, 685] on div at bounding box center [761, 426] width 1358 height 569
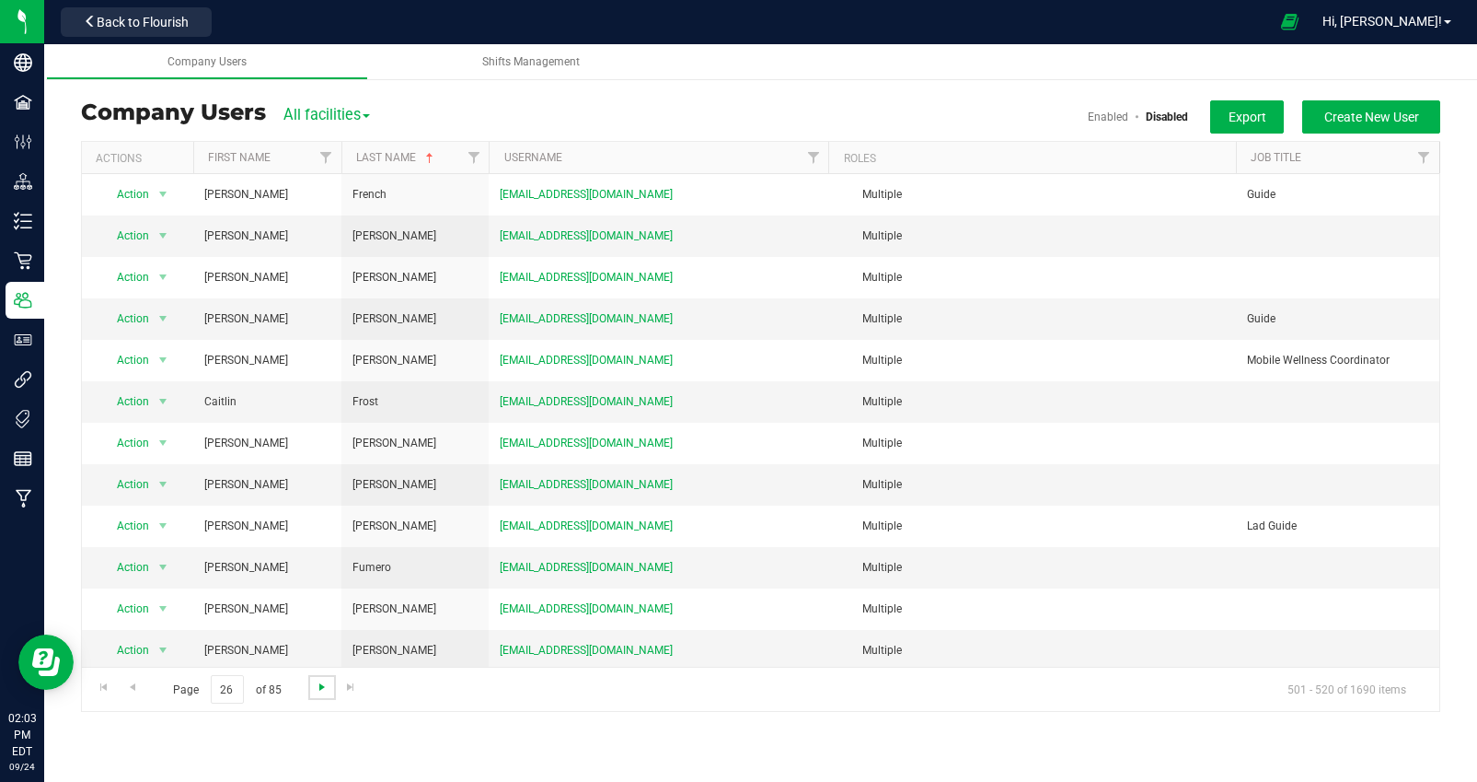
click at [321, 685] on span "Go to the next page" at bounding box center [322, 686] width 15 height 15
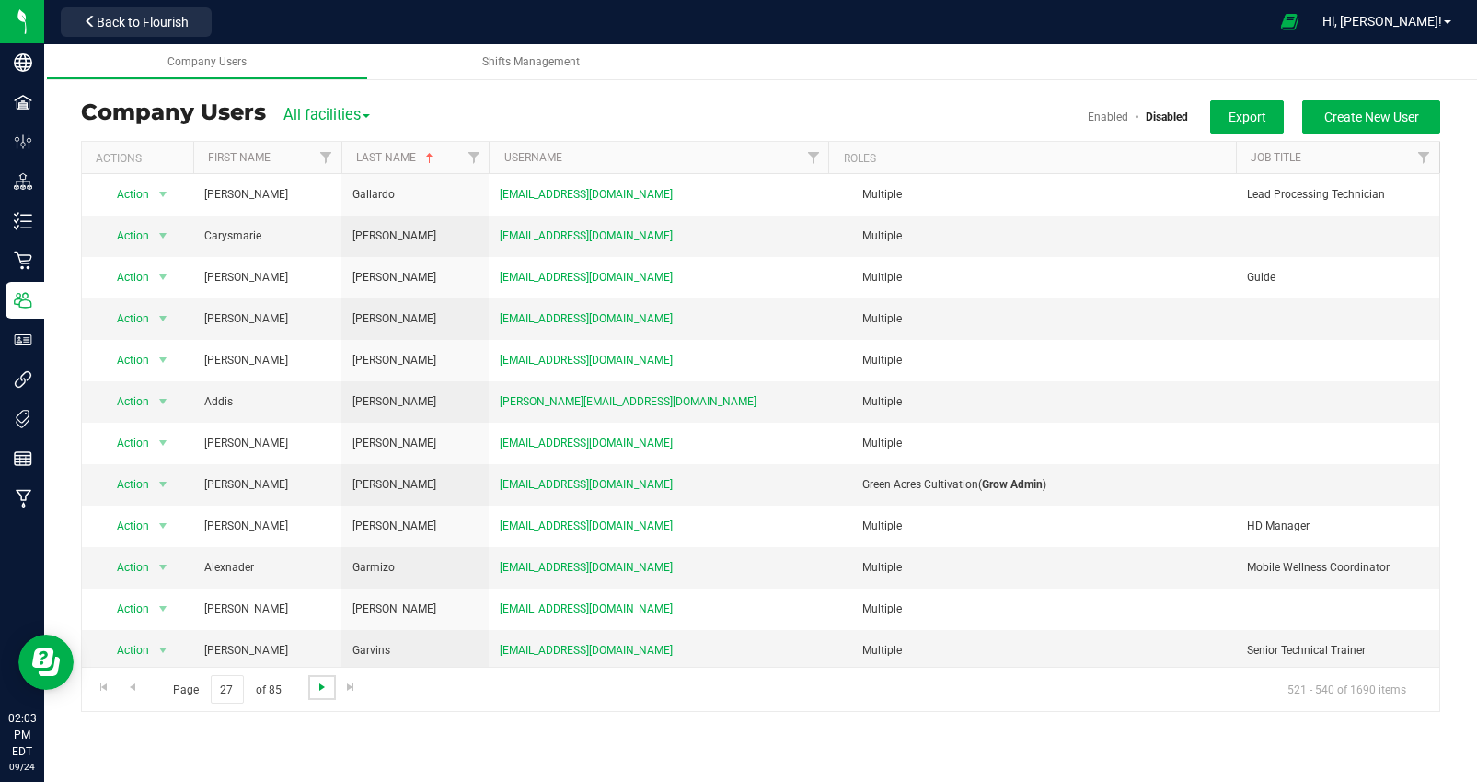
click at [326, 689] on span "Go to the next page" at bounding box center [322, 686] width 15 height 15
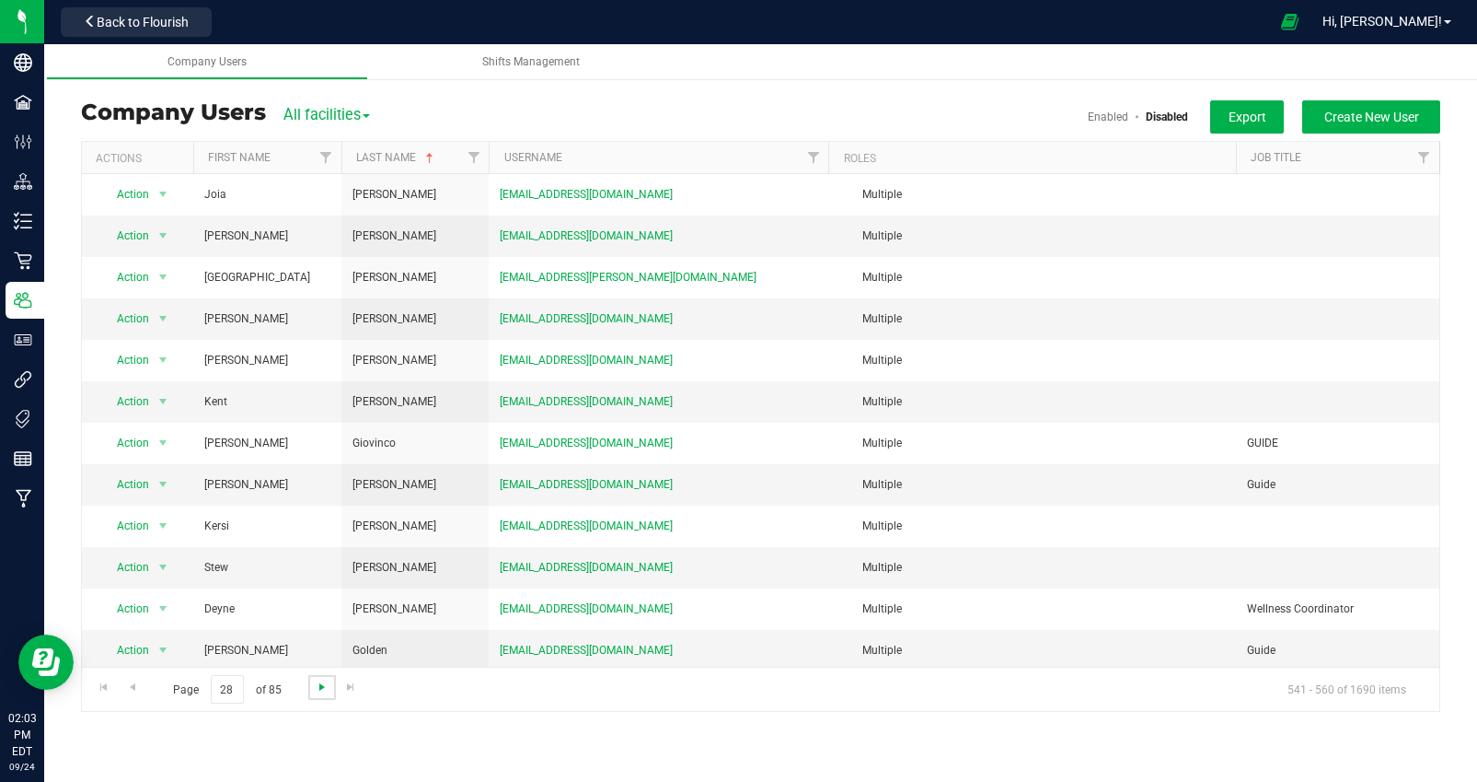
click at [321, 688] on span "Go to the next page" at bounding box center [322, 686] width 15 height 15
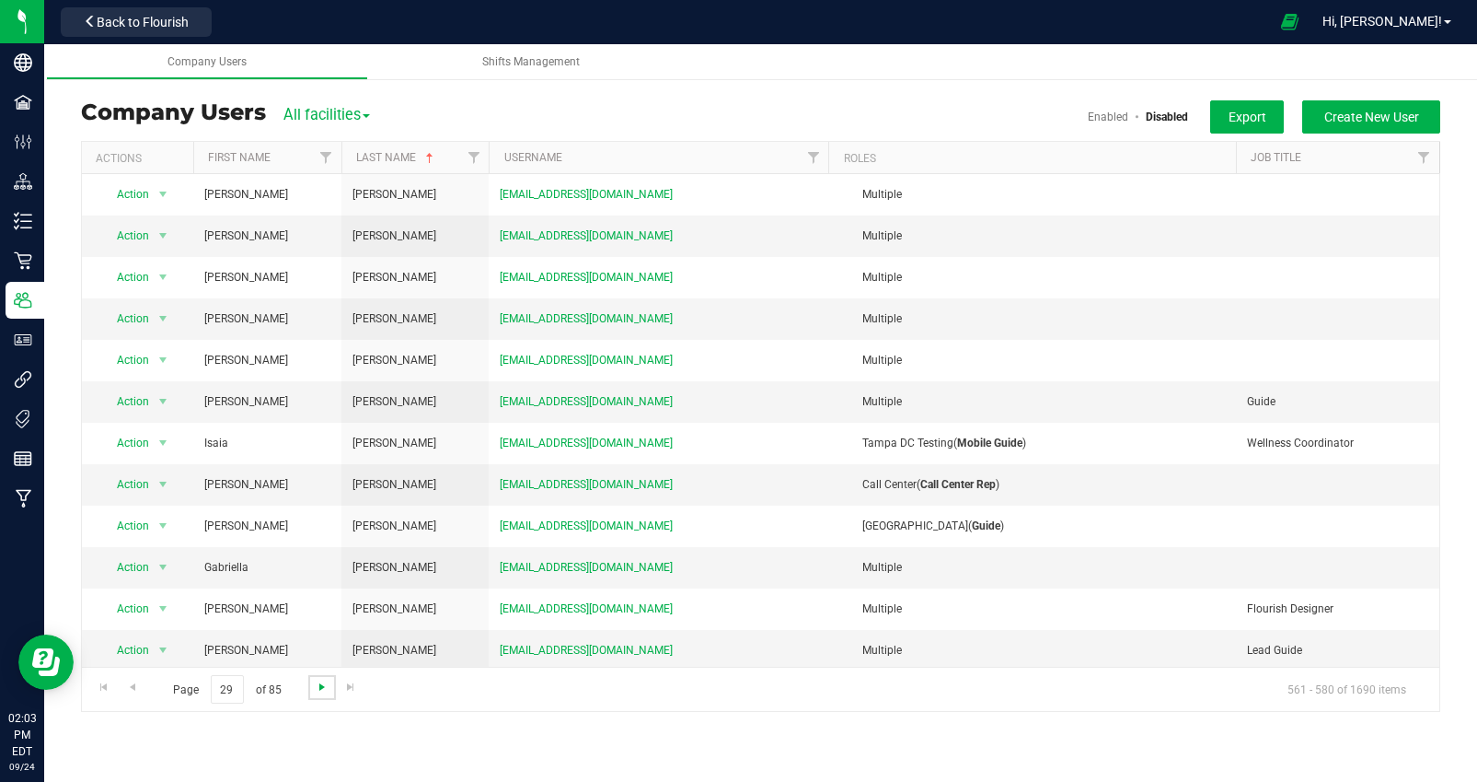
click at [321, 688] on span "Go to the next page" at bounding box center [322, 686] width 15 height 15
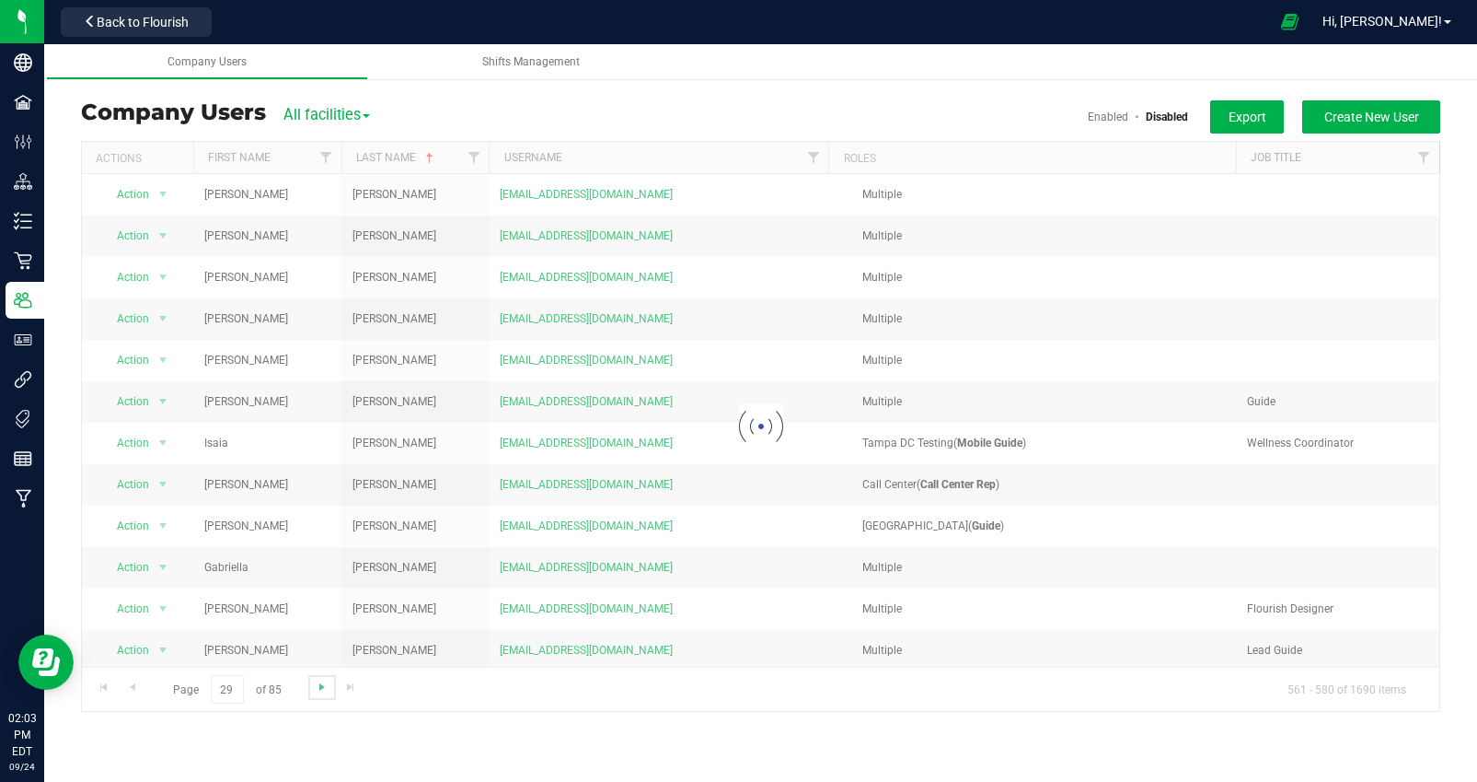
click at [321, 688] on span "Go to the next page" at bounding box center [322, 686] width 15 height 15
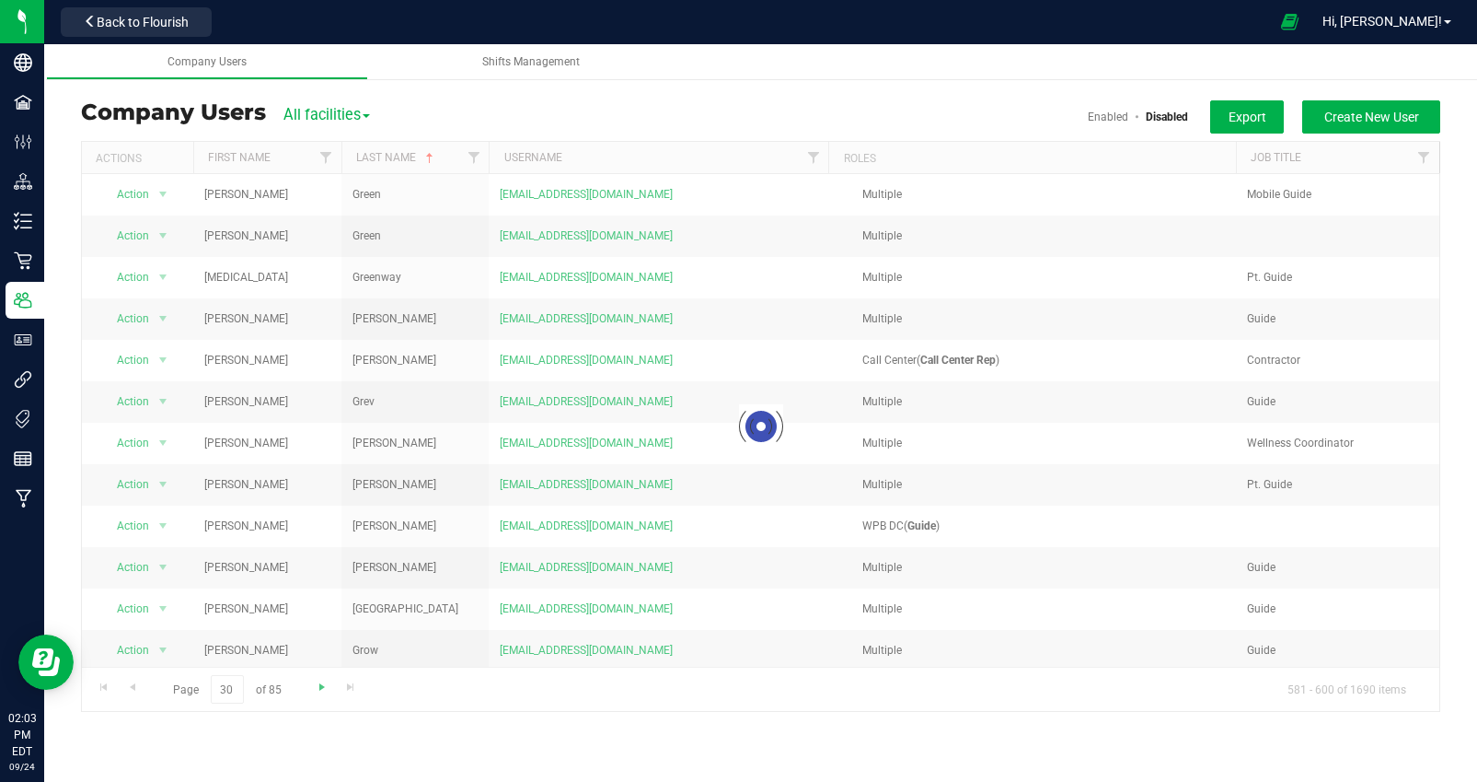
click at [321, 688] on div at bounding box center [761, 426] width 1358 height 569
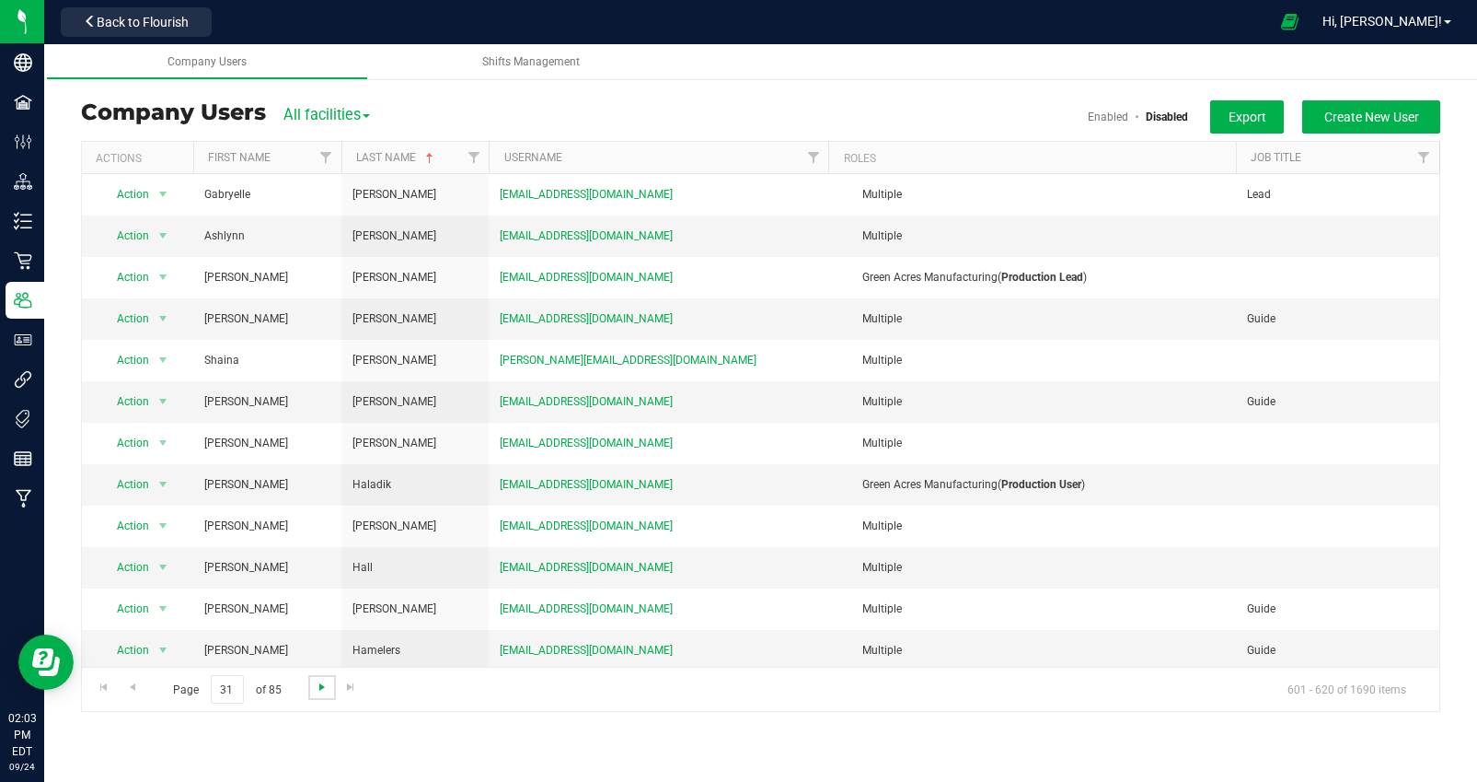
click at [321, 688] on span "Go to the next page" at bounding box center [322, 686] width 15 height 15
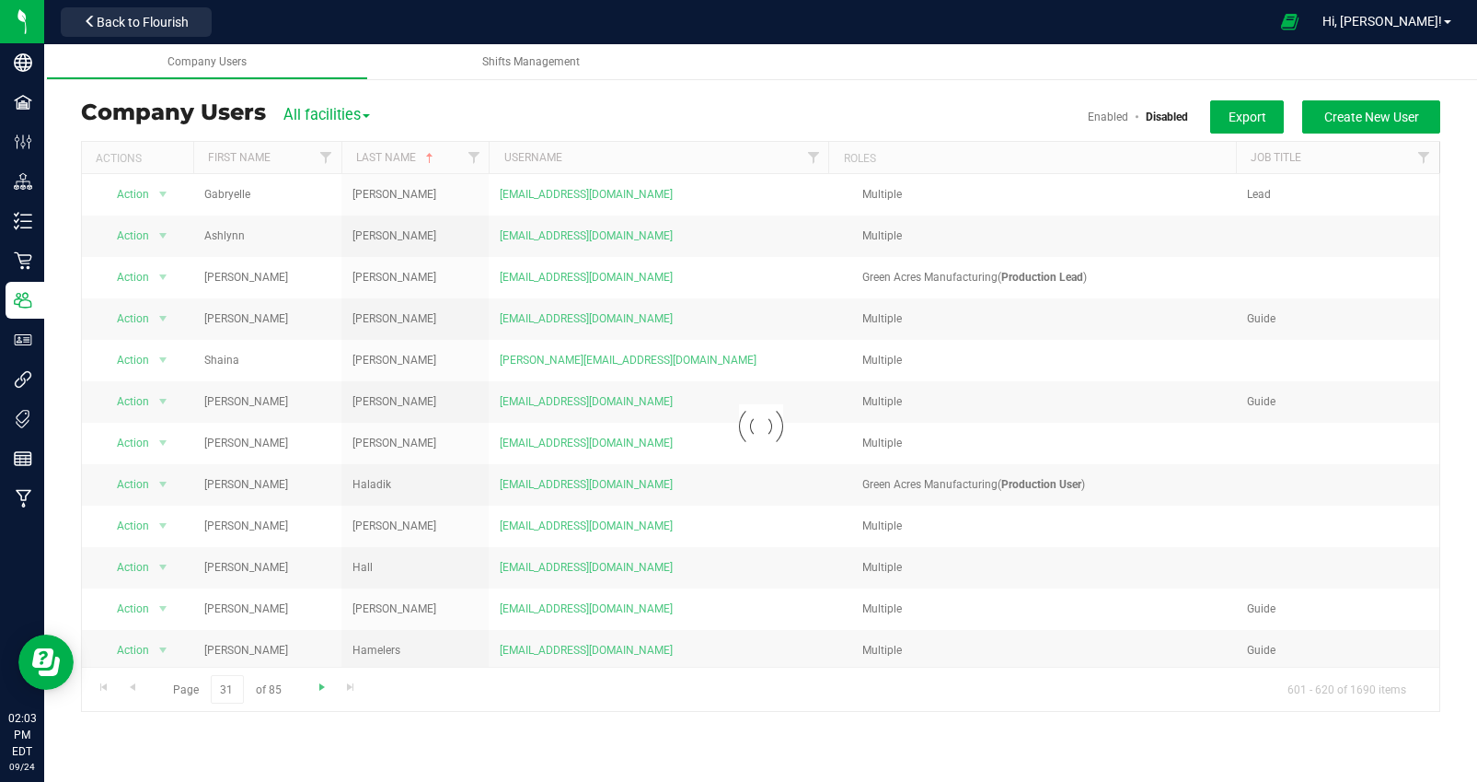
click at [321, 688] on div at bounding box center [761, 426] width 1358 height 569
click at [321, 688] on span "Go to the next page" at bounding box center [322, 686] width 15 height 15
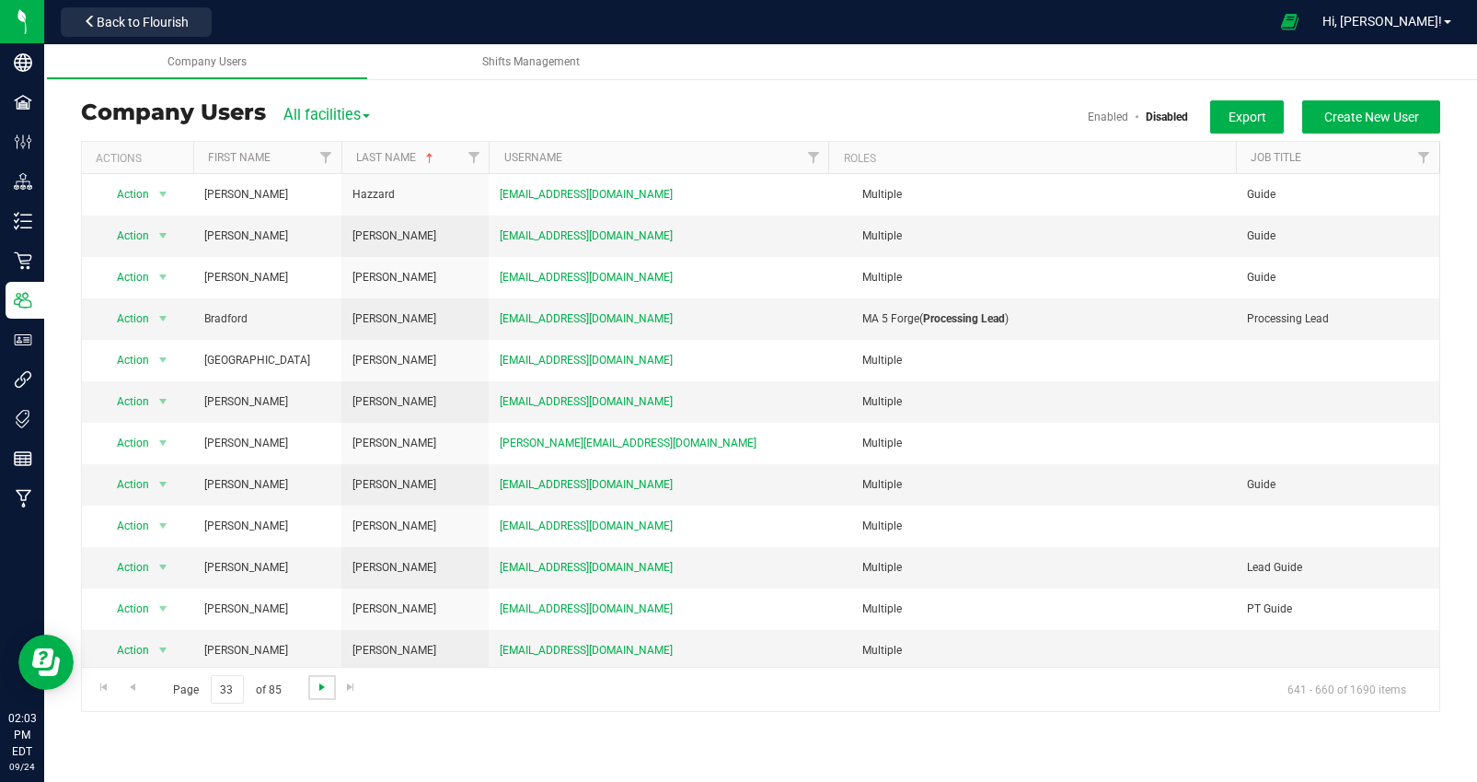
click at [322, 688] on span "Go to the next page" at bounding box center [322, 686] width 15 height 15
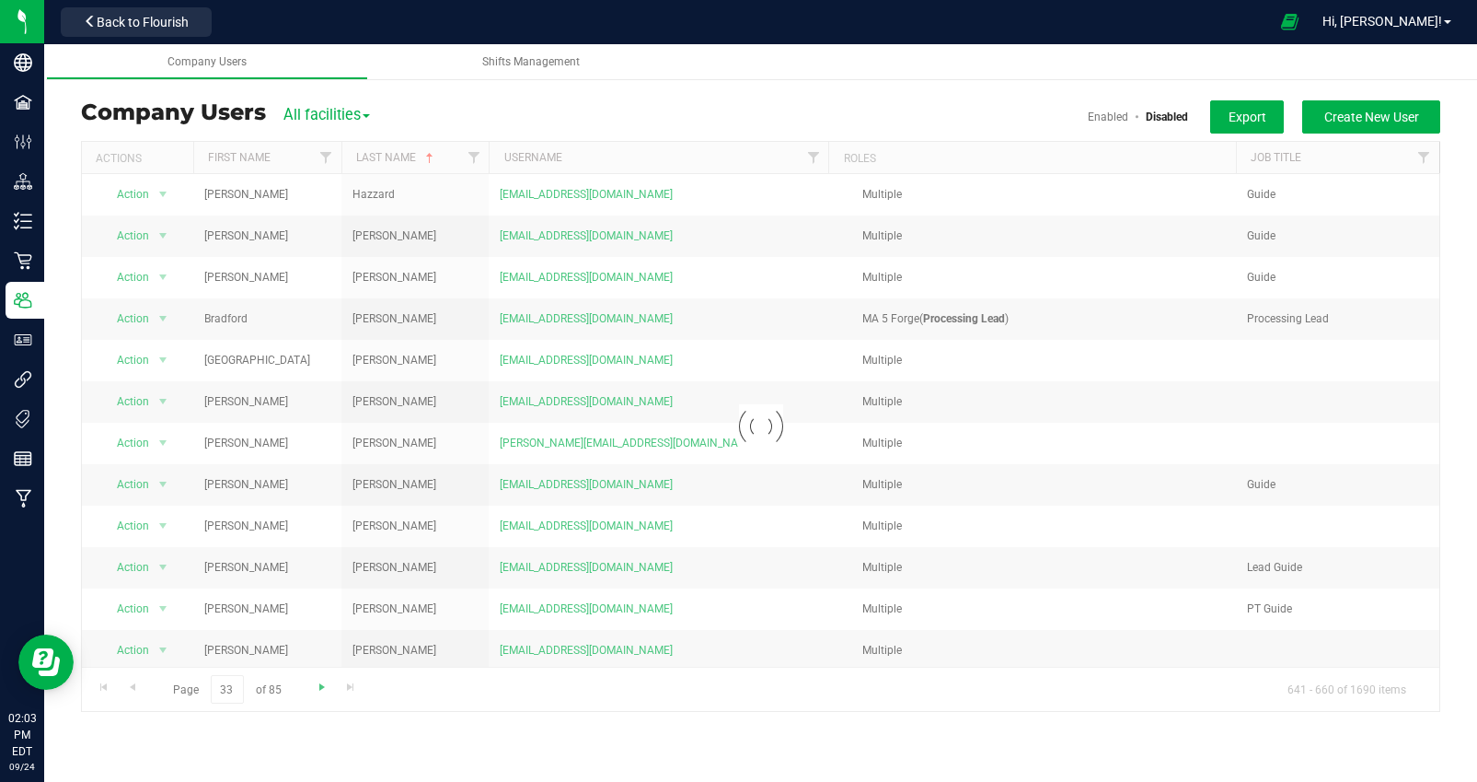
click at [322, 688] on div at bounding box center [761, 426] width 1358 height 569
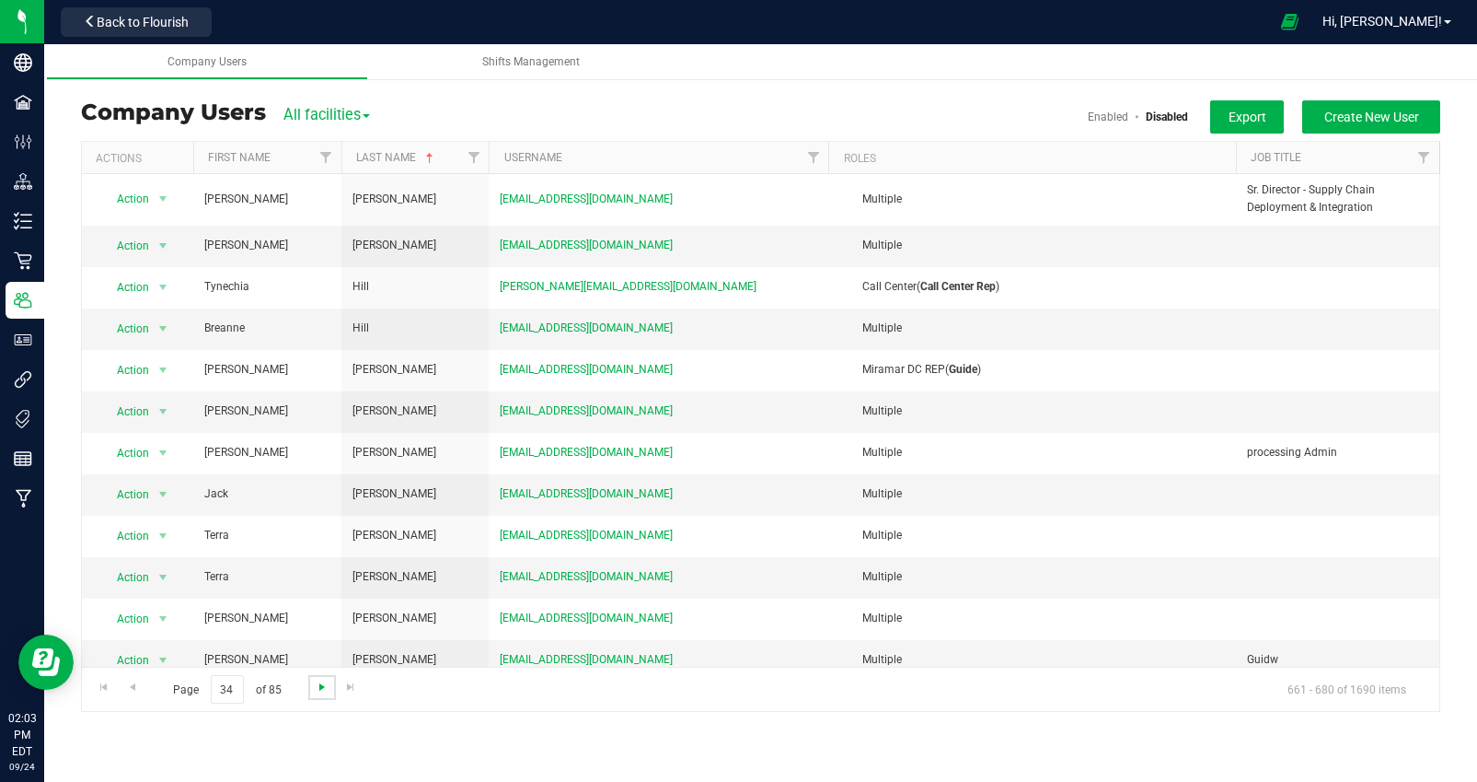
click at [322, 689] on span "Go to the next page" at bounding box center [322, 686] width 15 height 15
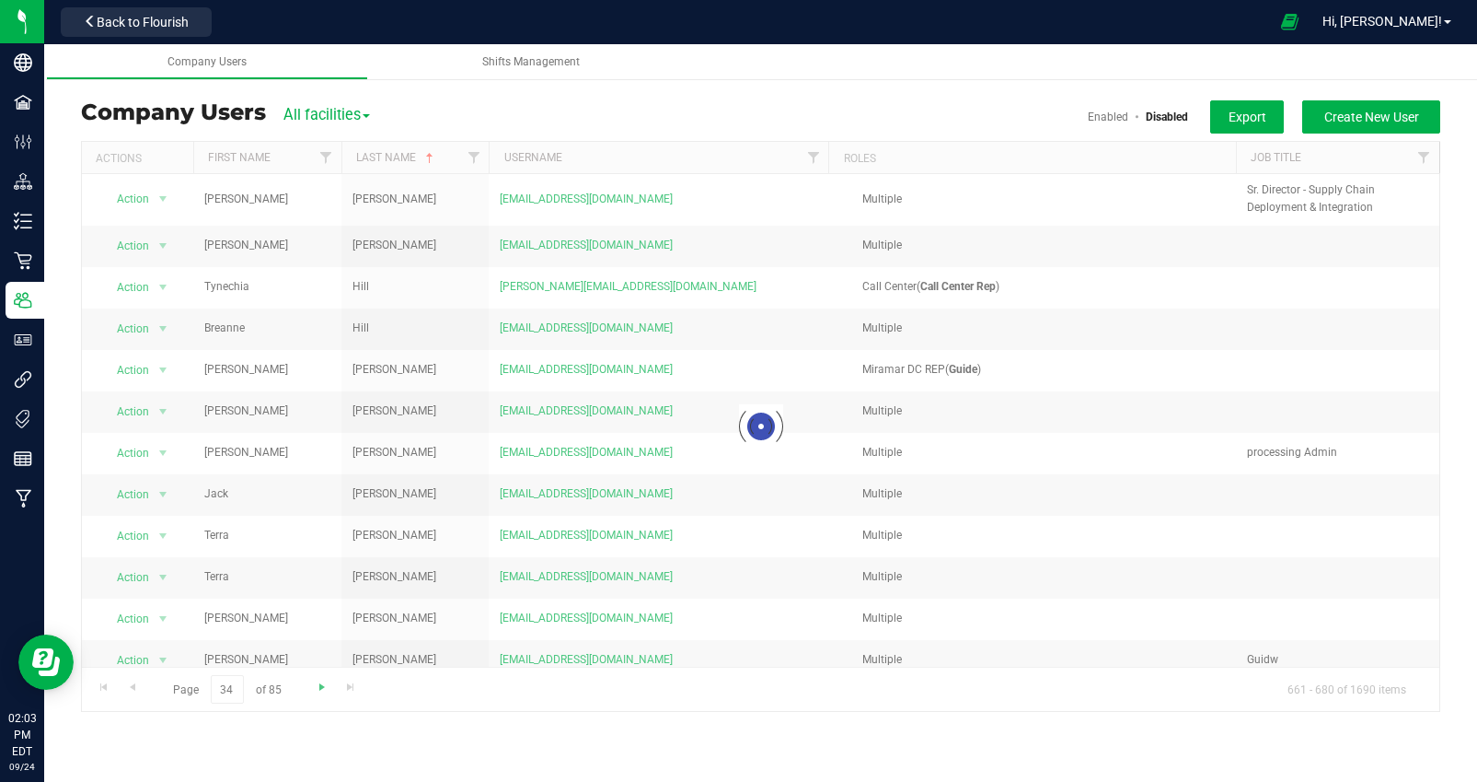
click at [322, 689] on div at bounding box center [761, 426] width 1358 height 569
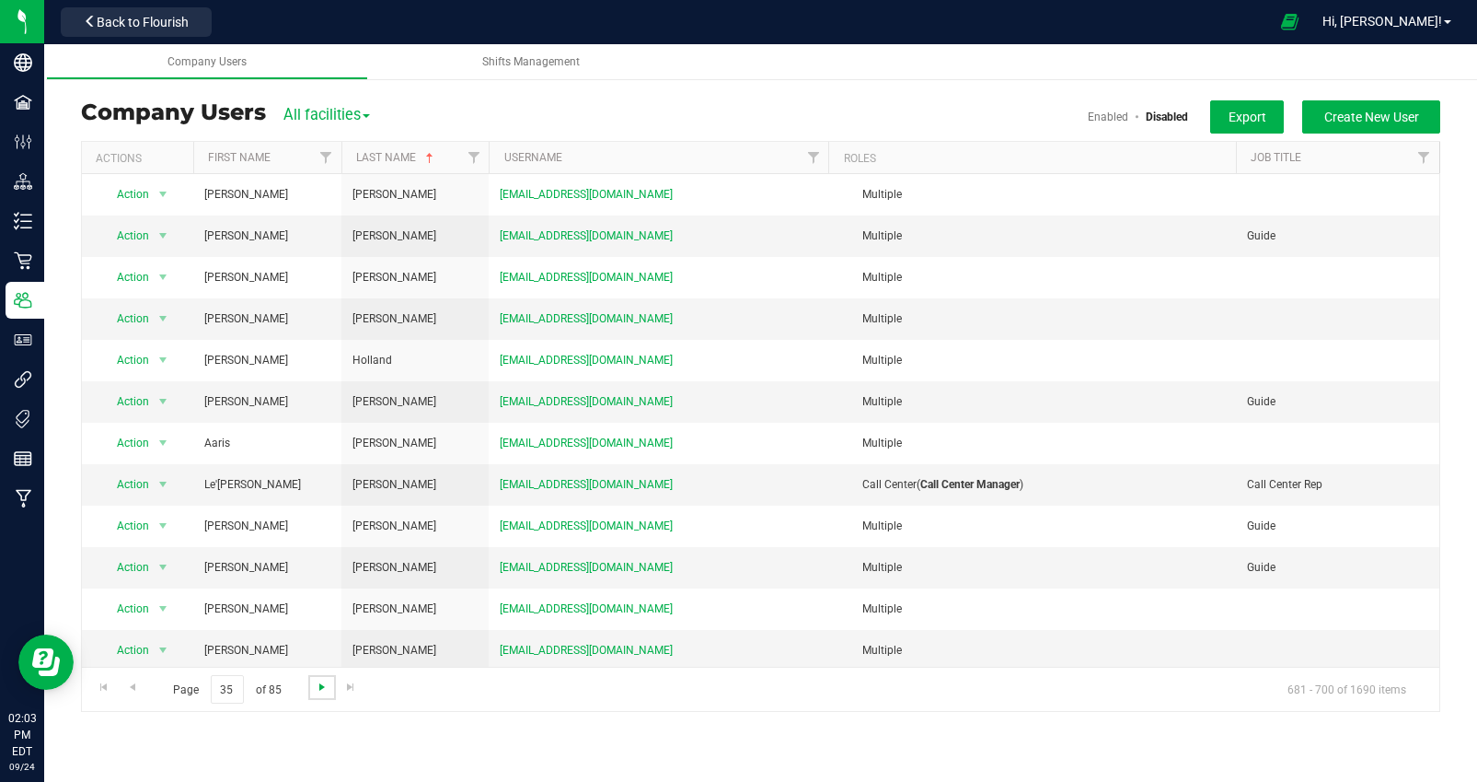
click at [322, 689] on span "Go to the next page" at bounding box center [322, 686] width 15 height 15
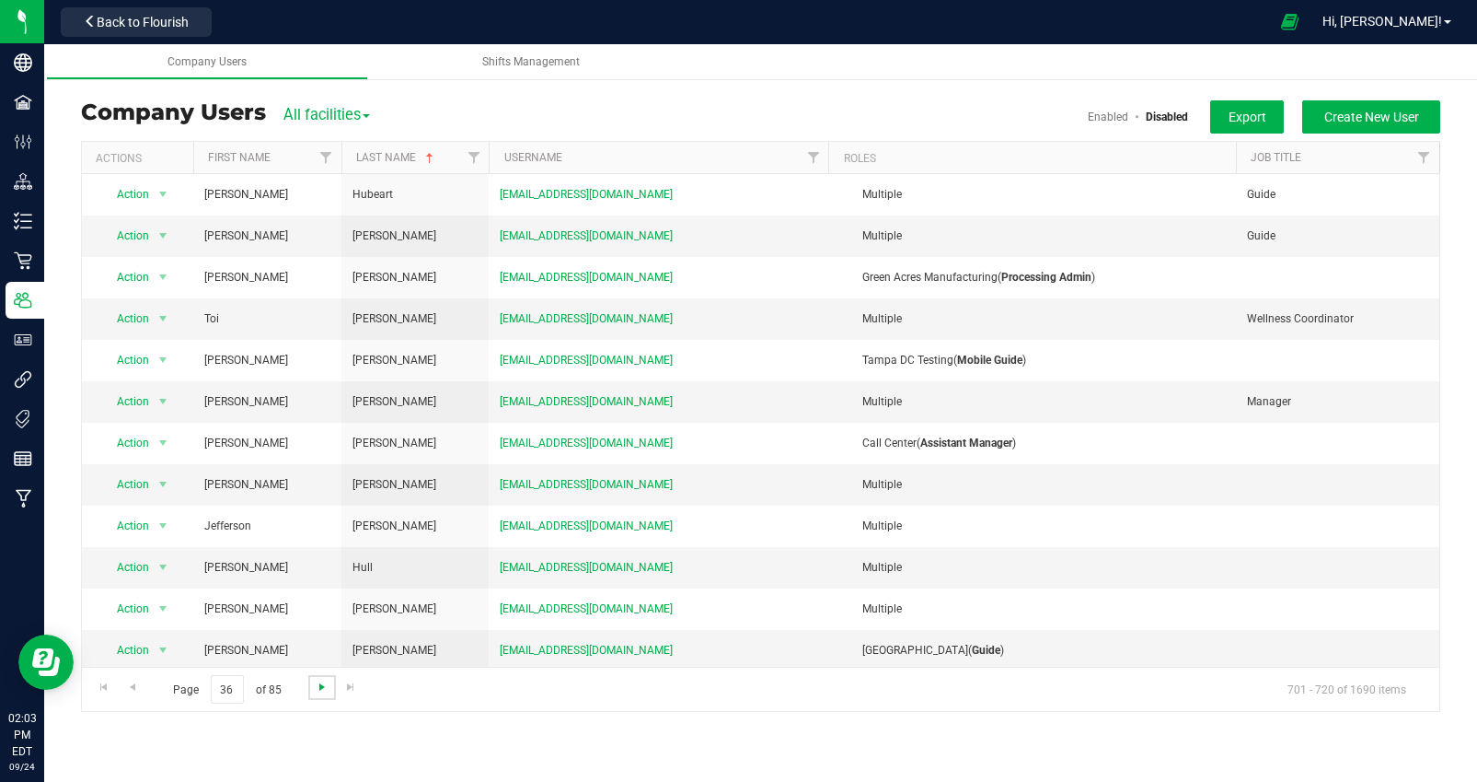
click at [322, 689] on span "Go to the next page" at bounding box center [322, 686] width 15 height 15
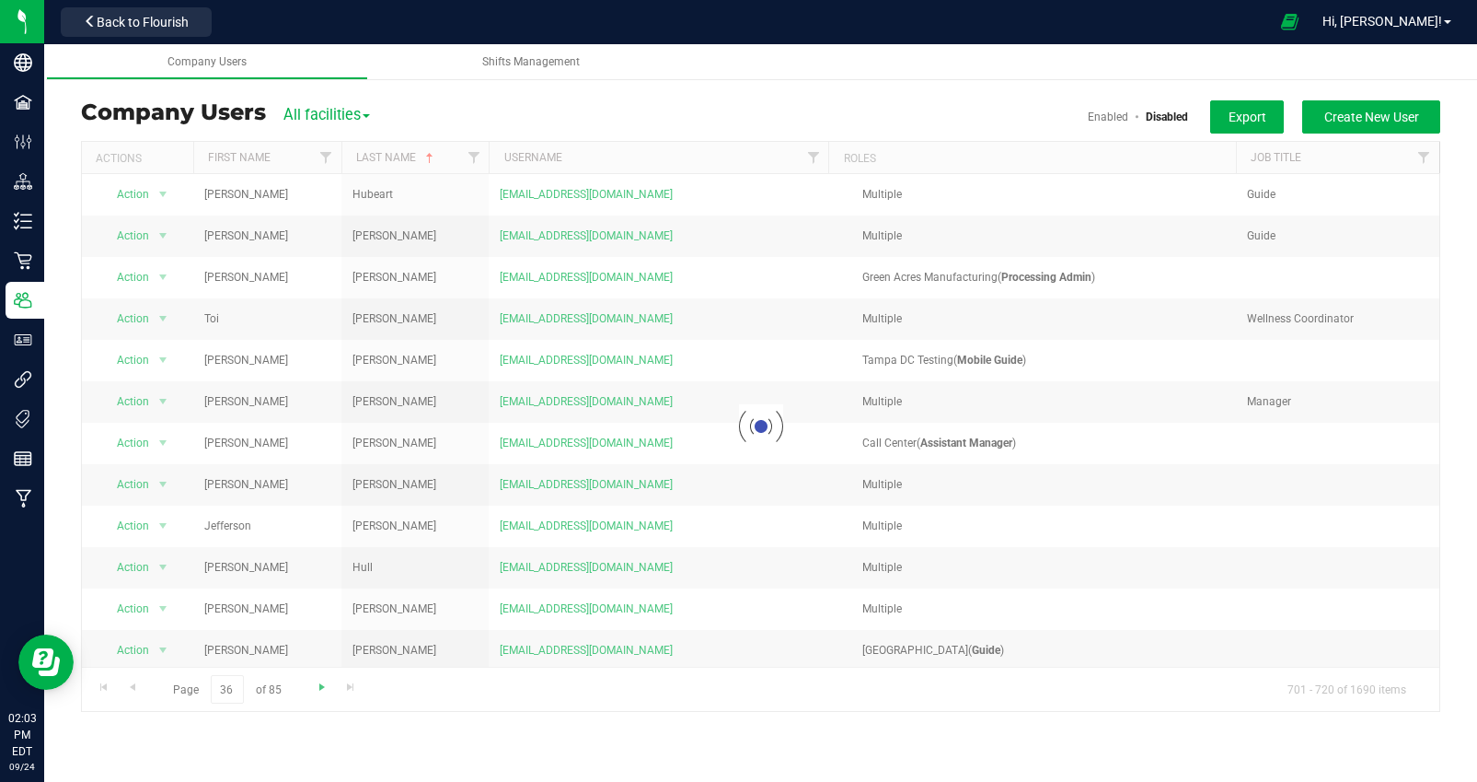
click at [322, 689] on div at bounding box center [761, 426] width 1358 height 569
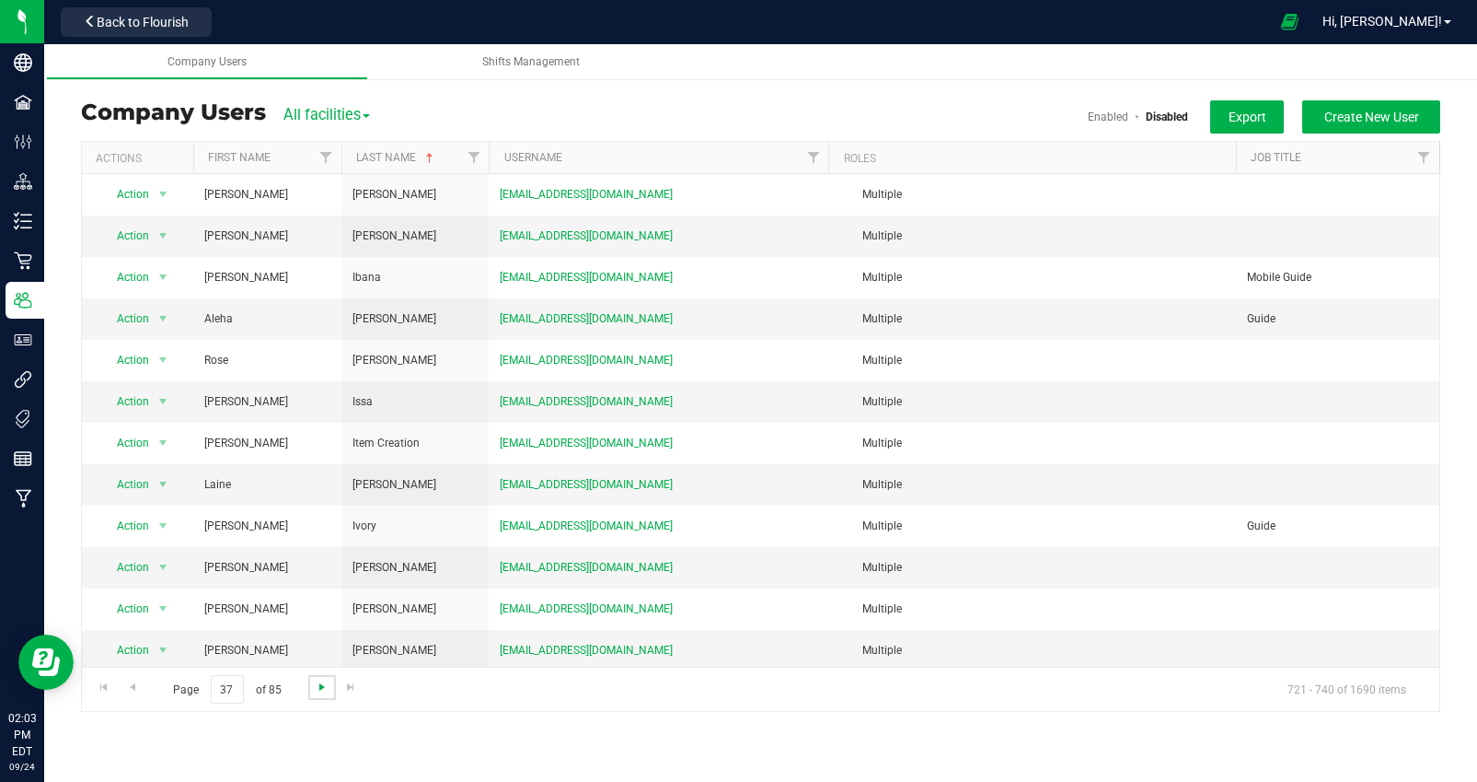
click at [322, 689] on span "Go to the next page" at bounding box center [322, 686] width 15 height 15
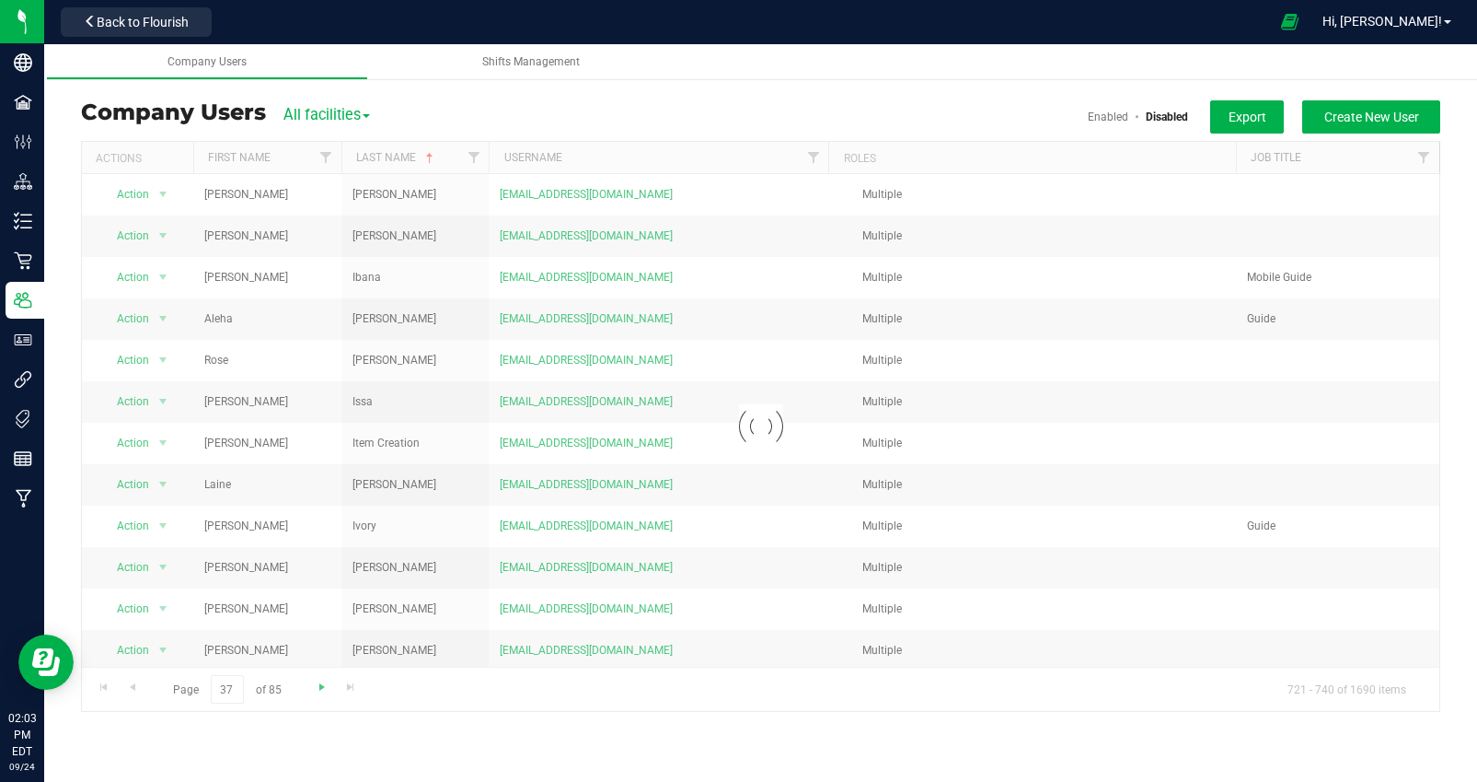
click at [322, 689] on div at bounding box center [761, 426] width 1358 height 569
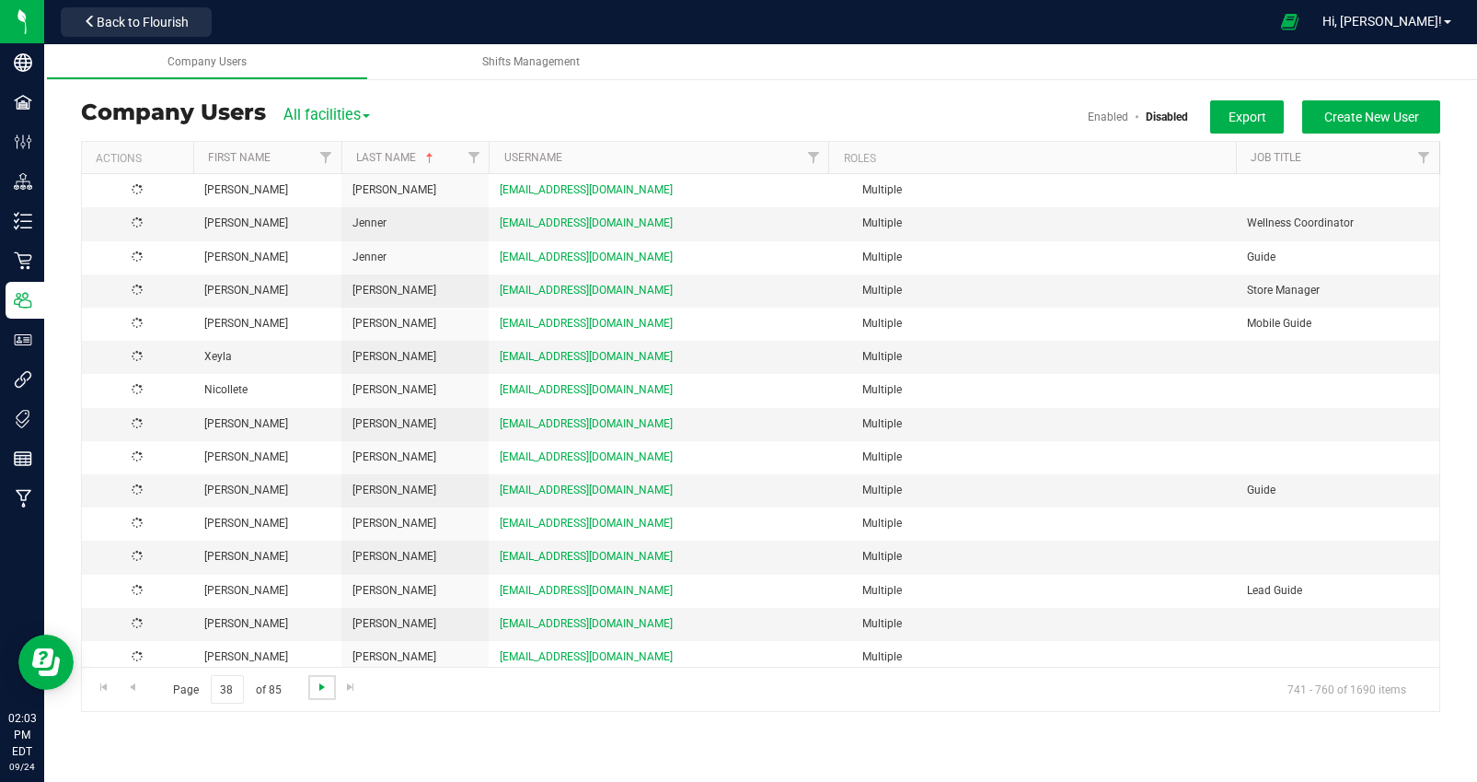
click at [322, 689] on span "Go to the next page" at bounding box center [322, 686] width 15 height 15
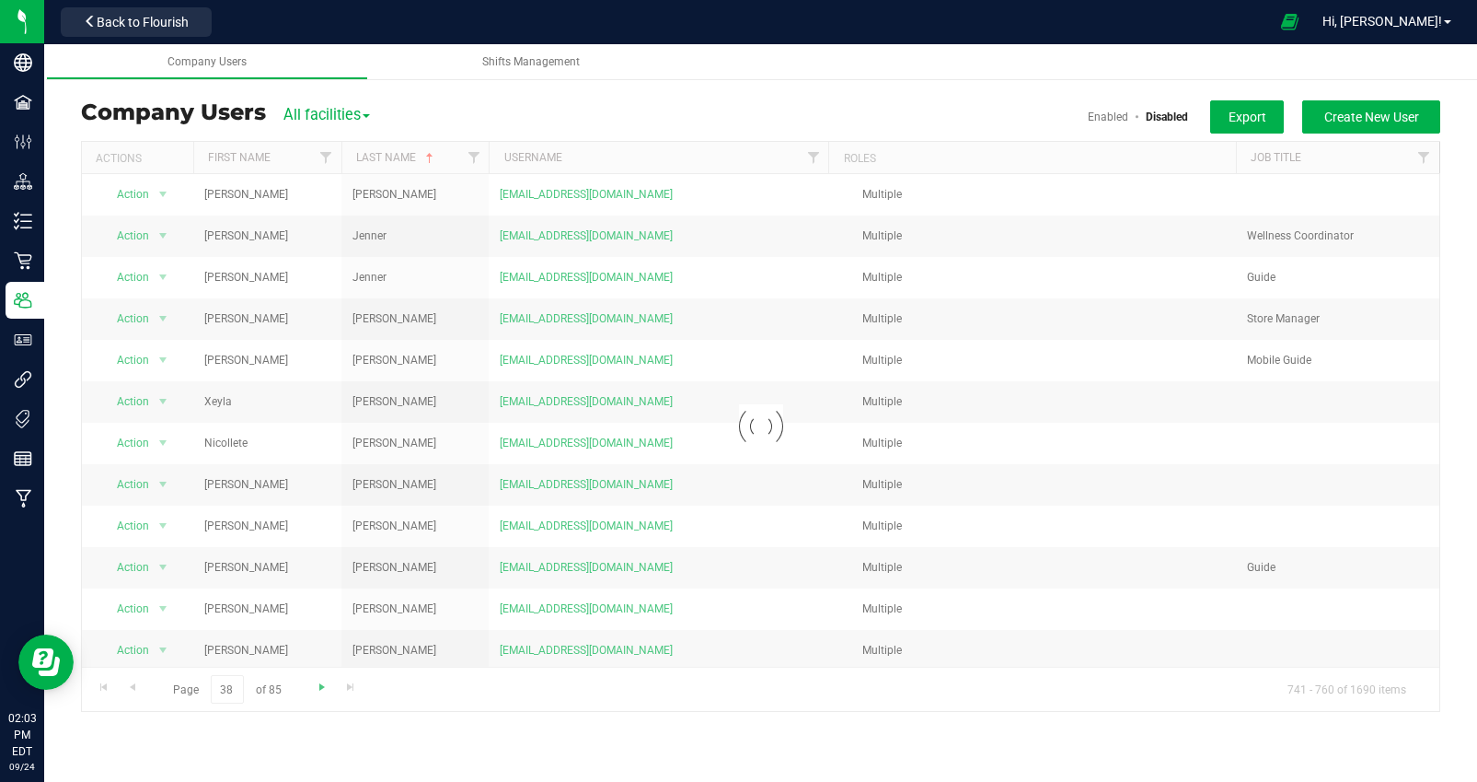
click at [322, 689] on div at bounding box center [761, 426] width 1358 height 569
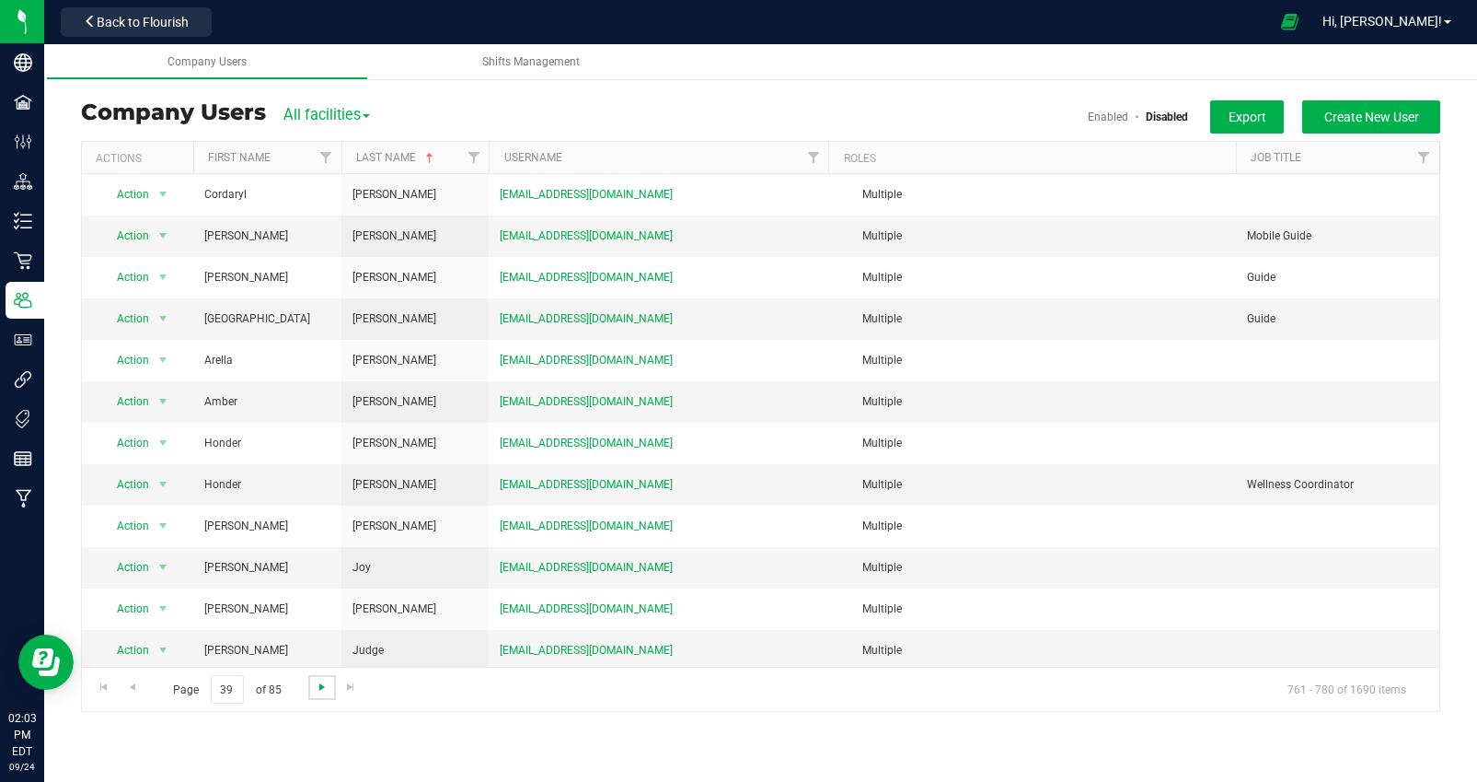
click at [322, 689] on span "Go to the next page" at bounding box center [322, 686] width 15 height 15
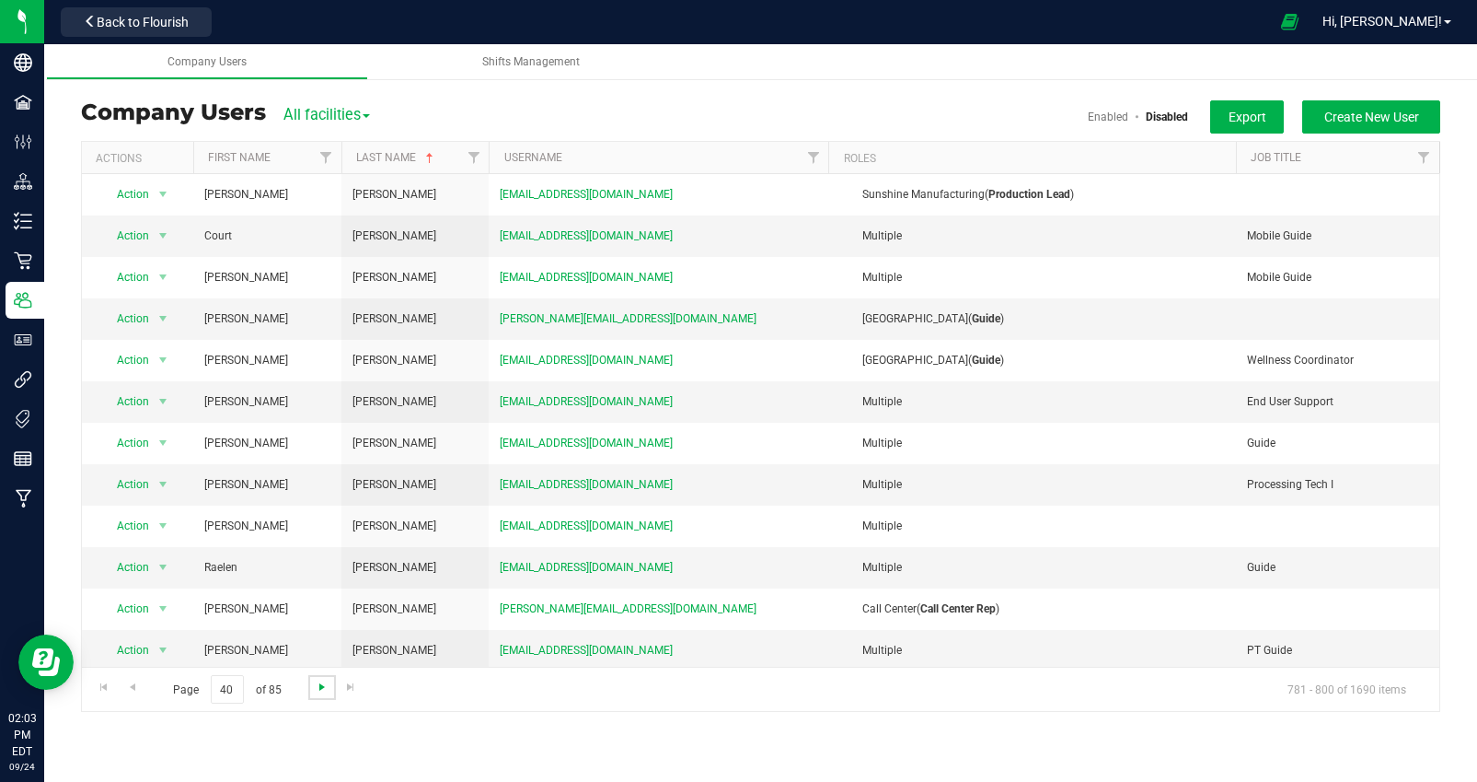
click at [322, 689] on span "Go to the next page" at bounding box center [322, 686] width 15 height 15
